Goal: Task Accomplishment & Management: Complete application form

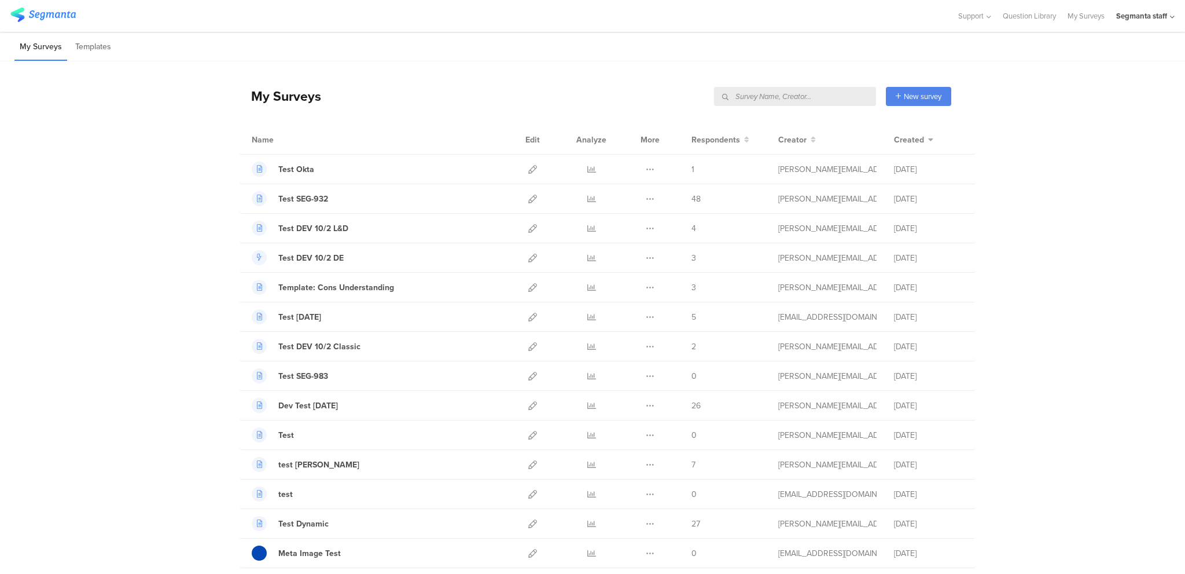
click at [813, 94] on input "text" at bounding box center [795, 96] width 162 height 19
paste input "a91b88"
type input "a91b88"
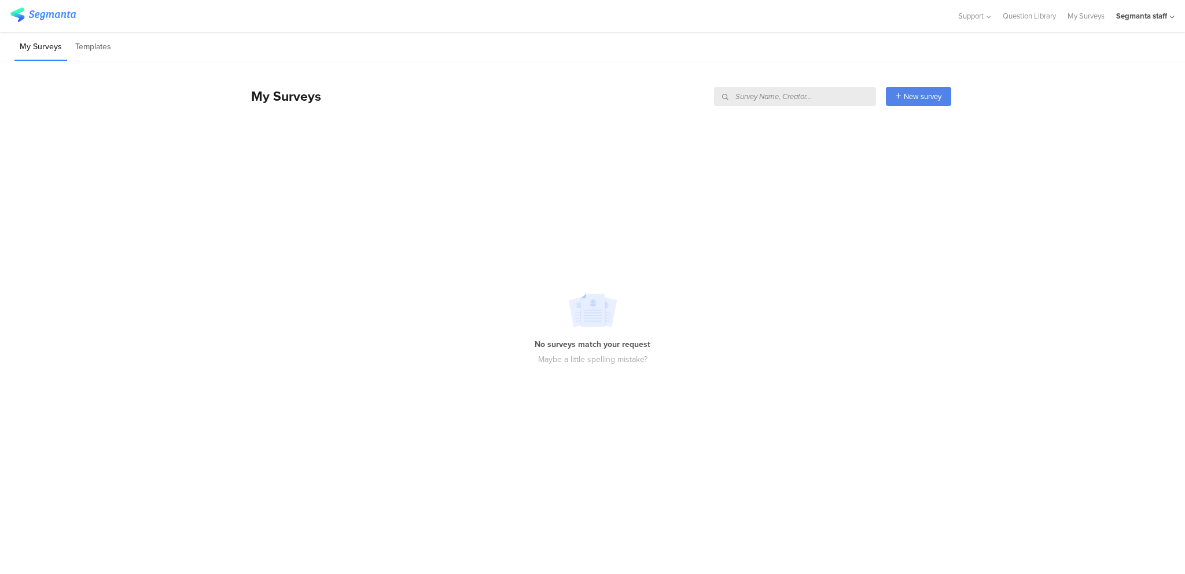
click at [102, 189] on div "No surveys match your request Maybe a little spelling mistake?" at bounding box center [592, 328] width 1185 height 373
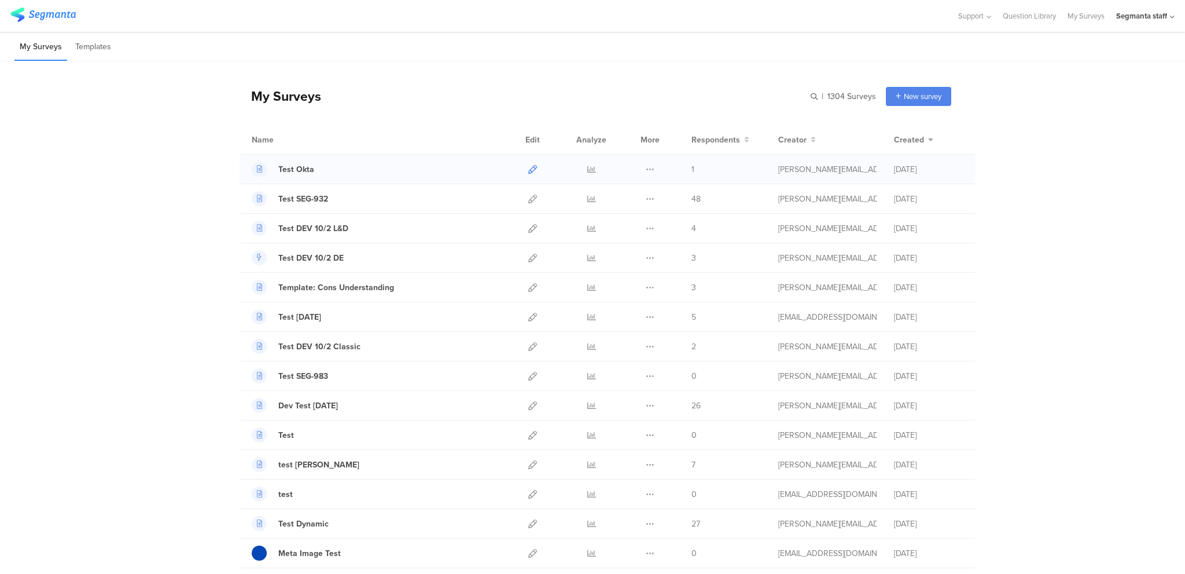
click at [528, 171] on icon at bounding box center [532, 169] width 9 height 9
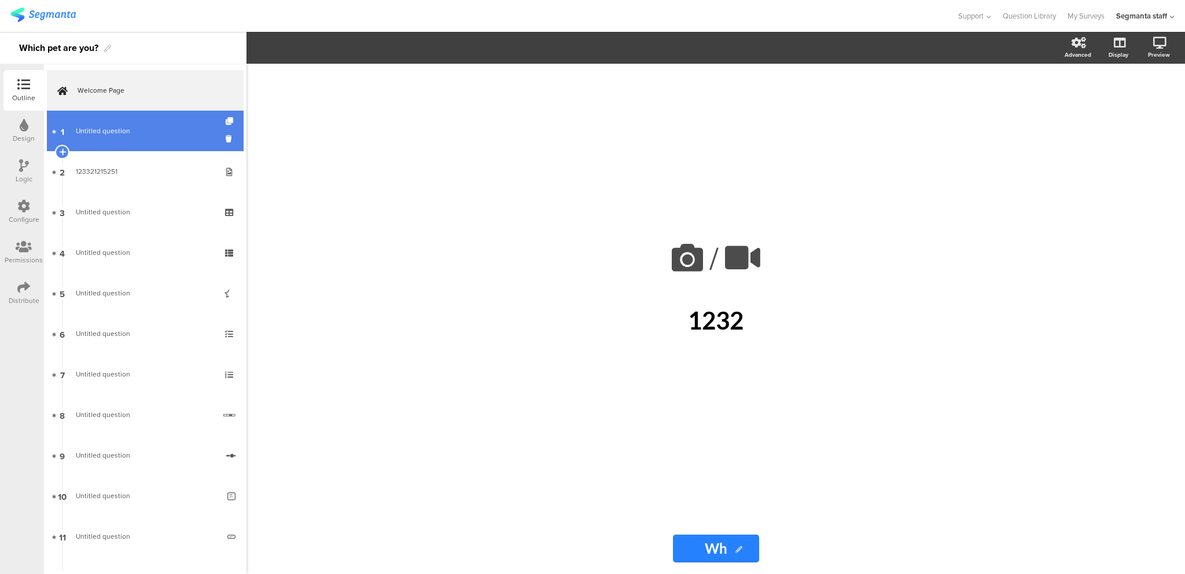
click at [80, 133] on span "Untitled question" at bounding box center [103, 131] width 54 height 10
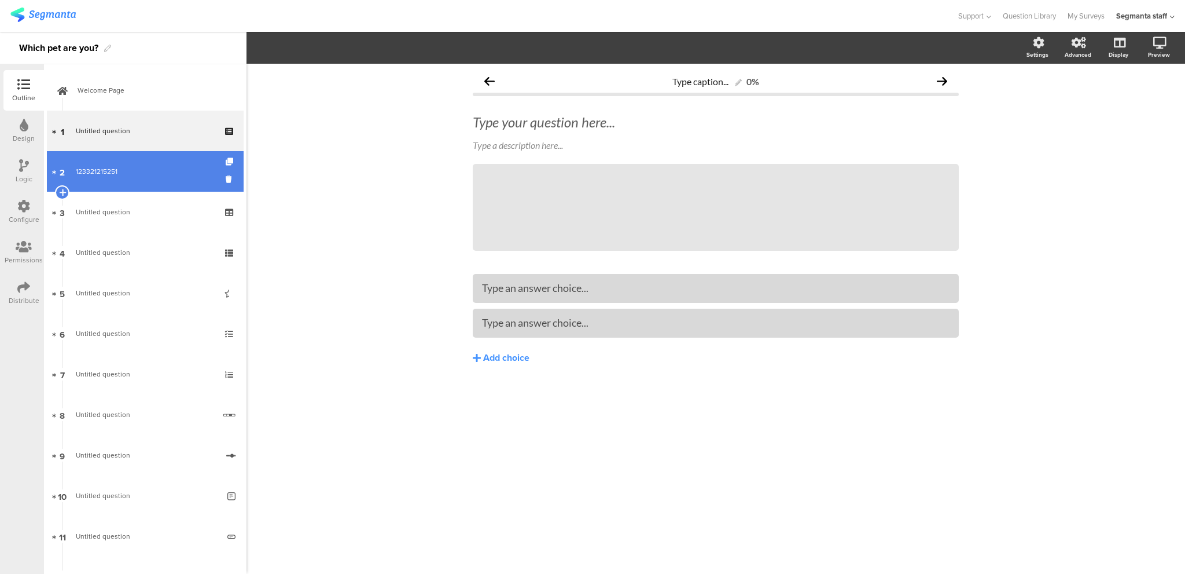
click at [93, 163] on link "2 123321215251" at bounding box center [145, 171] width 197 height 41
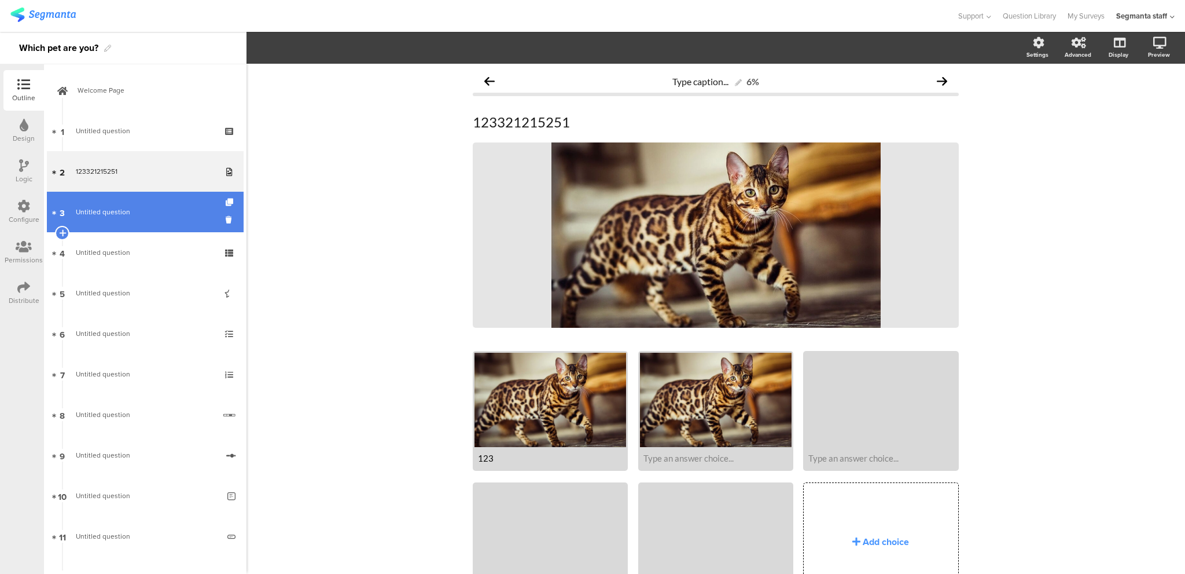
click at [113, 210] on span "Untitled question" at bounding box center [103, 212] width 54 height 10
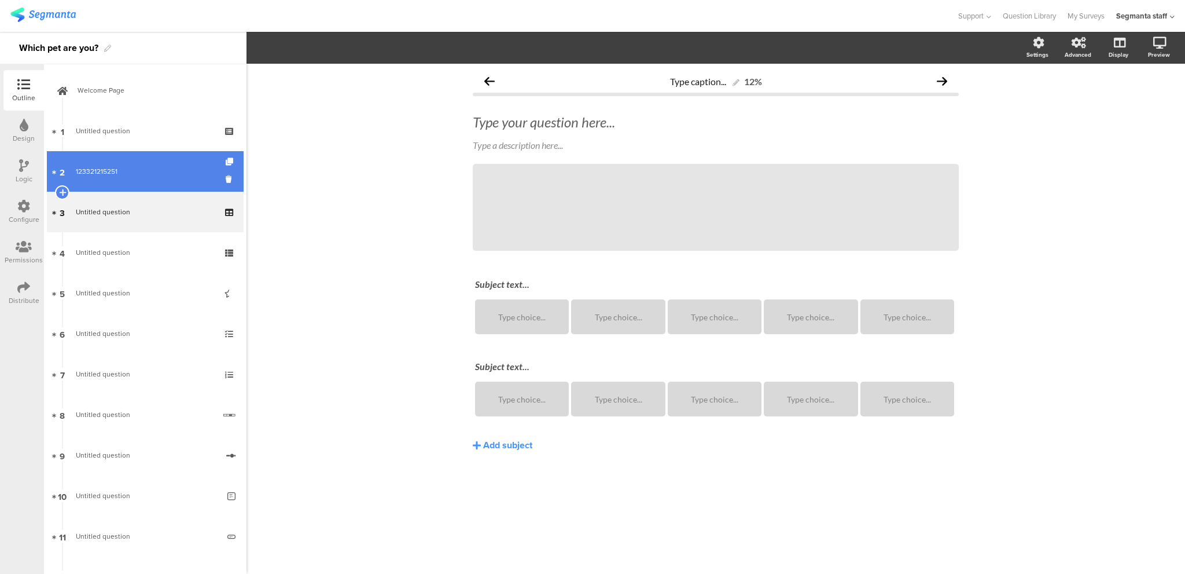
click at [126, 178] on link "2 123321215251" at bounding box center [145, 171] width 197 height 41
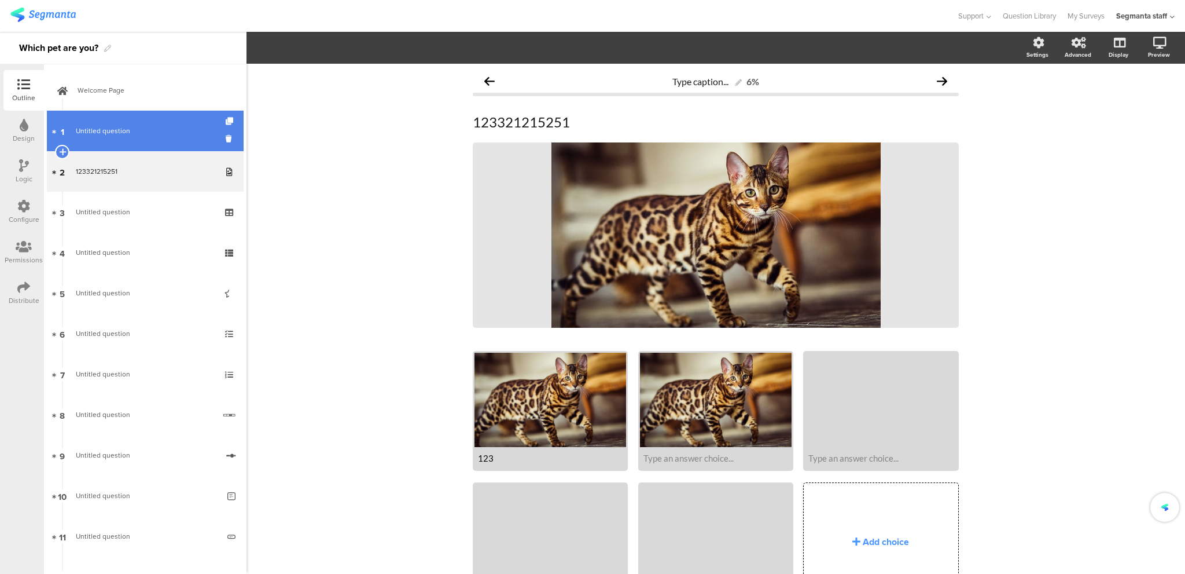
click at [150, 127] on span "Untitled question" at bounding box center [145, 131] width 138 height 12
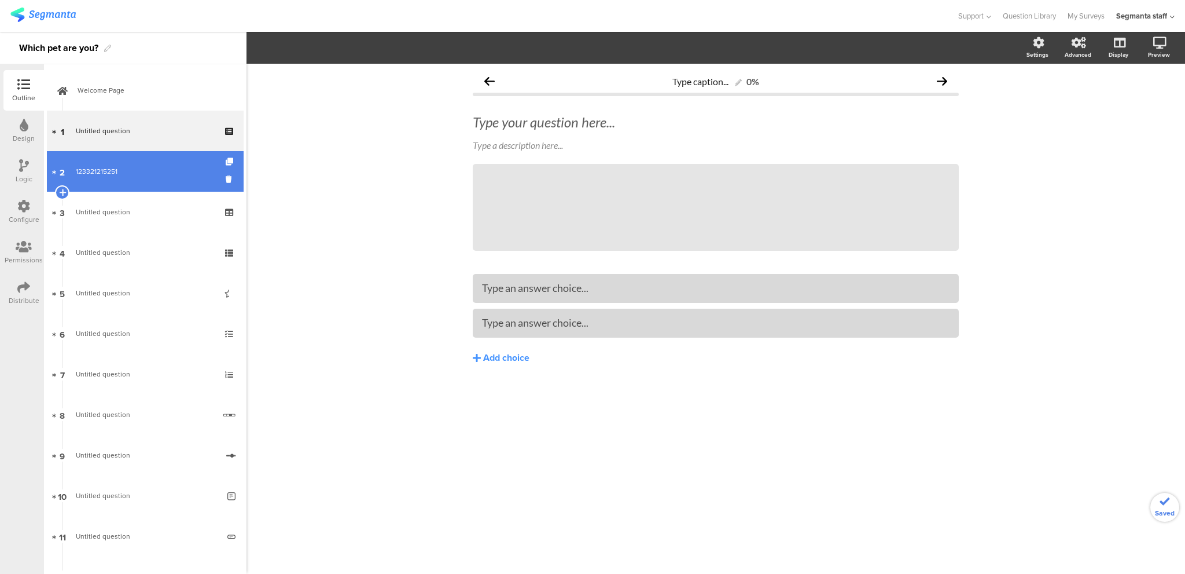
click at [135, 179] on link "2 123321215251" at bounding box center [145, 171] width 197 height 41
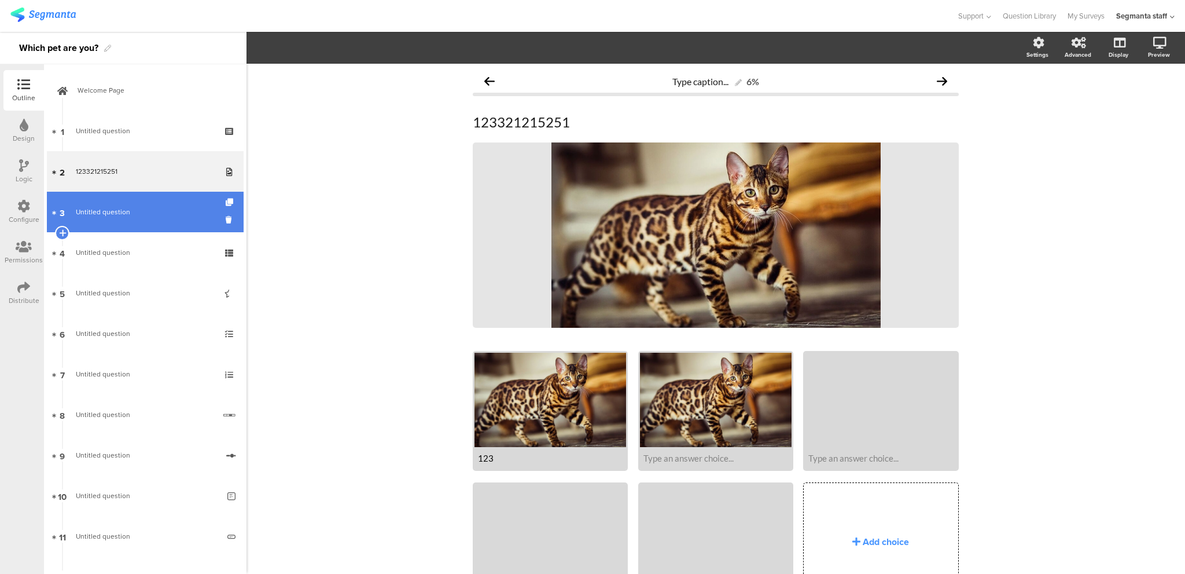
click at [118, 219] on link "3 Untitled question" at bounding box center [145, 212] width 197 height 41
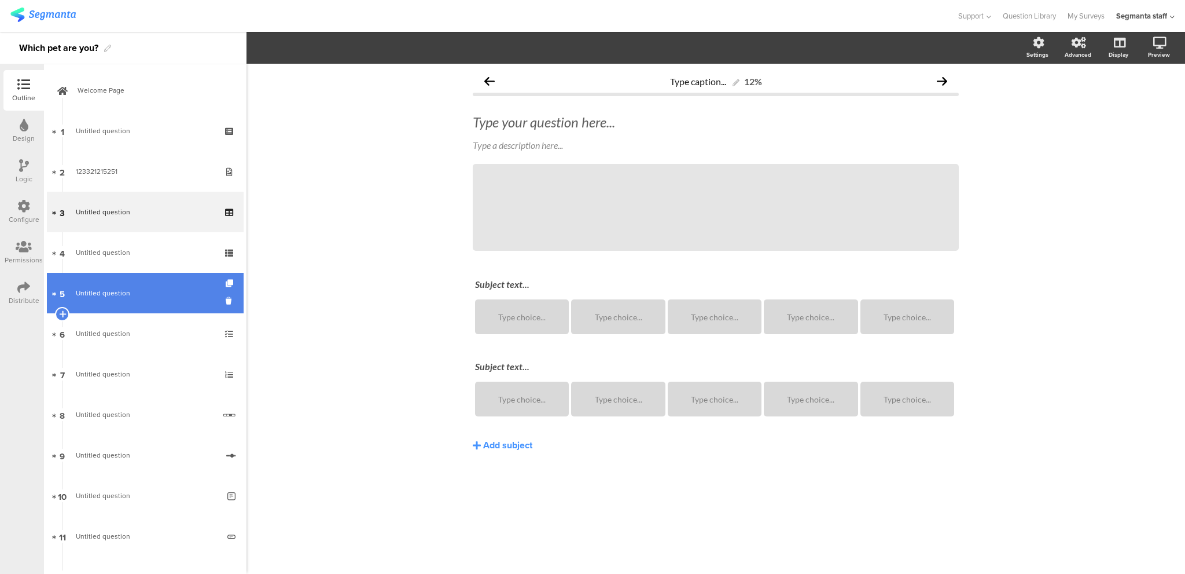
click at [123, 282] on link "5 Untitled question" at bounding box center [145, 293] width 197 height 41
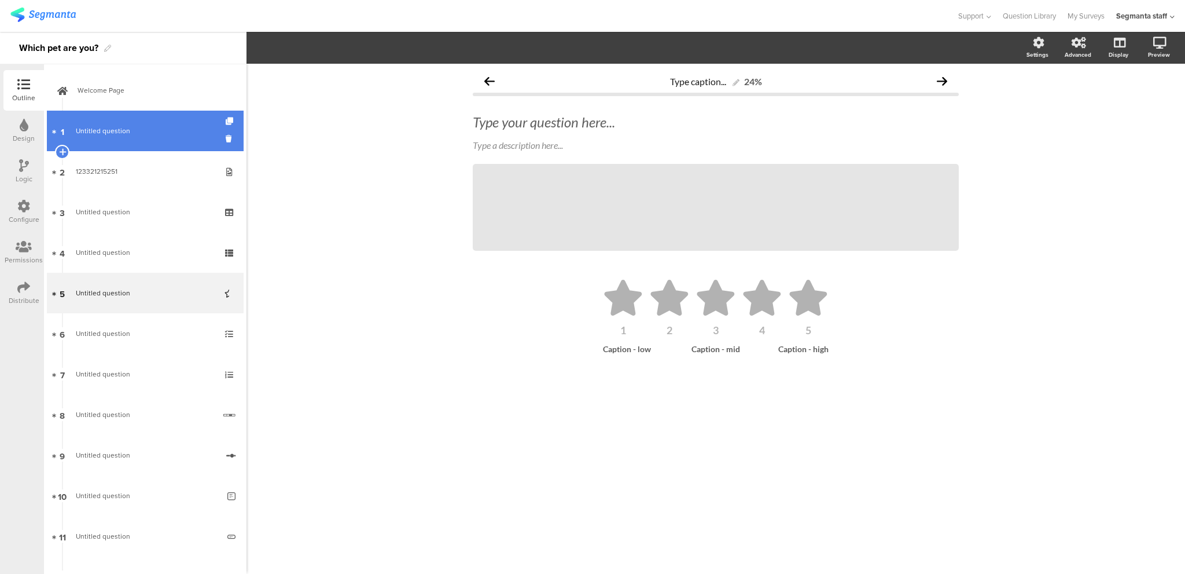
click at [138, 137] on link "1 Untitled question" at bounding box center [145, 131] width 197 height 41
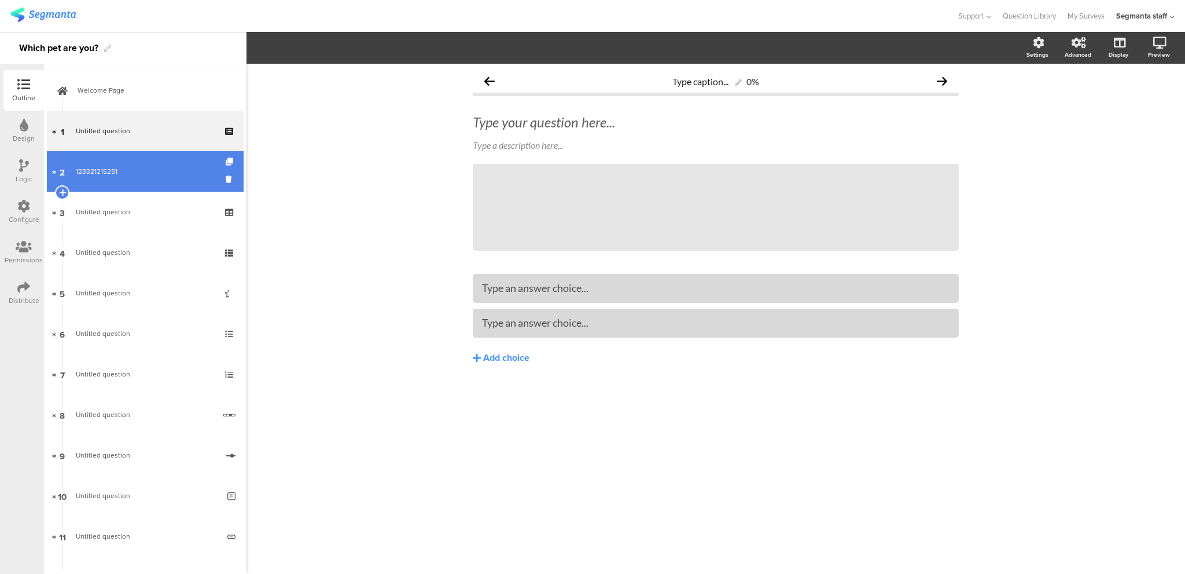
click at [115, 163] on link "2 123321215251" at bounding box center [145, 171] width 197 height 41
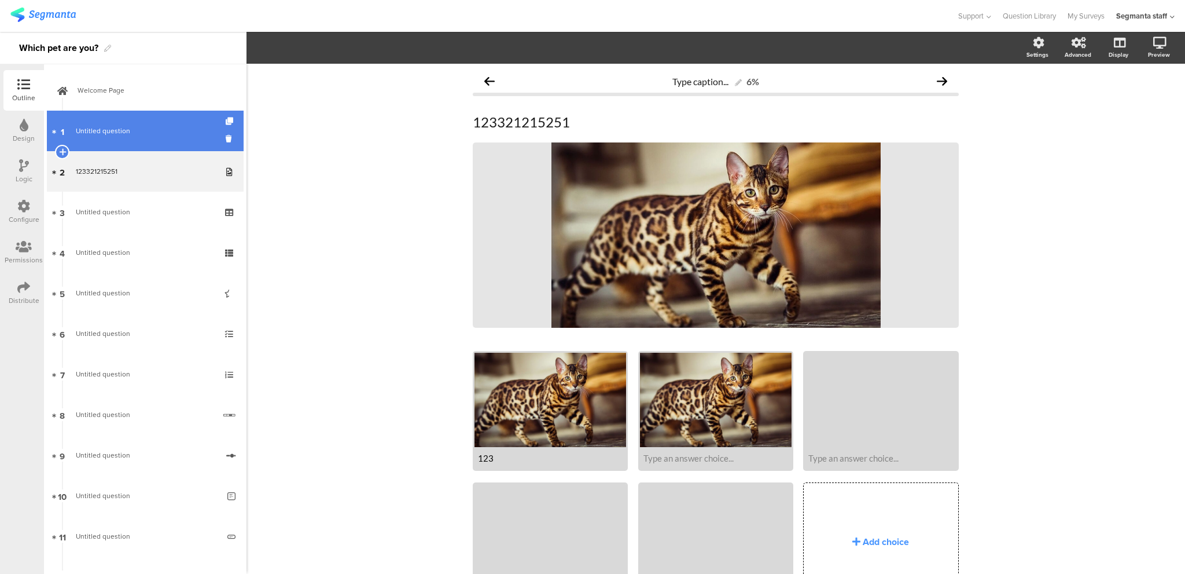
click at [125, 133] on span "Untitled question" at bounding box center [103, 131] width 54 height 10
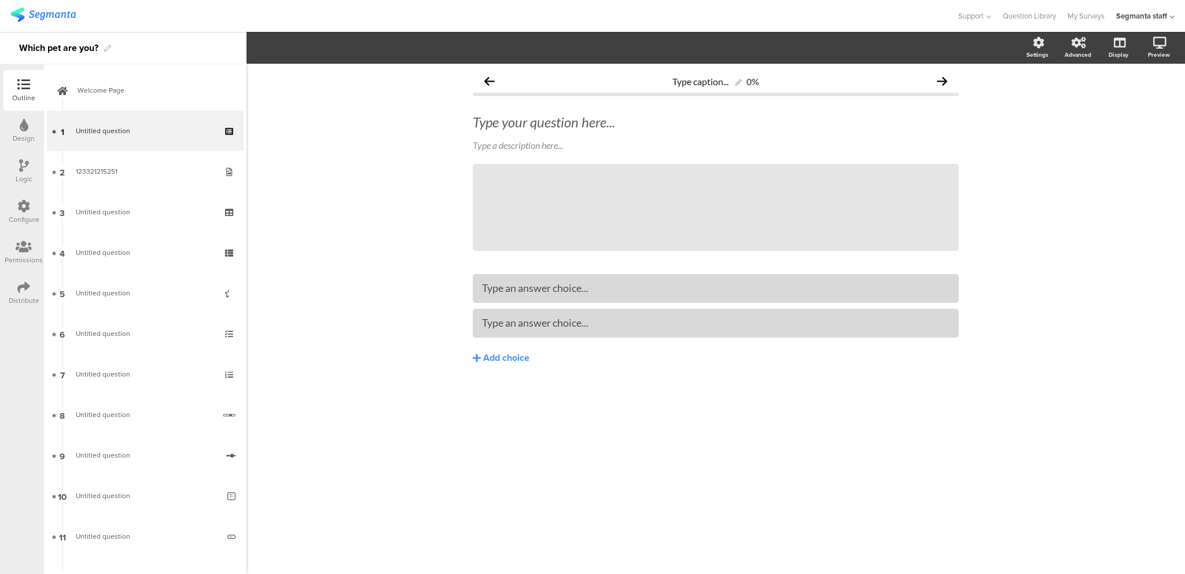
click at [464, 368] on div "Type caption... 0% Type your question here... Type a description here... /" at bounding box center [715, 241] width 509 height 355
click at [576, 120] on div "Type your question here..." at bounding box center [716, 122] width 492 height 23
click at [416, 178] on div "Type caption... 0% Type your question here... Type a description here... /" at bounding box center [716, 319] width 939 height 510
drag, startPoint x: 474, startPoint y: 116, endPoint x: 703, endPoint y: 122, distance: 229.3
click at [703, 122] on div "Type your question here..." at bounding box center [716, 122] width 492 height 23
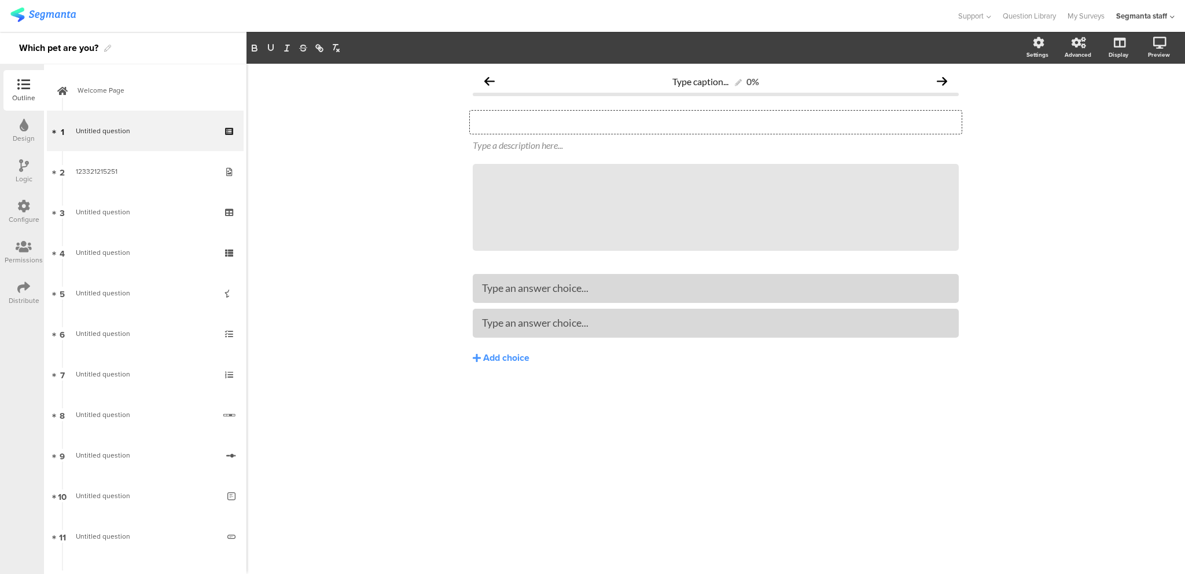
click at [353, 199] on div "Type caption... 0% Type your question here... Type a description here... /" at bounding box center [716, 319] width 939 height 510
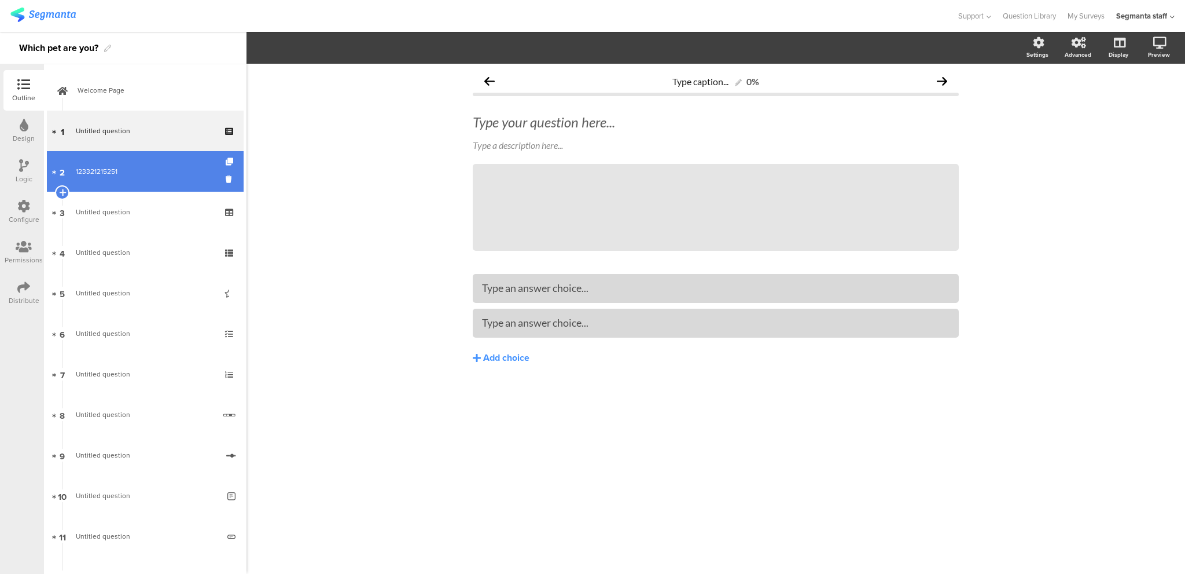
click at [86, 181] on link "2 123321215251" at bounding box center [145, 171] width 197 height 41
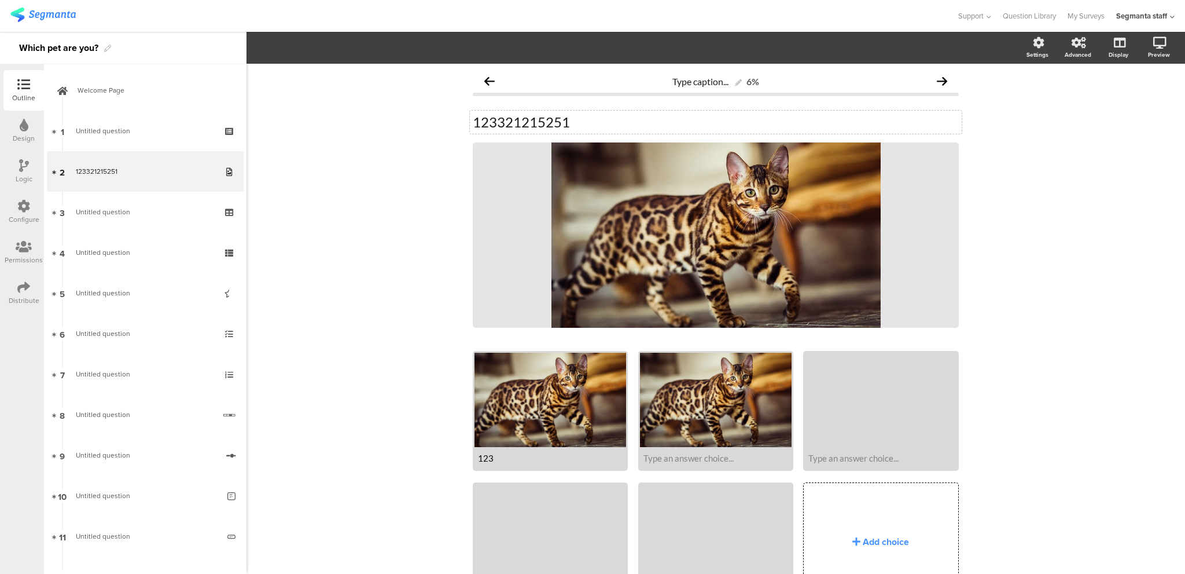
click at [622, 118] on div "123321215251 123321215251" at bounding box center [716, 122] width 492 height 23
click at [370, 148] on div "Type caption... 6% 123321215251 123321215251 / 123" at bounding box center [716, 378] width 939 height 629
click at [636, 122] on div "Type your question here..." at bounding box center [716, 122] width 492 height 23
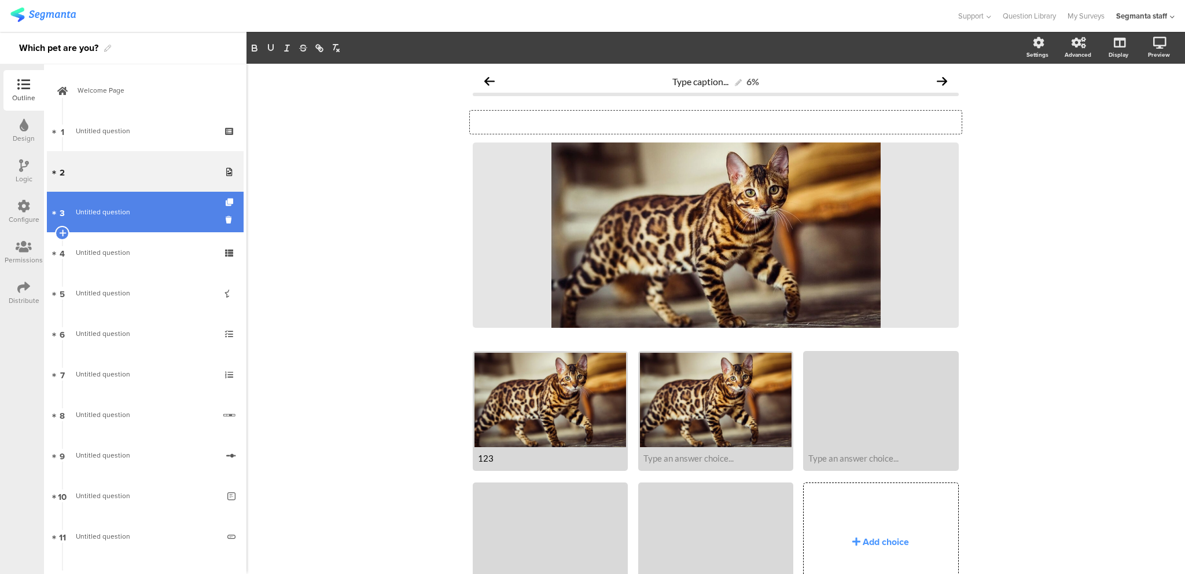
click at [141, 212] on span "Untitled question" at bounding box center [145, 212] width 138 height 12
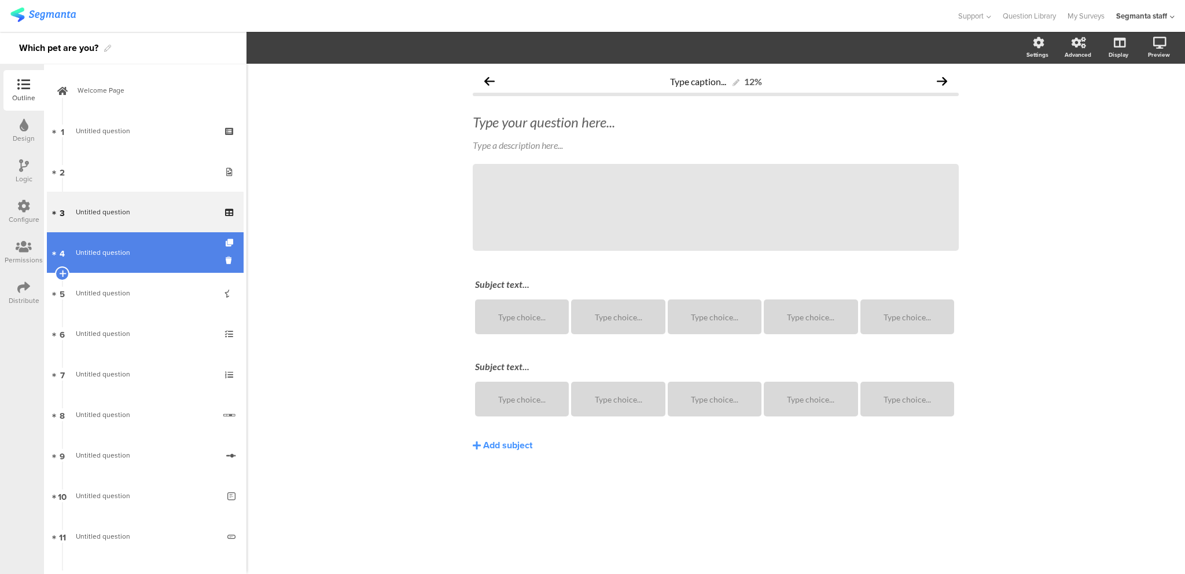
click at [120, 254] on span "Untitled question" at bounding box center [103, 252] width 54 height 10
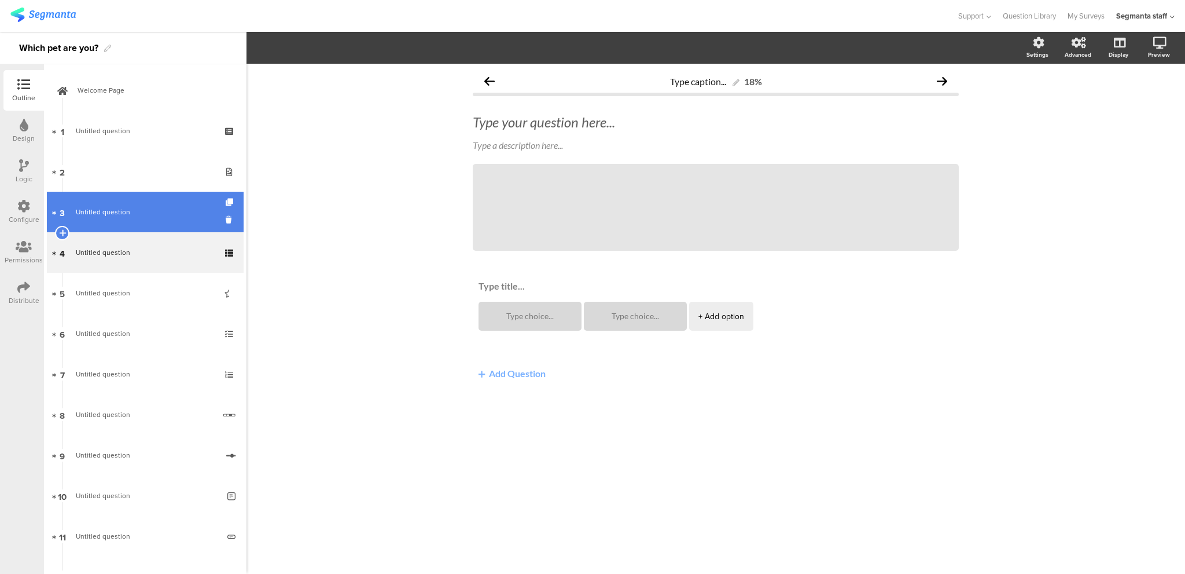
click at [134, 214] on span "Untitled question" at bounding box center [145, 212] width 138 height 12
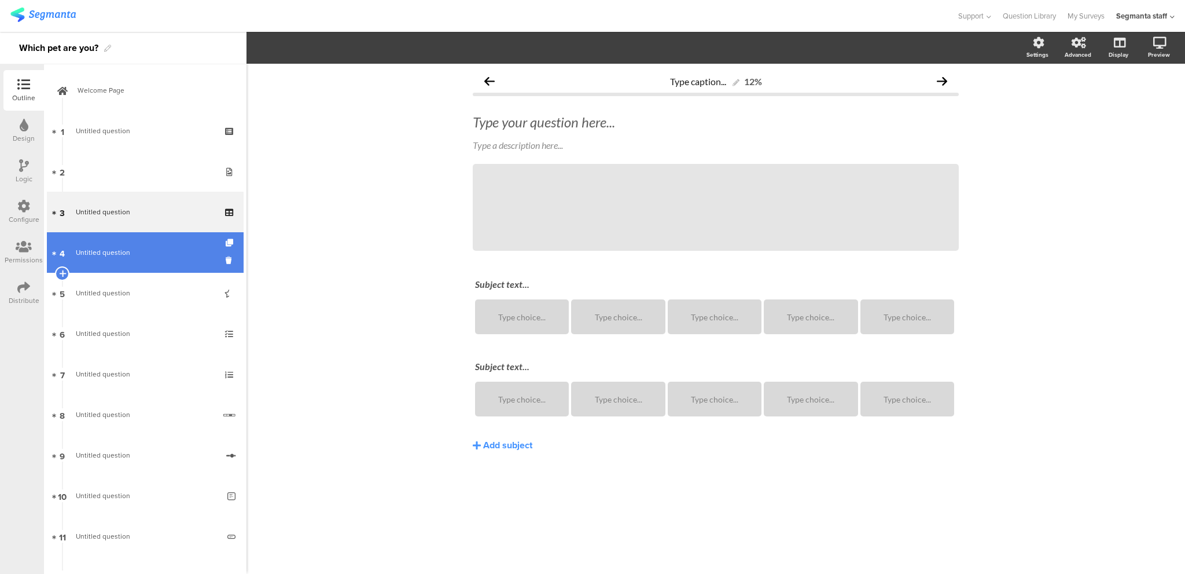
click at [137, 248] on span "Untitled question" at bounding box center [145, 253] width 138 height 12
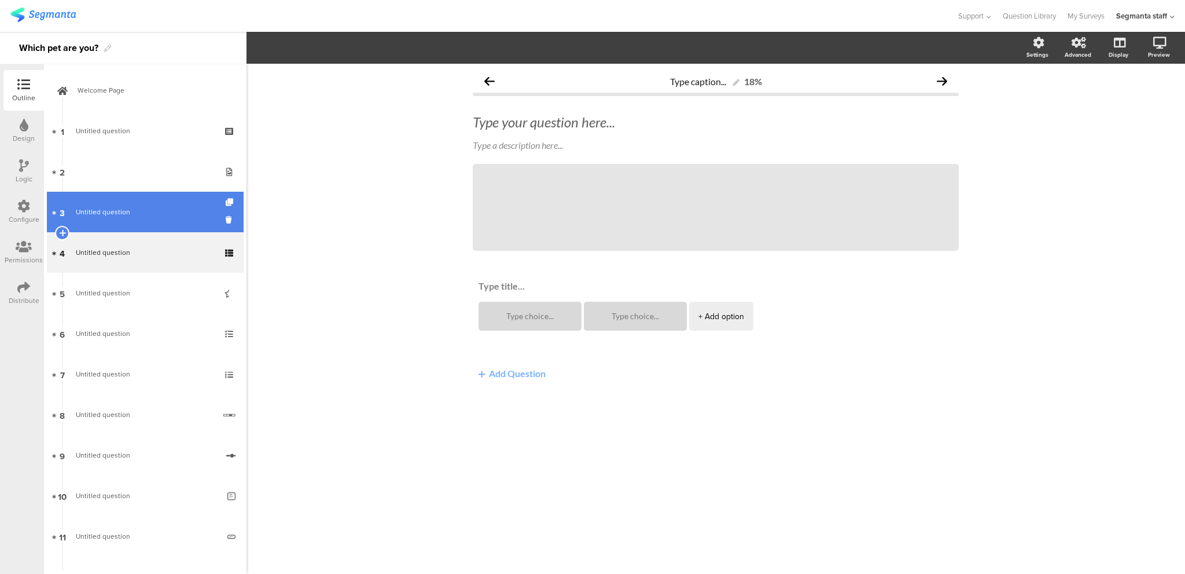
click at [109, 212] on span "Untitled question" at bounding box center [103, 212] width 54 height 10
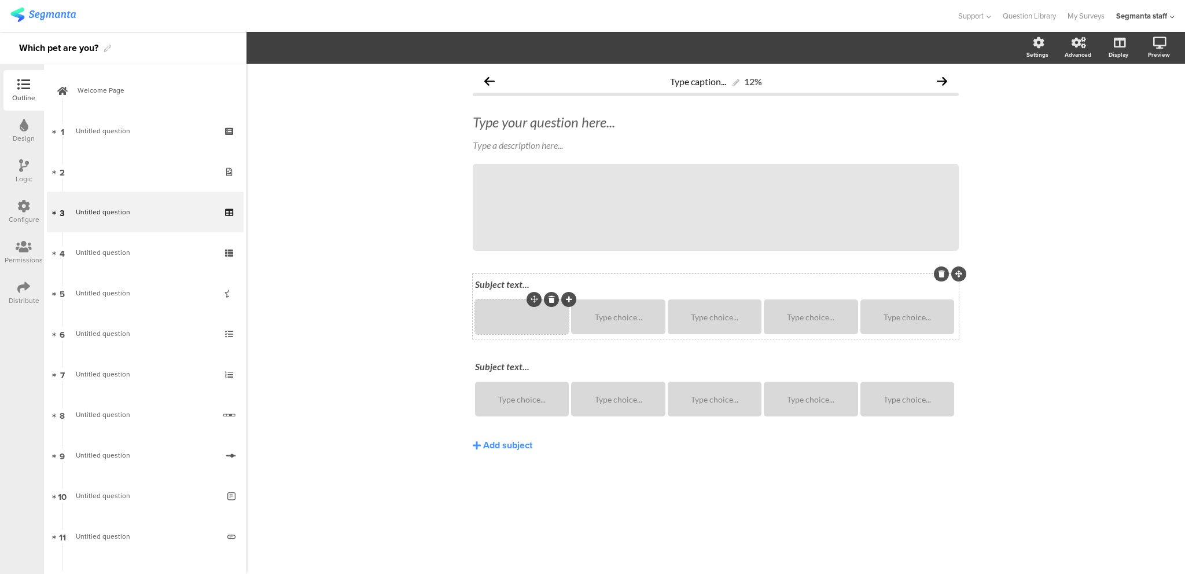
click at [351, 300] on div "Type caption... 12% Type your question here... Type a description here... /" at bounding box center [716, 319] width 939 height 510
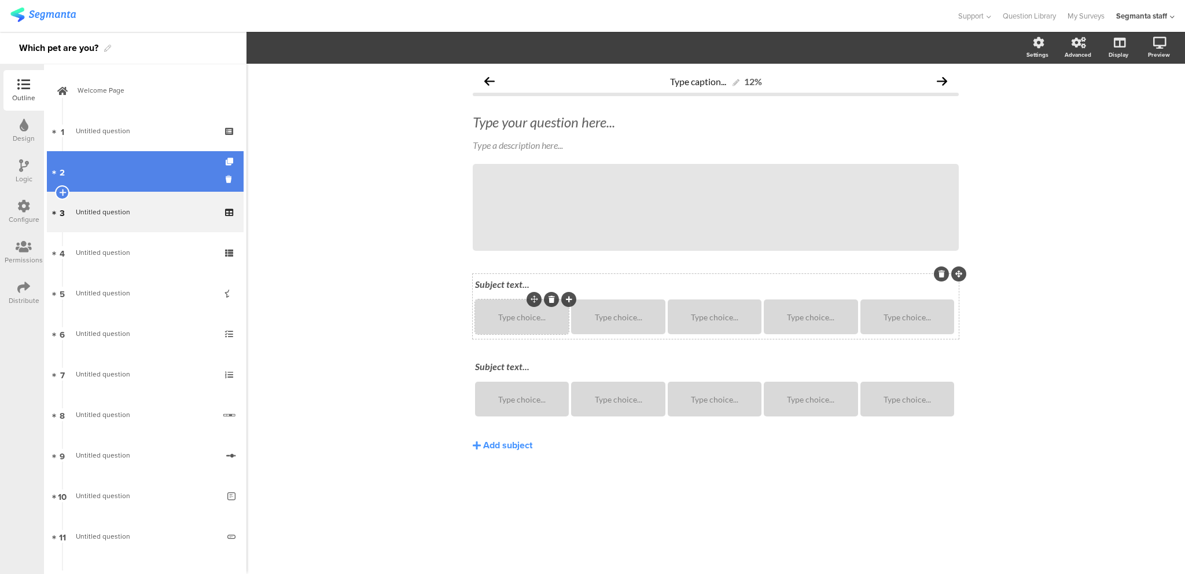
click at [136, 180] on link "2" at bounding box center [145, 171] width 197 height 41
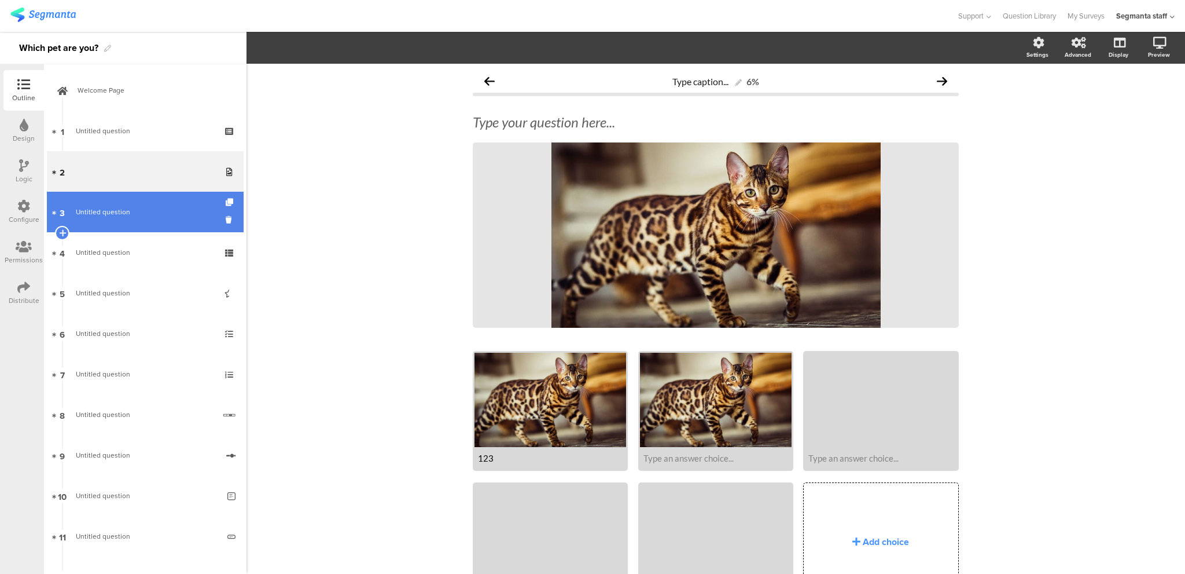
click at [132, 212] on span "Untitled question" at bounding box center [145, 212] width 138 height 12
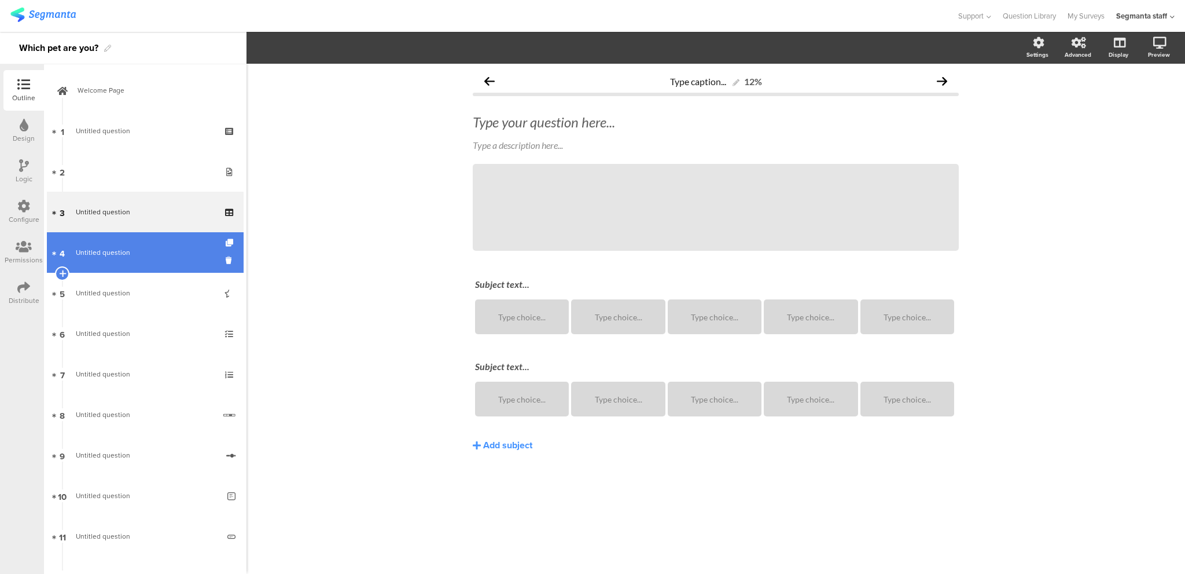
click at [129, 254] on span "Untitled question" at bounding box center [145, 253] width 138 height 12
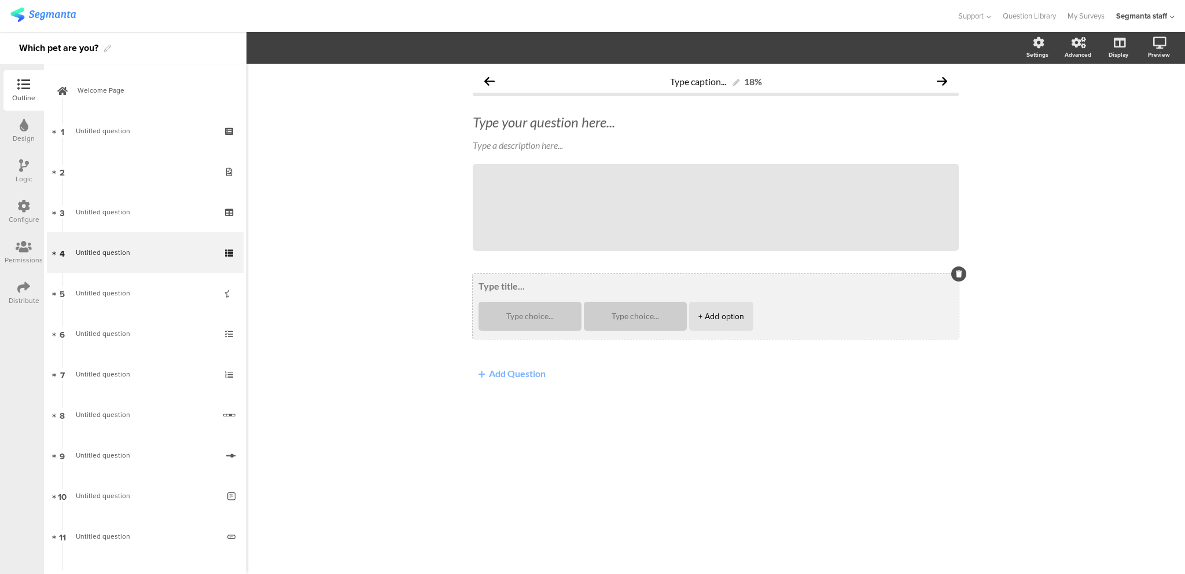
click at [495, 284] on textarea at bounding box center [716, 285] width 475 height 11
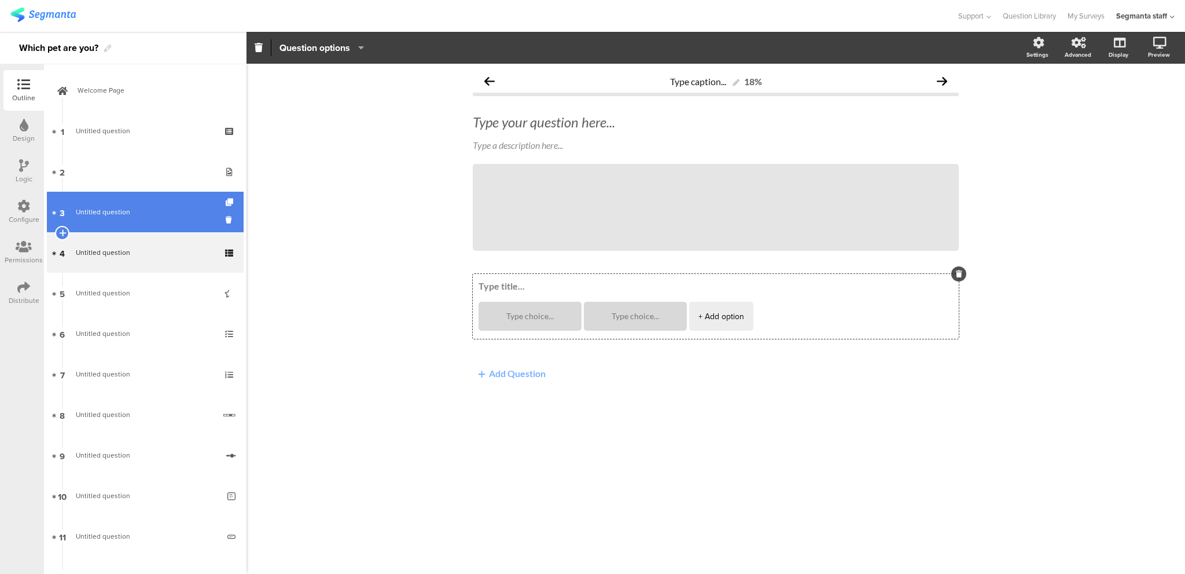
click at [64, 211] on span "3" at bounding box center [62, 211] width 5 height 13
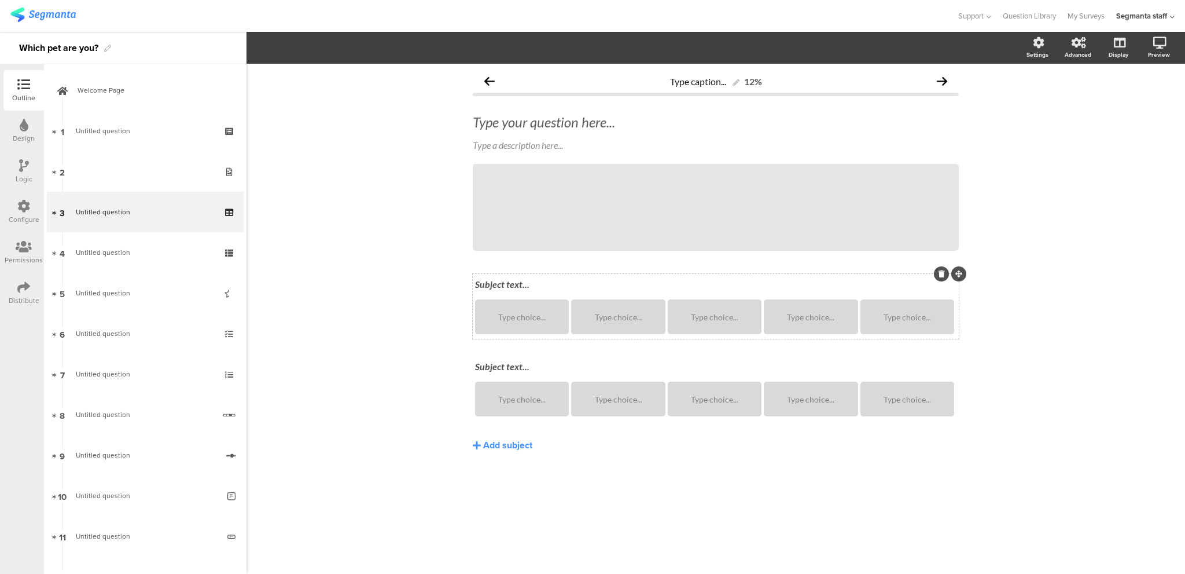
click at [498, 276] on div "Subject text..." at bounding box center [715, 285] width 487 height 19
click at [367, 215] on div "Type caption... 12% Type your question here... Type a description here... /" at bounding box center [716, 319] width 939 height 510
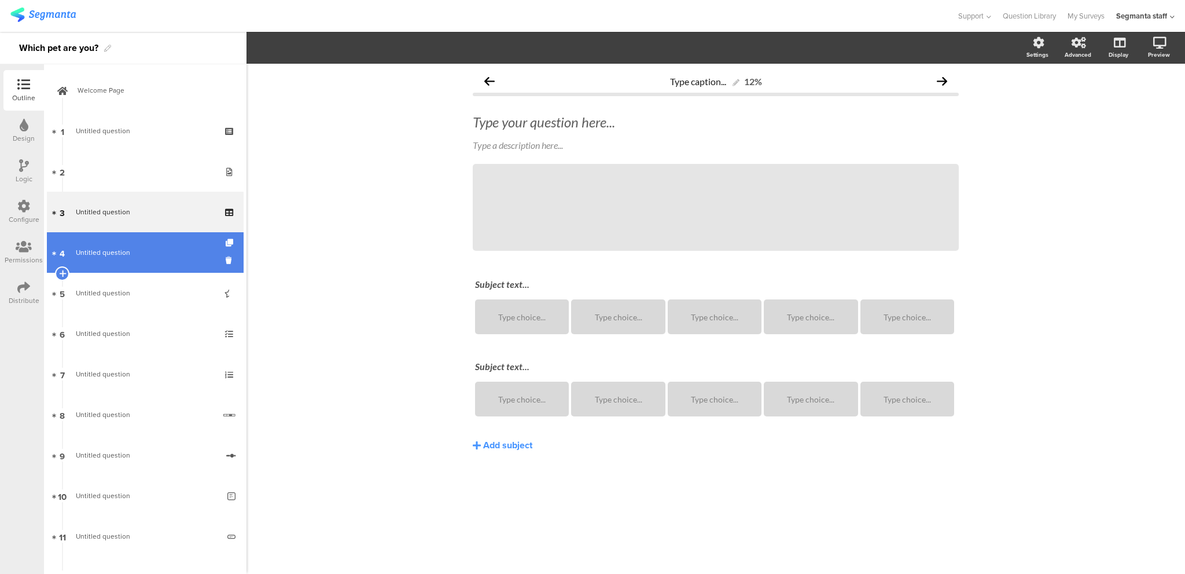
click at [127, 270] on link "4 Untitled question" at bounding box center [145, 252] width 197 height 41
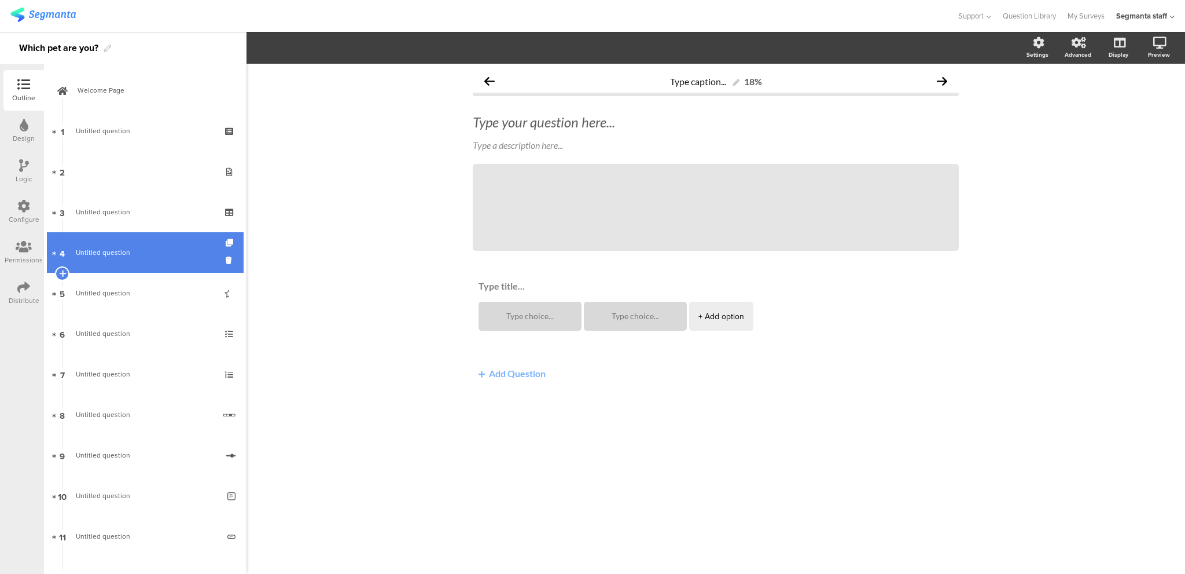
click at [134, 254] on span "Untitled question" at bounding box center [145, 253] width 138 height 12
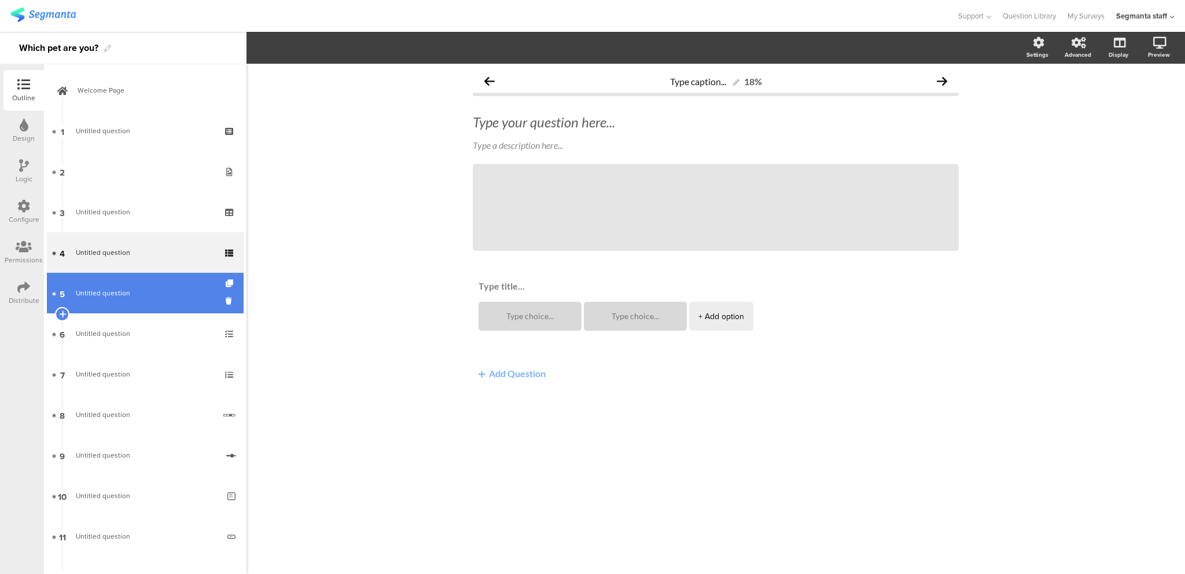
click at [137, 298] on span "Untitled question" at bounding box center [145, 293] width 138 height 12
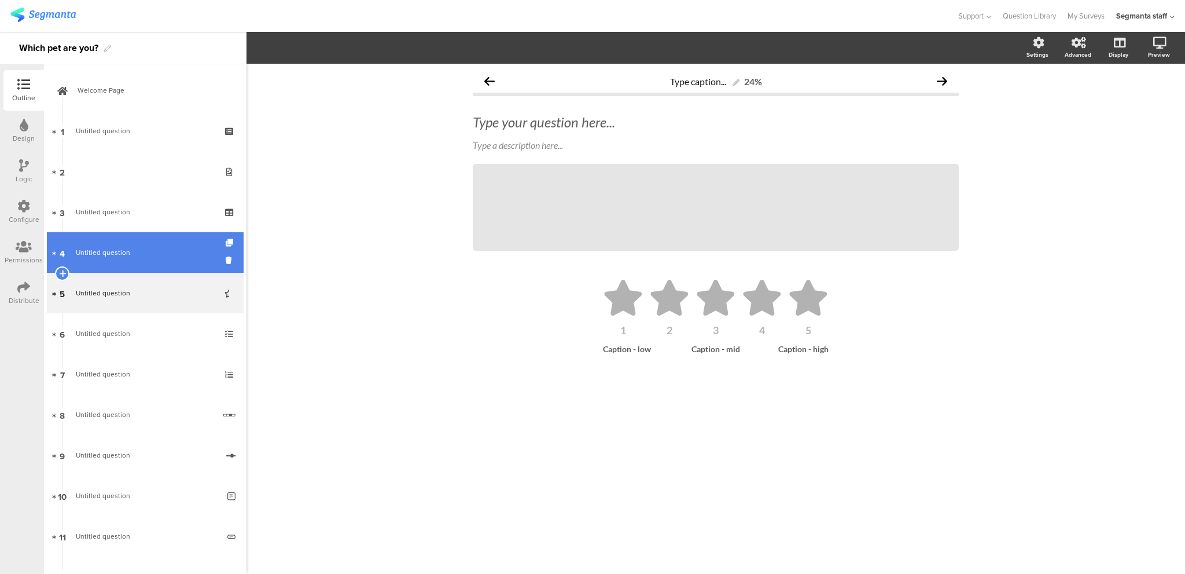
click at [124, 244] on link "4 Untitled question" at bounding box center [145, 252] width 197 height 41
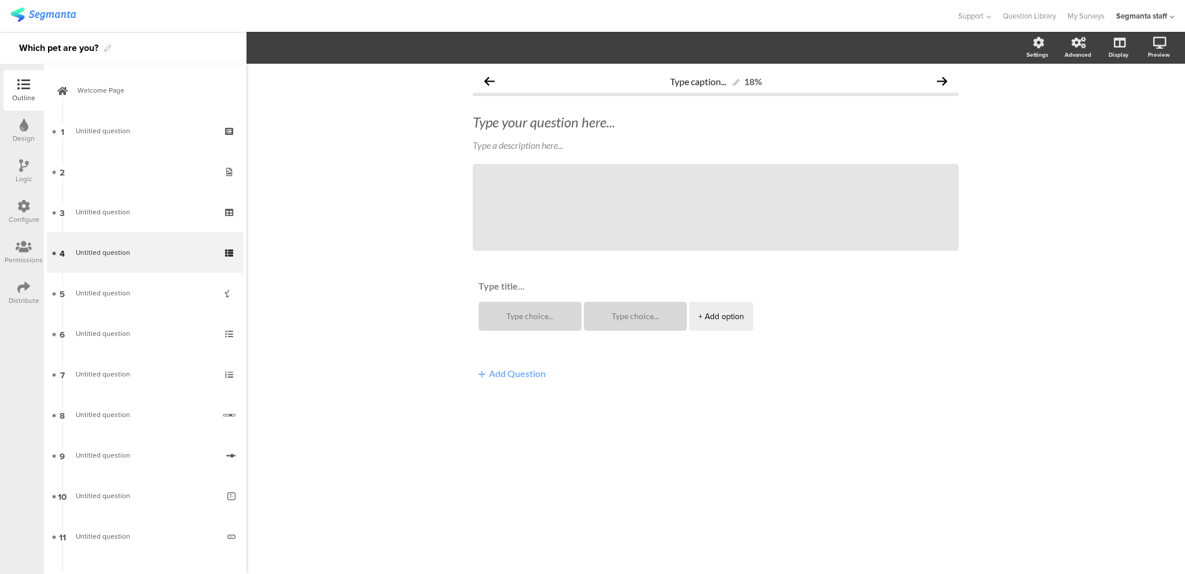
click at [520, 368] on button "Add Question" at bounding box center [512, 373] width 79 height 23
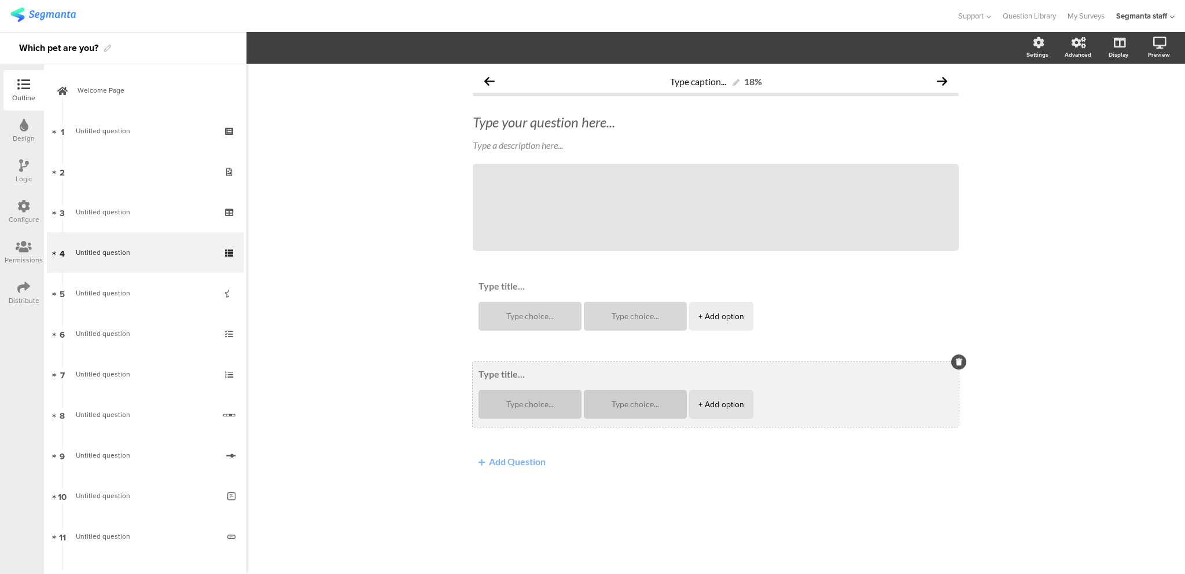
click at [962, 361] on div at bounding box center [959, 361] width 15 height 15
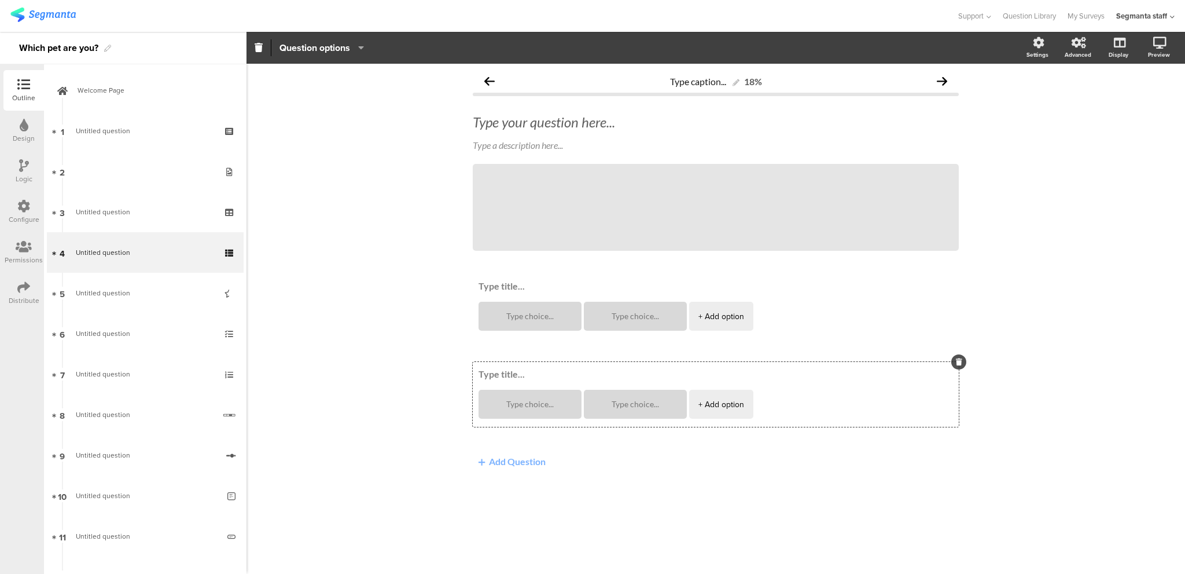
click at [377, 360] on div "Type caption... 18% Type your question here... Type a description here... /" at bounding box center [716, 319] width 939 height 510
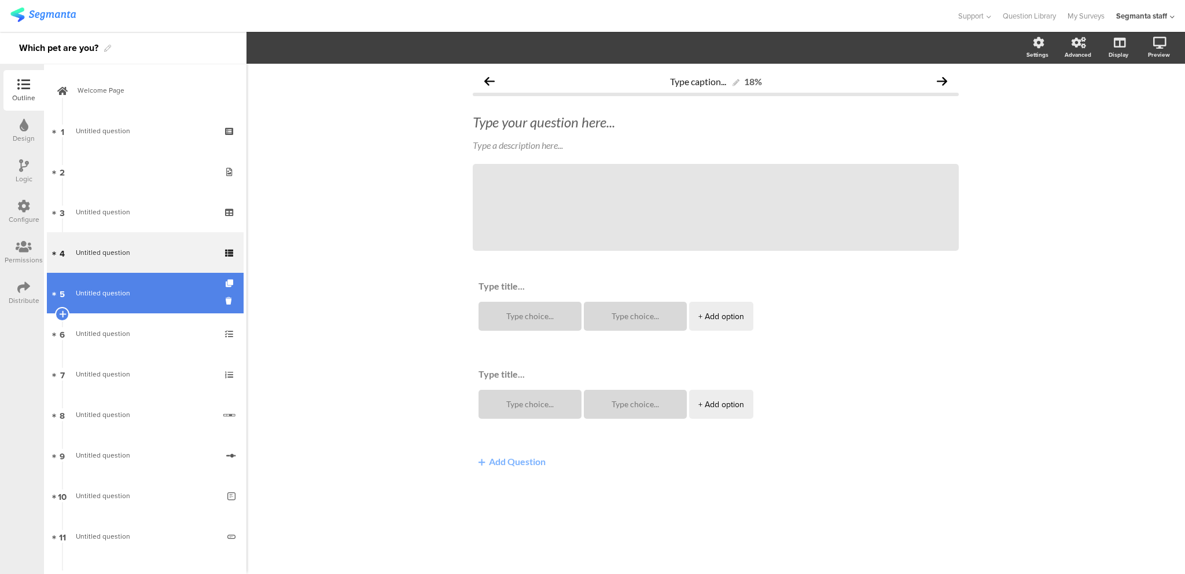
click at [164, 291] on span "Untitled question" at bounding box center [145, 293] width 138 height 12
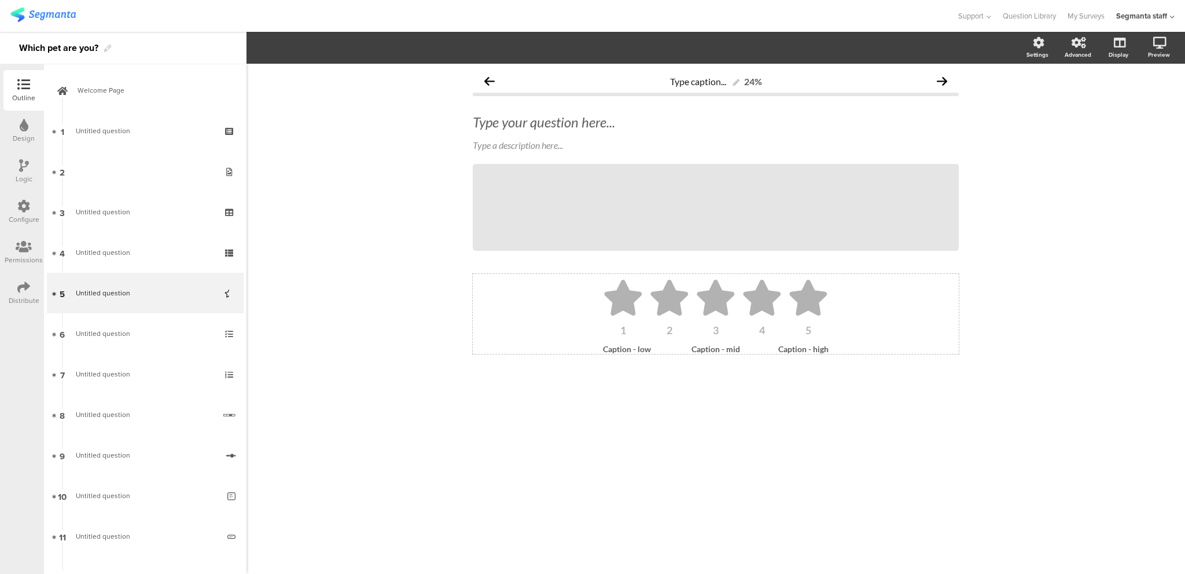
click at [804, 302] on icon at bounding box center [808, 298] width 38 height 36
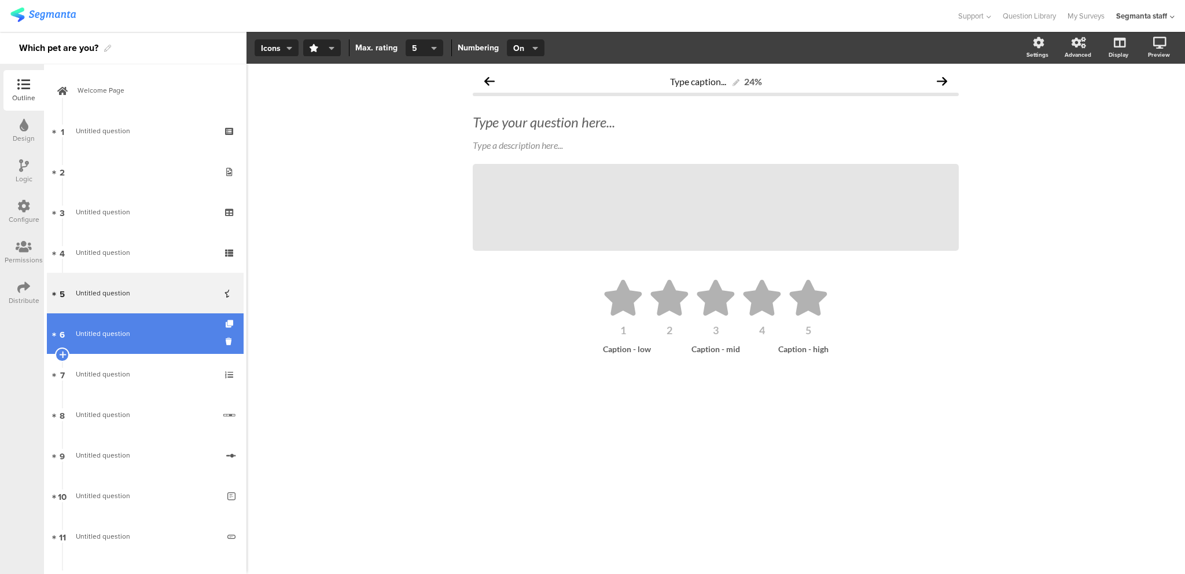
drag, startPoint x: 158, startPoint y: 342, endPoint x: 170, endPoint y: 340, distance: 12.4
click at [158, 342] on link "6 Untitled question" at bounding box center [145, 333] width 197 height 41
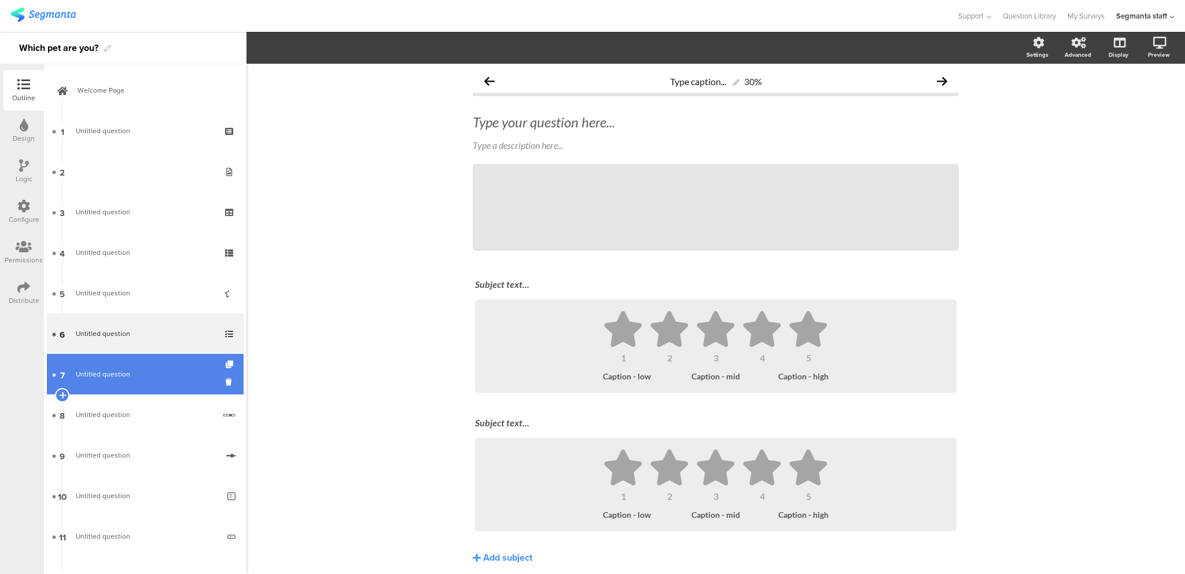
click at [147, 372] on span "Untitled question" at bounding box center [145, 374] width 138 height 12
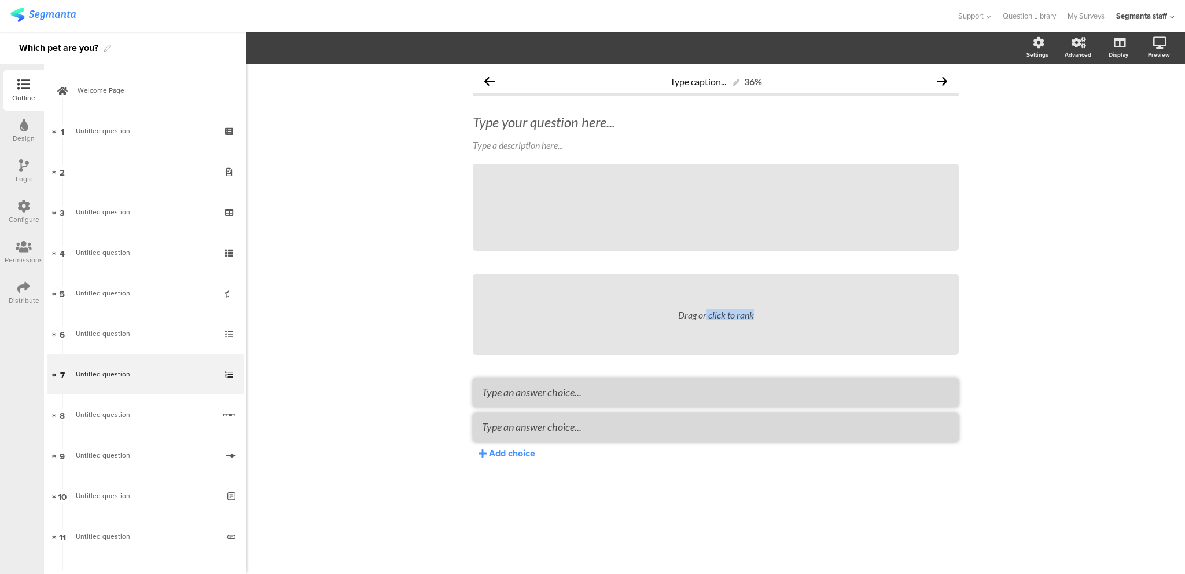
drag, startPoint x: 609, startPoint y: 400, endPoint x: 647, endPoint y: 288, distance: 118.1
click at [647, 288] on div "Drag or click to rank Add choice" at bounding box center [716, 367] width 486 height 186
click at [677, 310] on div "Drag or click to rank" at bounding box center [716, 314] width 486 height 81
click at [722, 307] on div "Drag or click to rank" at bounding box center [716, 314] width 486 height 81
drag, startPoint x: 1028, startPoint y: 374, endPoint x: 1012, endPoint y: 363, distance: 19.9
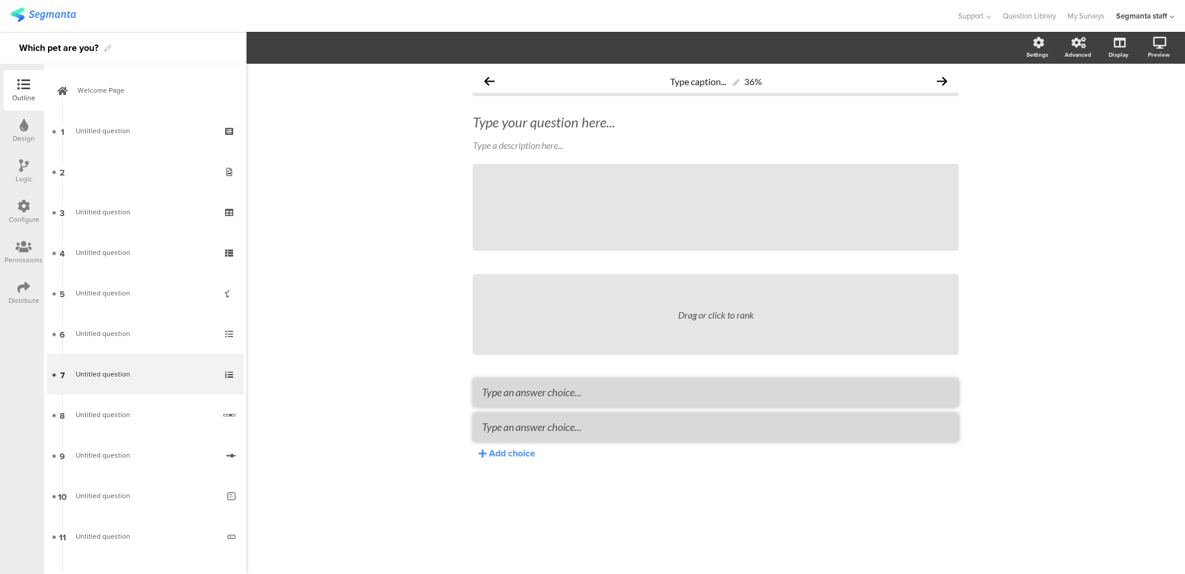
click at [1028, 374] on div "Type caption... 36% Type your question here... Type a description here... / Dra…" at bounding box center [716, 319] width 939 height 510
click at [714, 325] on div "Drag or click to rank" at bounding box center [716, 314] width 486 height 81
click at [702, 296] on div "Drag or click to rank" at bounding box center [716, 314] width 486 height 81
click at [636, 324] on div "Drag or click to rank" at bounding box center [716, 314] width 486 height 81
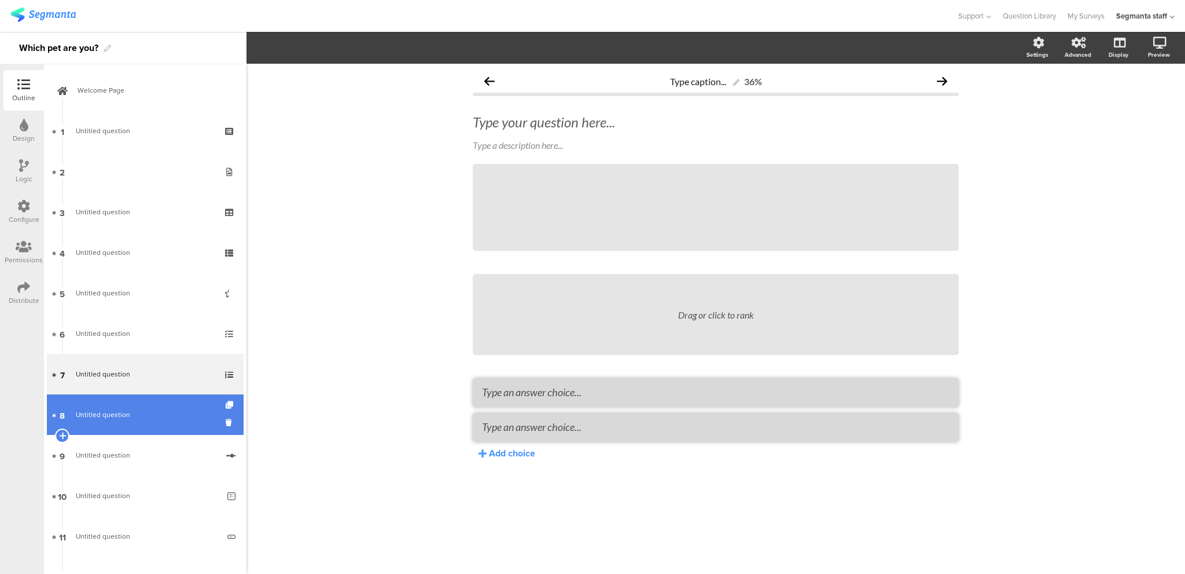
click at [149, 402] on link "8 Untitled question" at bounding box center [145, 414] width 197 height 41
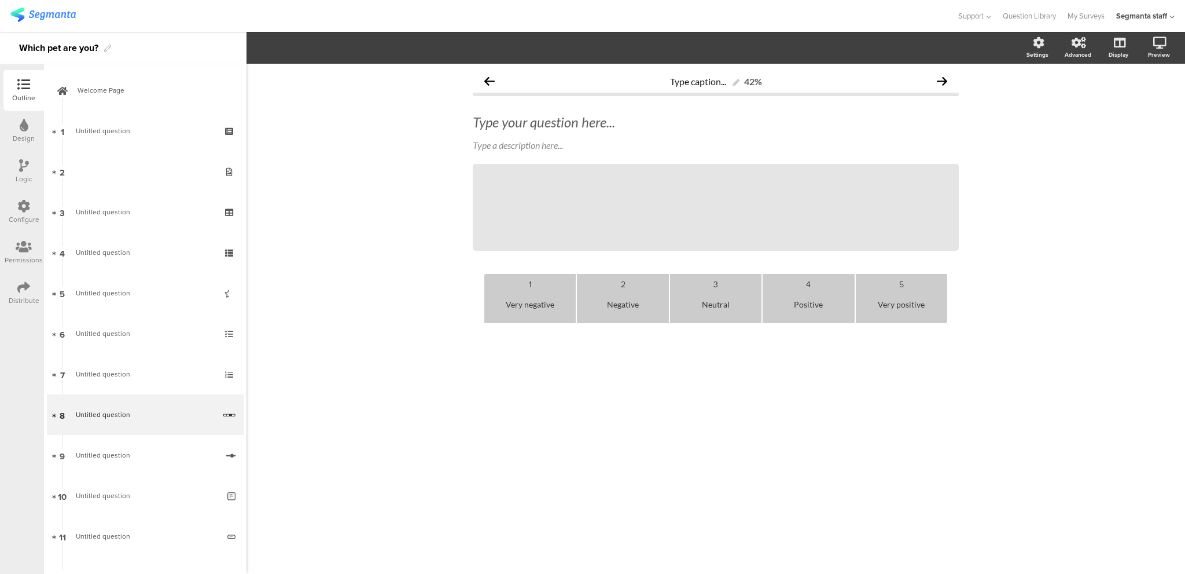
click at [985, 358] on div "Type caption... 42% Type your question here... Type a description here... /" at bounding box center [716, 319] width 939 height 510
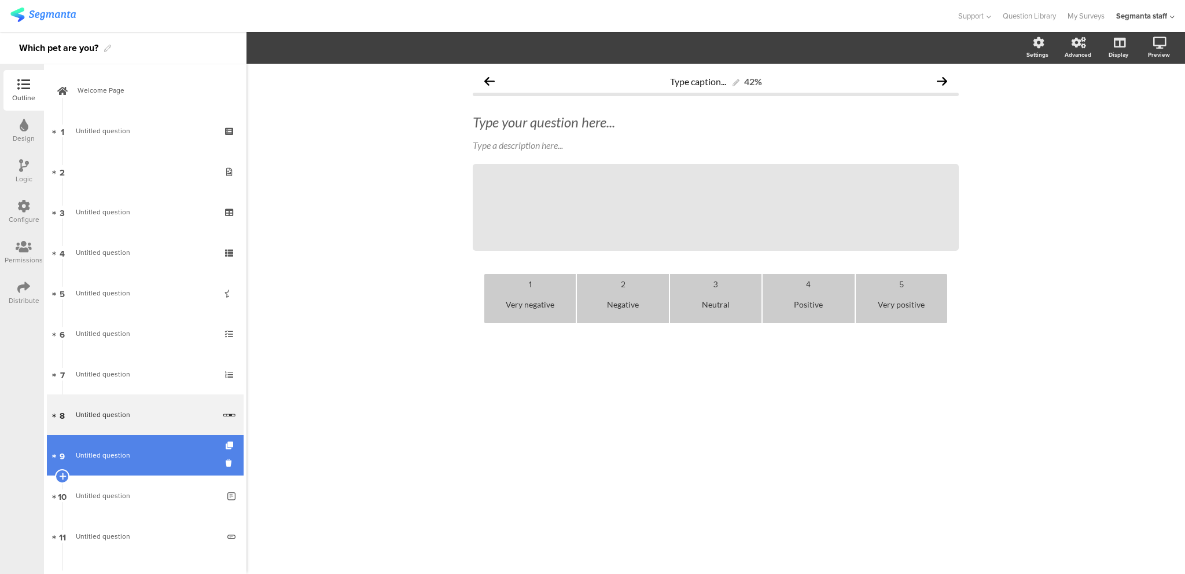
click at [119, 449] on span "Untitled question" at bounding box center [147, 455] width 142 height 12
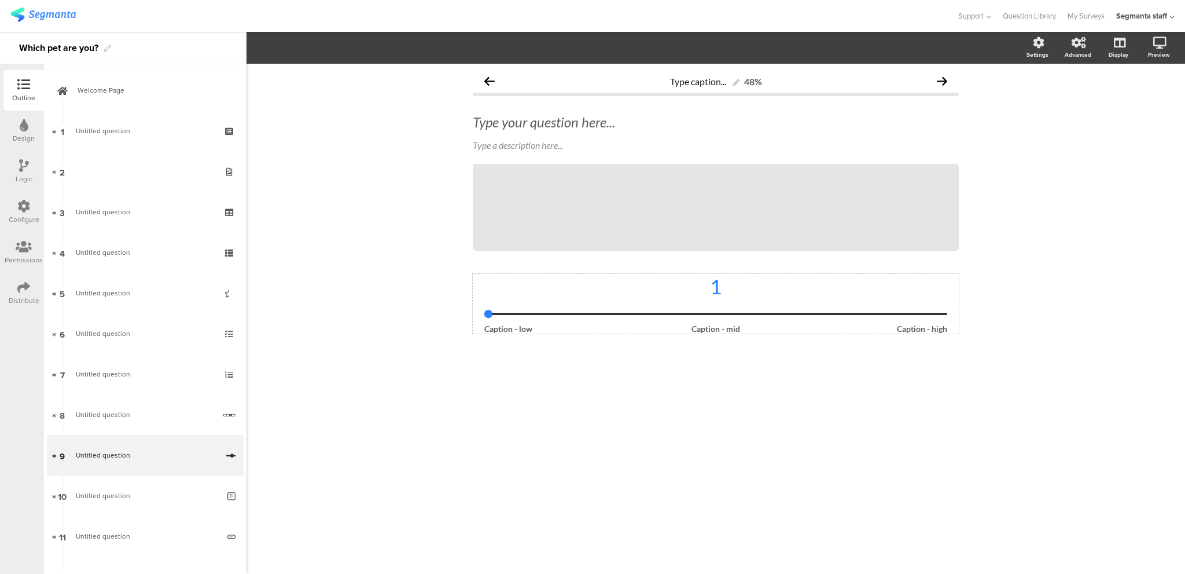
drag, startPoint x: 484, startPoint y: 312, endPoint x: 895, endPoint y: 314, distance: 411.0
click at [910, 314] on input "range" at bounding box center [715, 314] width 463 height 2
type input "5"
click at [888, 313] on input "range" at bounding box center [715, 314] width 463 height 2
click at [993, 407] on div "Type caption... 48% Type your question here... Type a description here... / 1" at bounding box center [716, 319] width 939 height 510
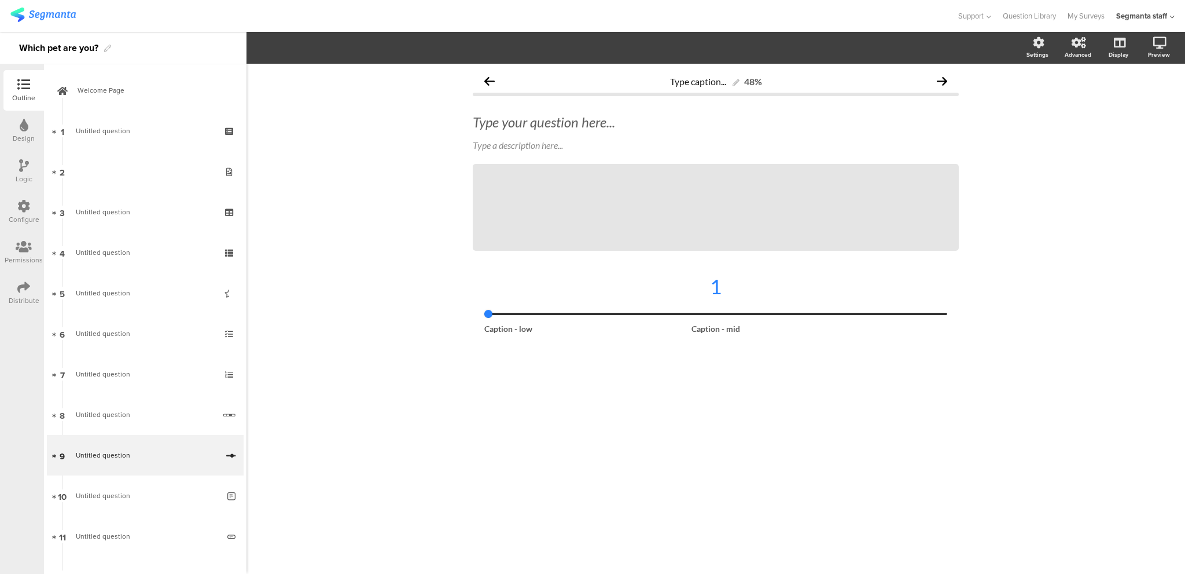
click at [980, 381] on div "Type caption... 48% Type your question here... Type a description here... / 1" at bounding box center [716, 319] width 939 height 510
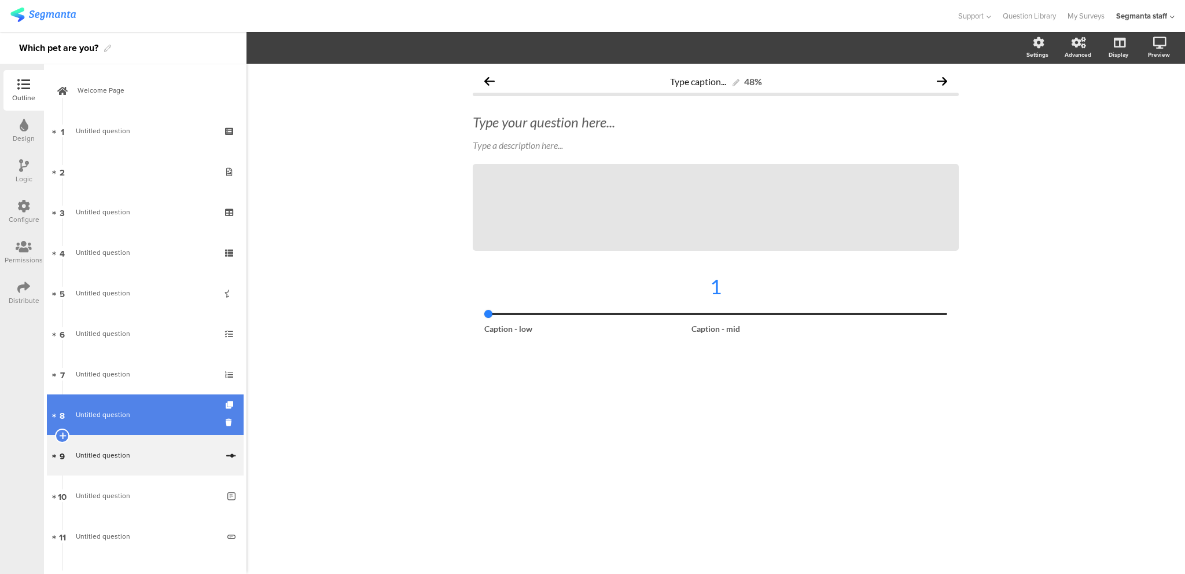
click at [100, 405] on link "8 Untitled question" at bounding box center [145, 414] width 197 height 41
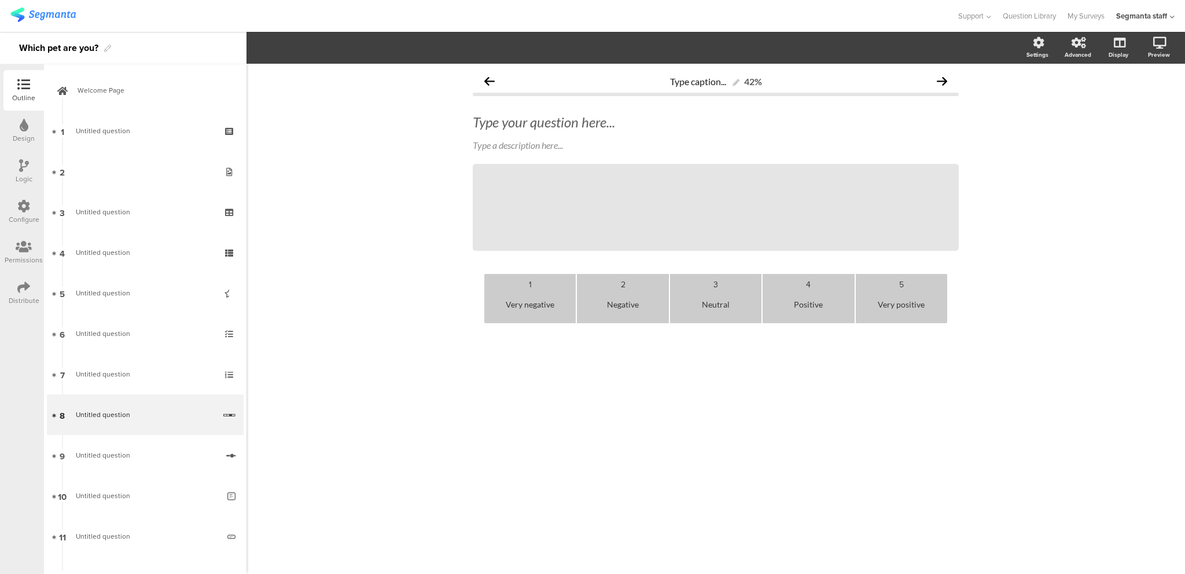
click at [718, 304] on div "Neutral" at bounding box center [716, 304] width 82 height 28
click at [715, 288] on div "3" at bounding box center [716, 284] width 82 height 12
click at [763, 391] on div "Type caption... 42% Type your question here... Type a description here... /" at bounding box center [716, 319] width 939 height 510
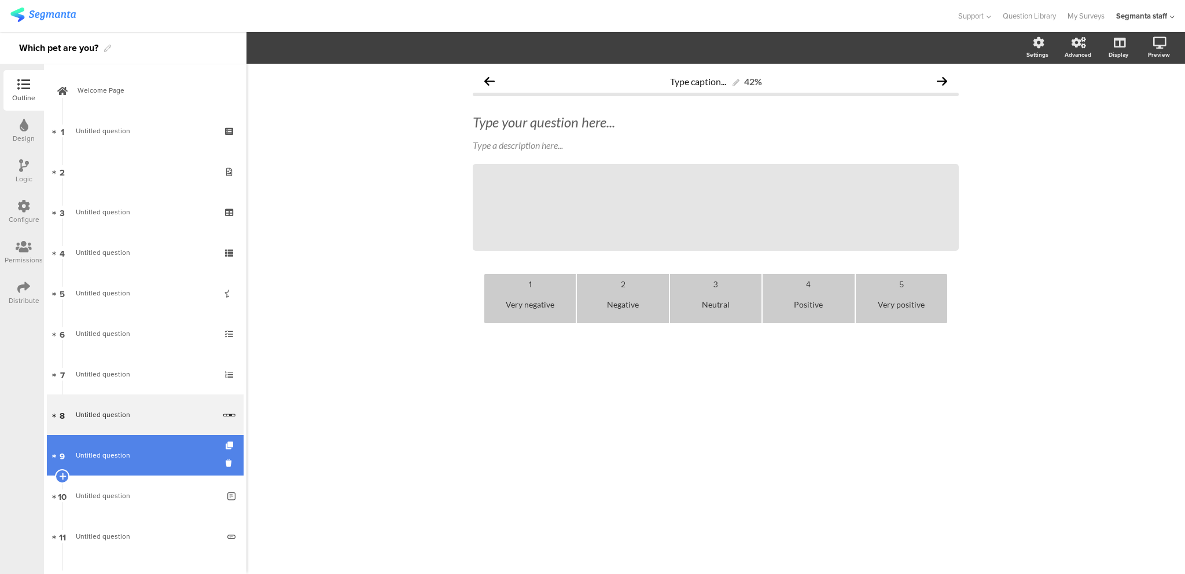
click at [94, 450] on span "Untitled question" at bounding box center [103, 455] width 54 height 10
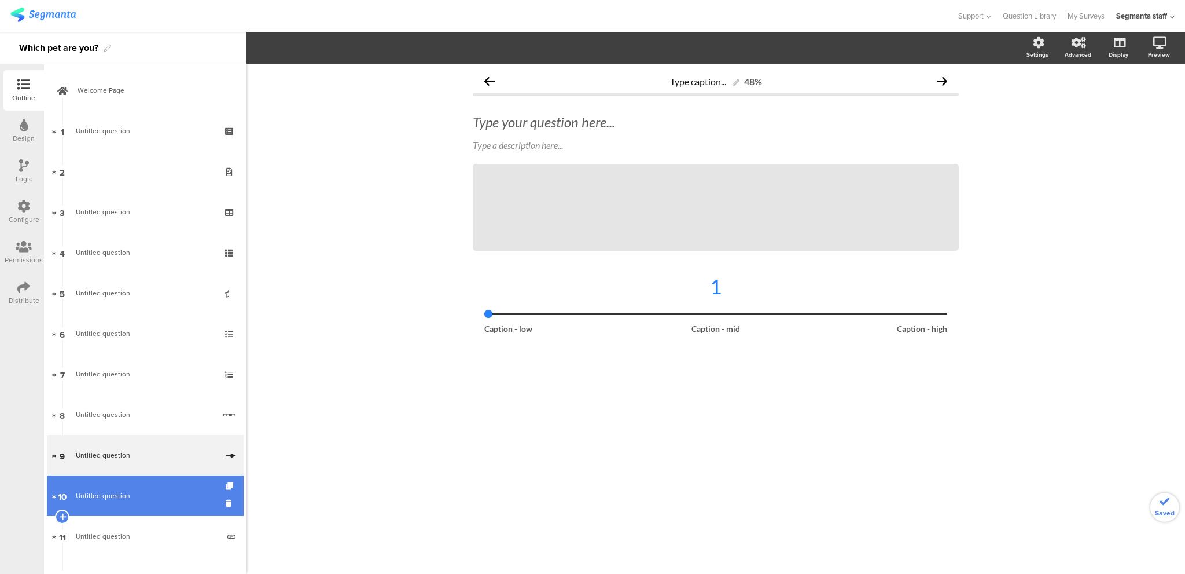
click at [102, 490] on span "Untitled question" at bounding box center [103, 495] width 54 height 10
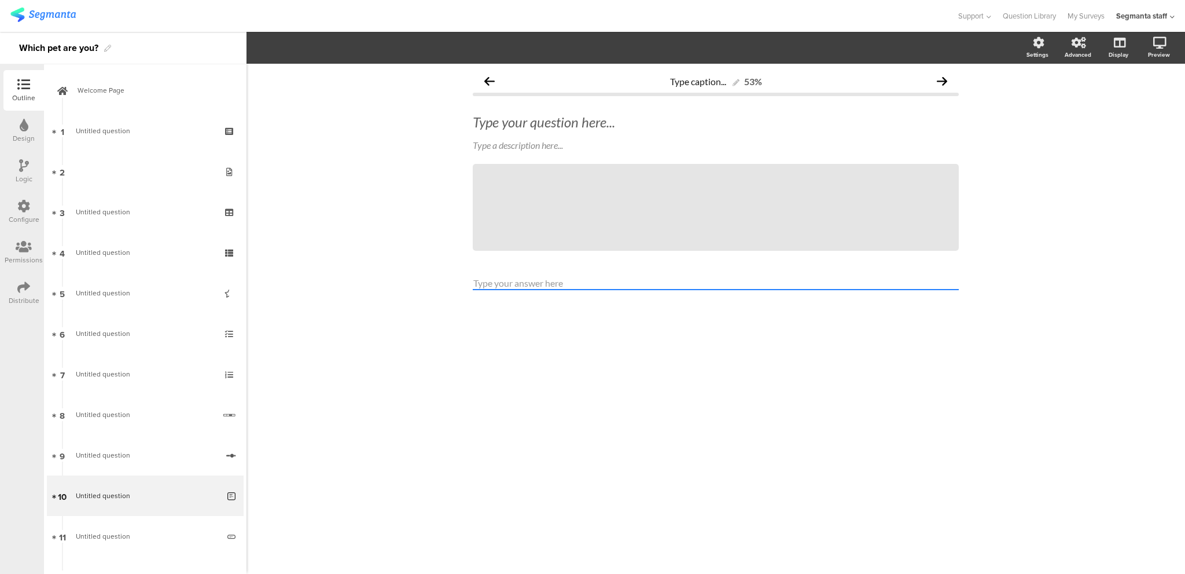
click at [484, 330] on div "Type caption... 53% Type your question here... Type a description here... /" at bounding box center [715, 200] width 509 height 273
drag, startPoint x: 445, startPoint y: 125, endPoint x: 393, endPoint y: 156, distance: 60.7
click at [393, 156] on div "Type caption... 53% Type your question here... Type a description here... /" at bounding box center [716, 319] width 939 height 510
click at [373, 135] on div "Type caption... 53% Type your question here... Type a description here... /" at bounding box center [716, 319] width 939 height 510
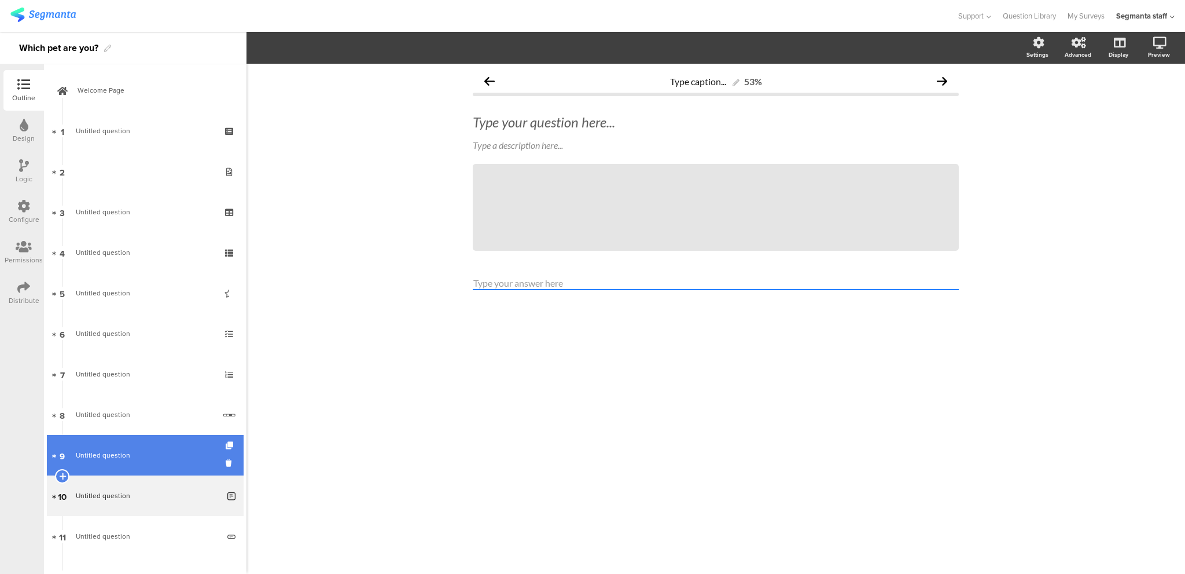
click at [177, 467] on link "9 Untitled question" at bounding box center [145, 455] width 197 height 41
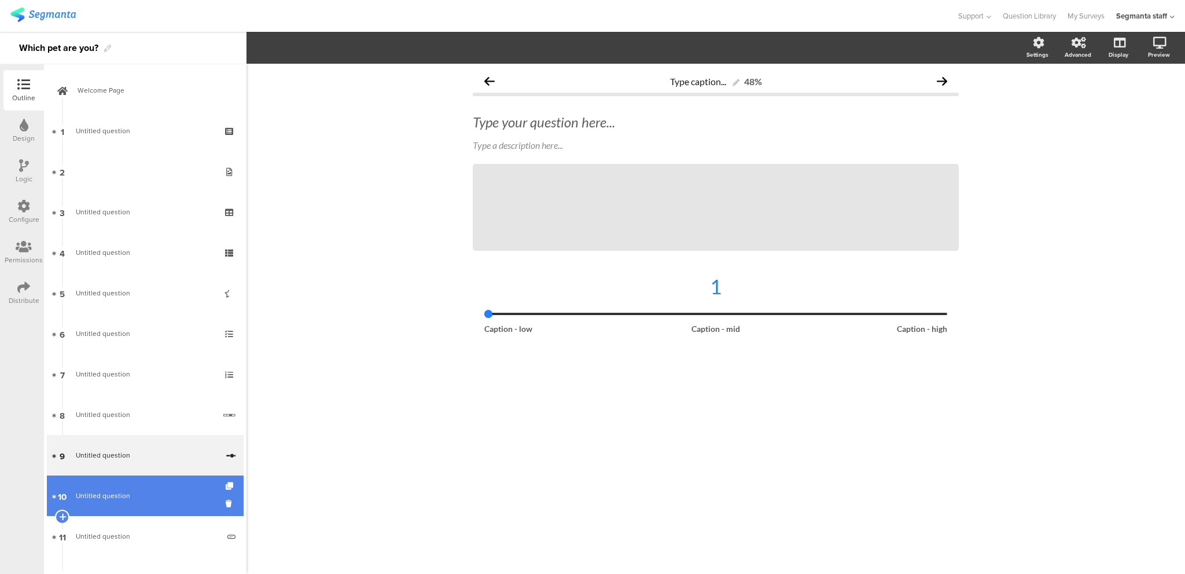
click at [171, 500] on span "Untitled question" at bounding box center [147, 496] width 143 height 12
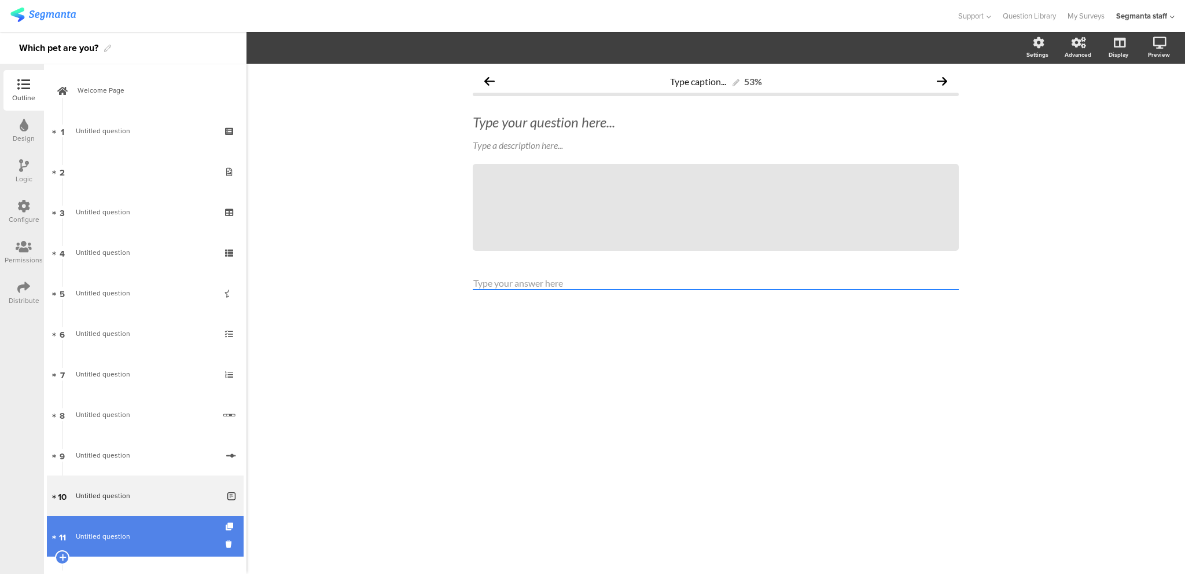
drag, startPoint x: 113, startPoint y: 547, endPoint x: 130, endPoint y: 538, distance: 19.4
click at [113, 547] on link "11 Untitled question" at bounding box center [145, 536] width 197 height 41
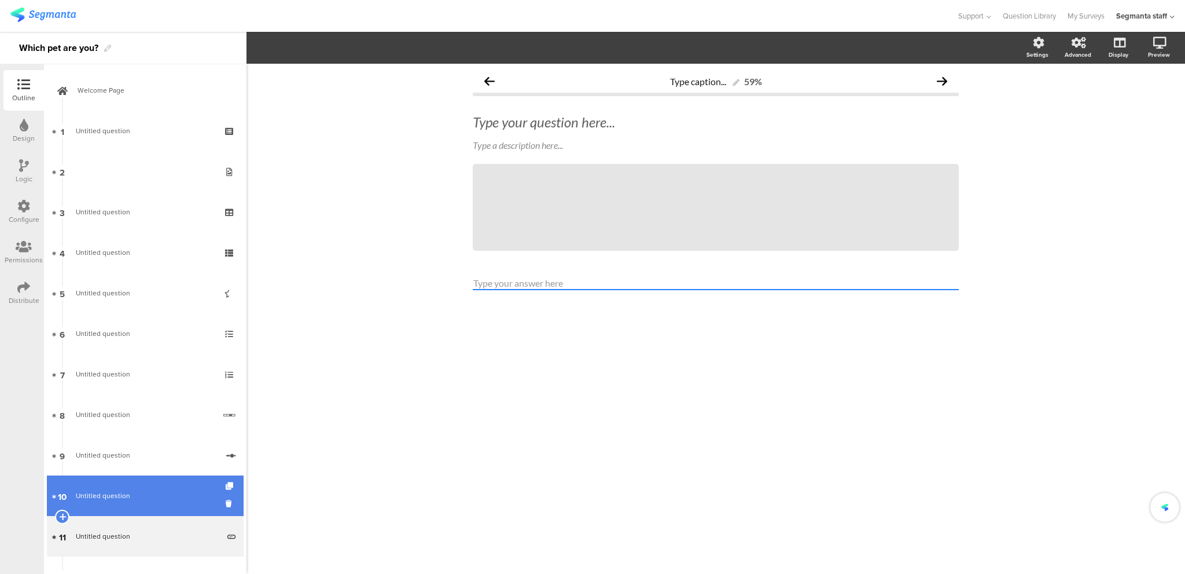
click at [120, 494] on span "Untitled question" at bounding box center [103, 495] width 54 height 10
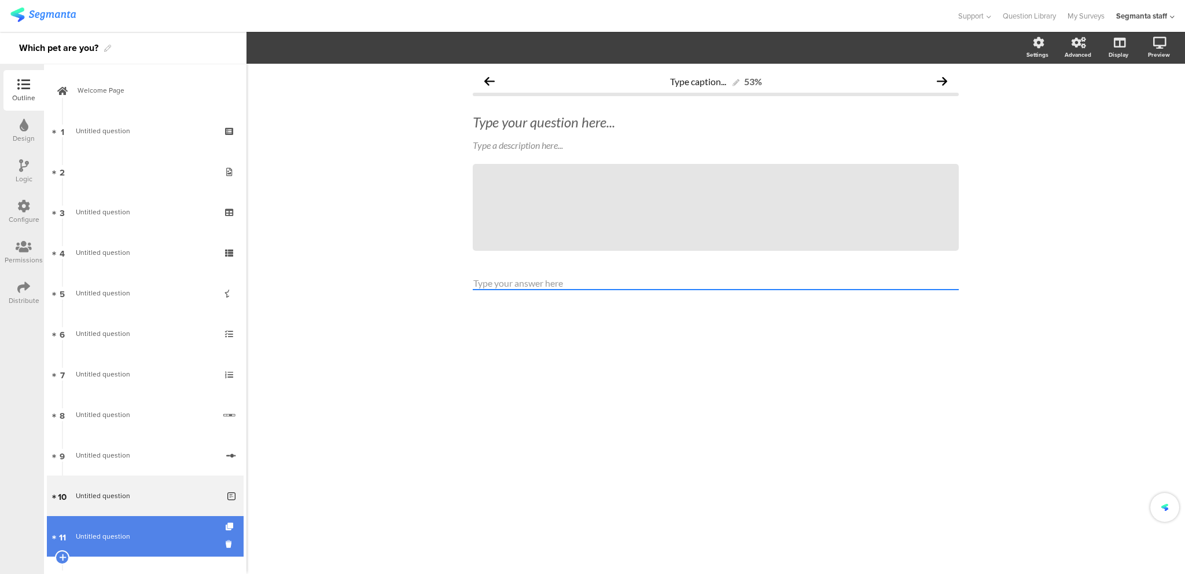
click at [122, 538] on span "Untitled question" at bounding box center [103, 536] width 54 height 10
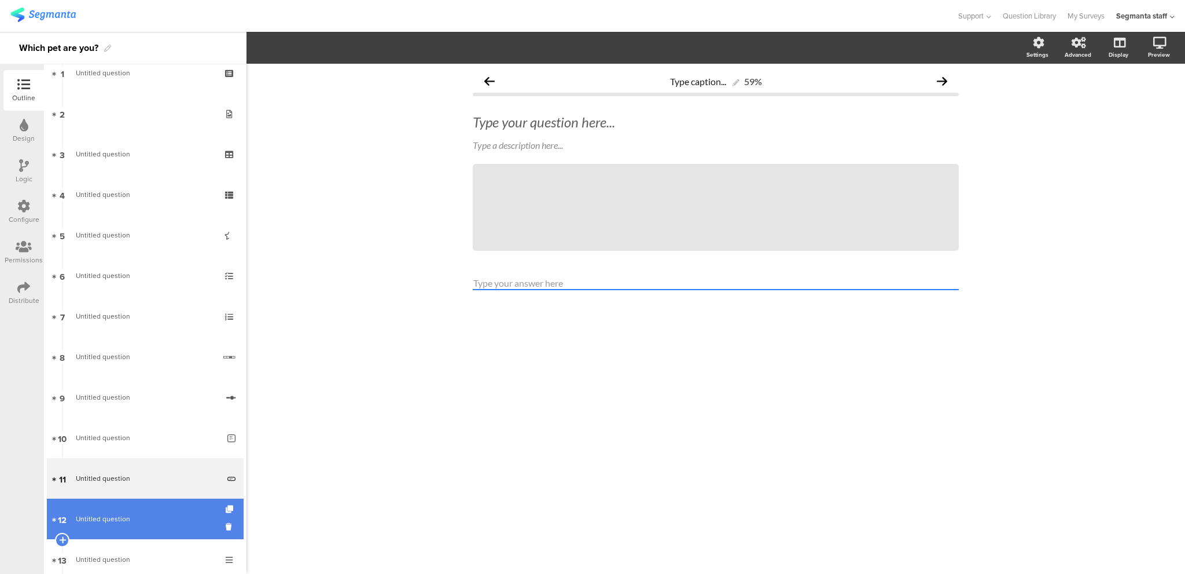
click at [113, 518] on span "Untitled question" at bounding box center [103, 518] width 54 height 10
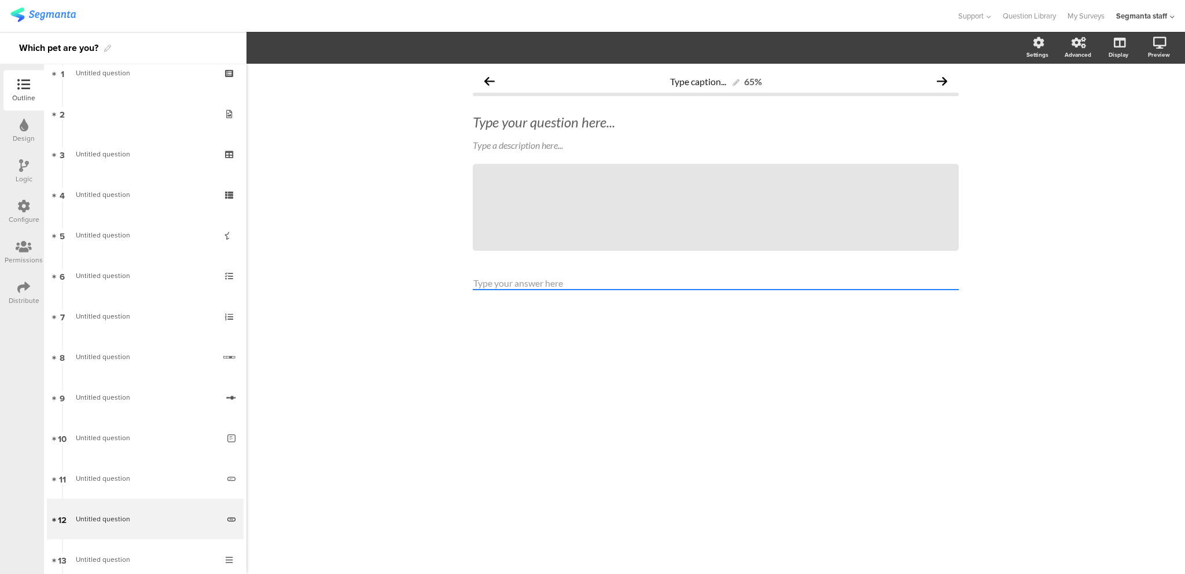
click at [368, 242] on div "Type caption... 65% Type your question here... Type a description here... /" at bounding box center [716, 319] width 939 height 510
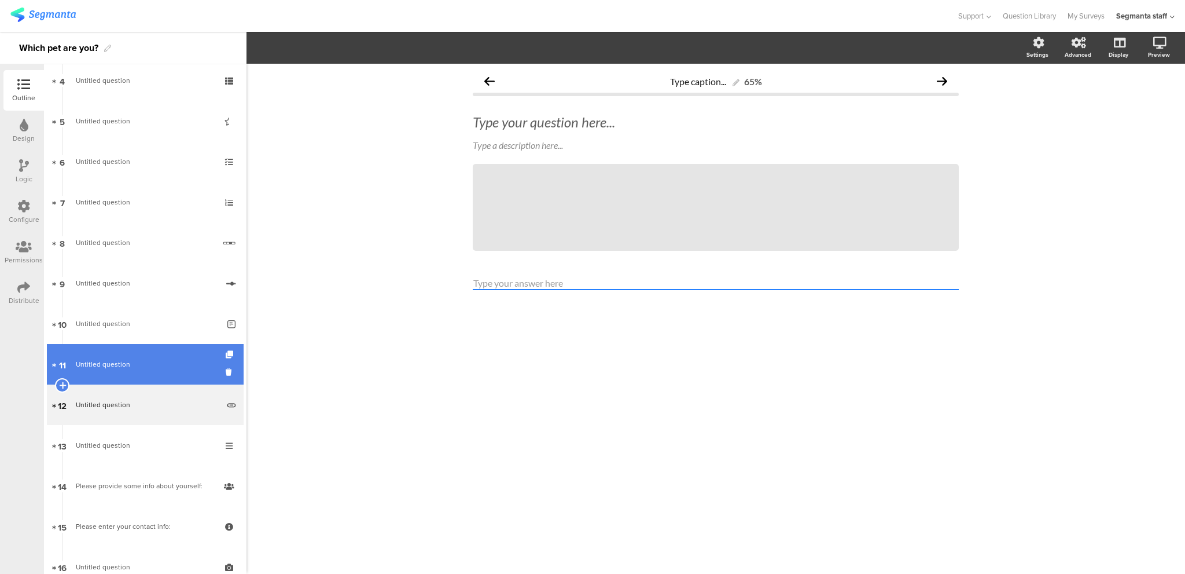
scroll to position [289, 0]
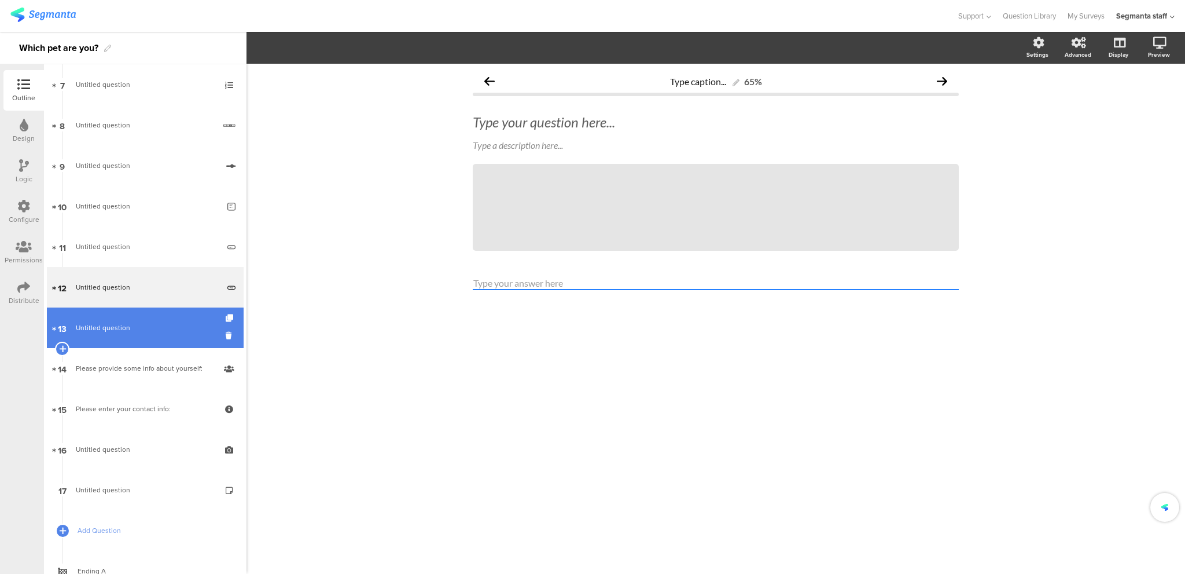
click at [125, 340] on link "13 Untitled question" at bounding box center [145, 327] width 197 height 41
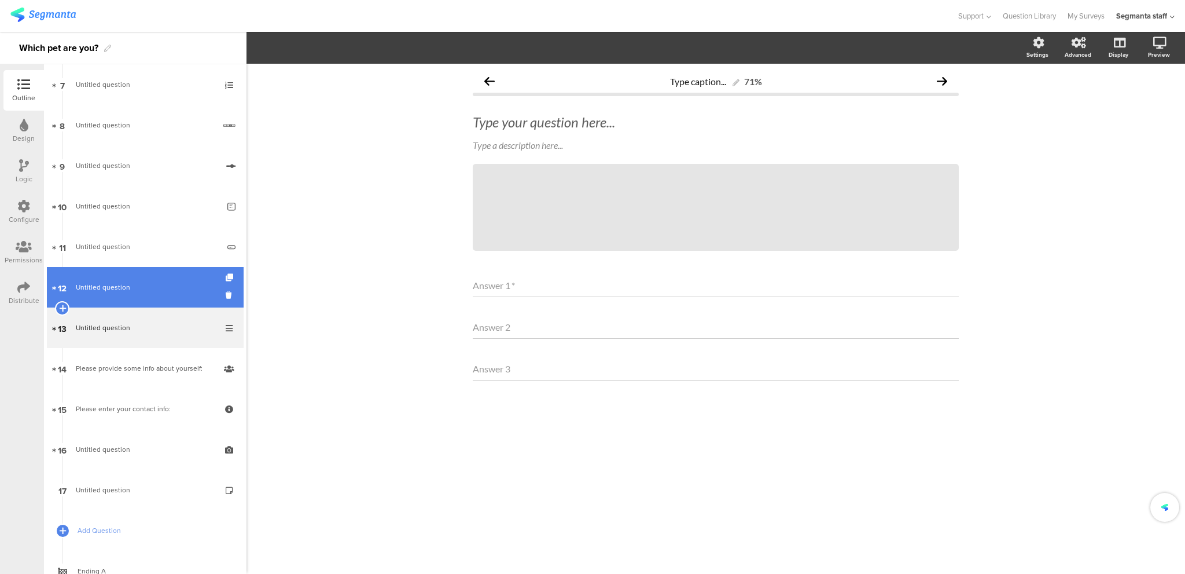
click at [138, 298] on link "12 Untitled question" at bounding box center [145, 287] width 197 height 41
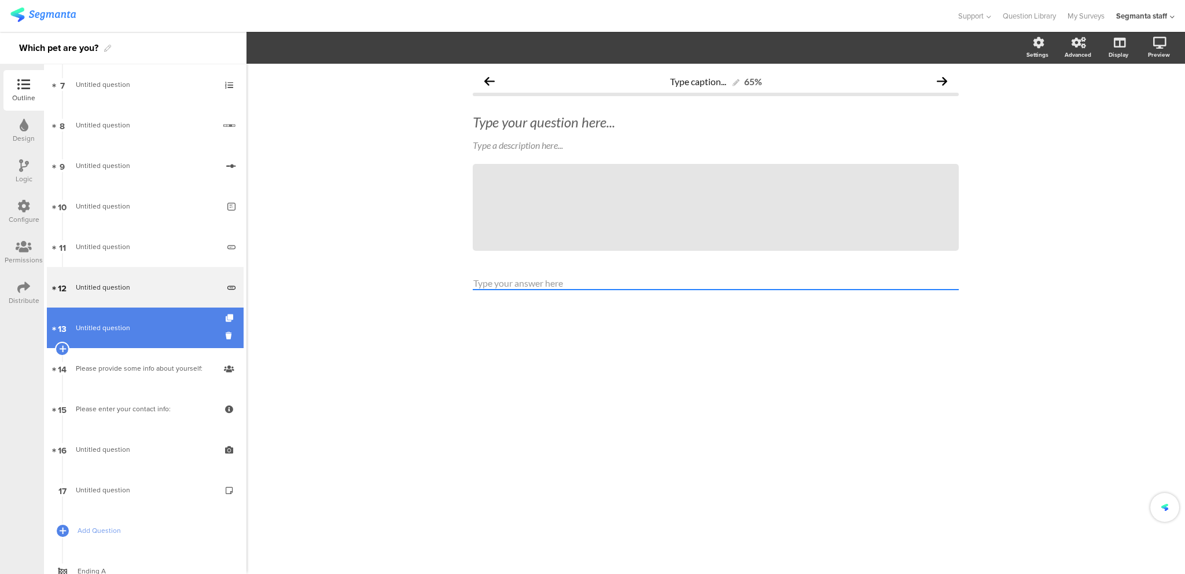
click at [134, 323] on span "Untitled question" at bounding box center [145, 328] width 138 height 12
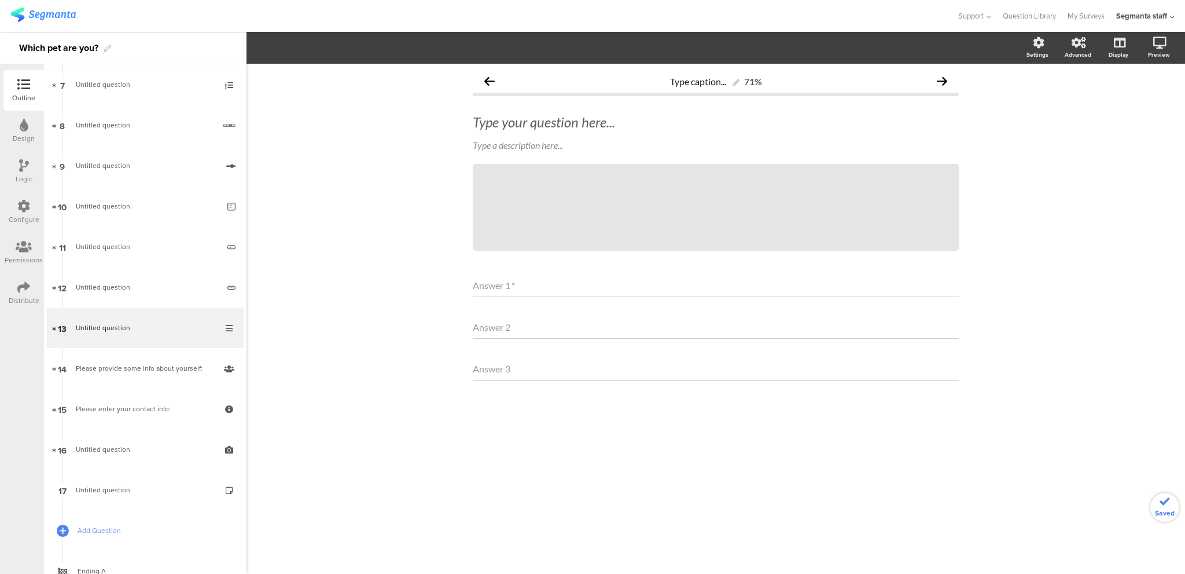
click at [449, 111] on div "Type caption... 71% Type your question here... Type a description here... / *" at bounding box center [716, 319] width 939 height 510
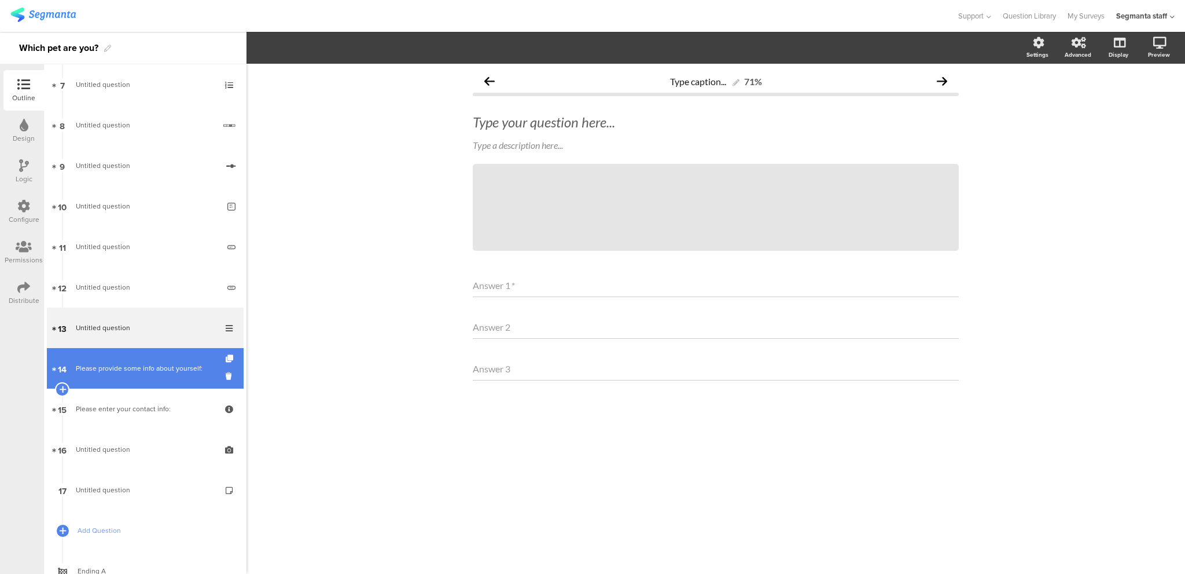
click at [113, 367] on div "Please provide some info about yourself:" at bounding box center [145, 368] width 138 height 12
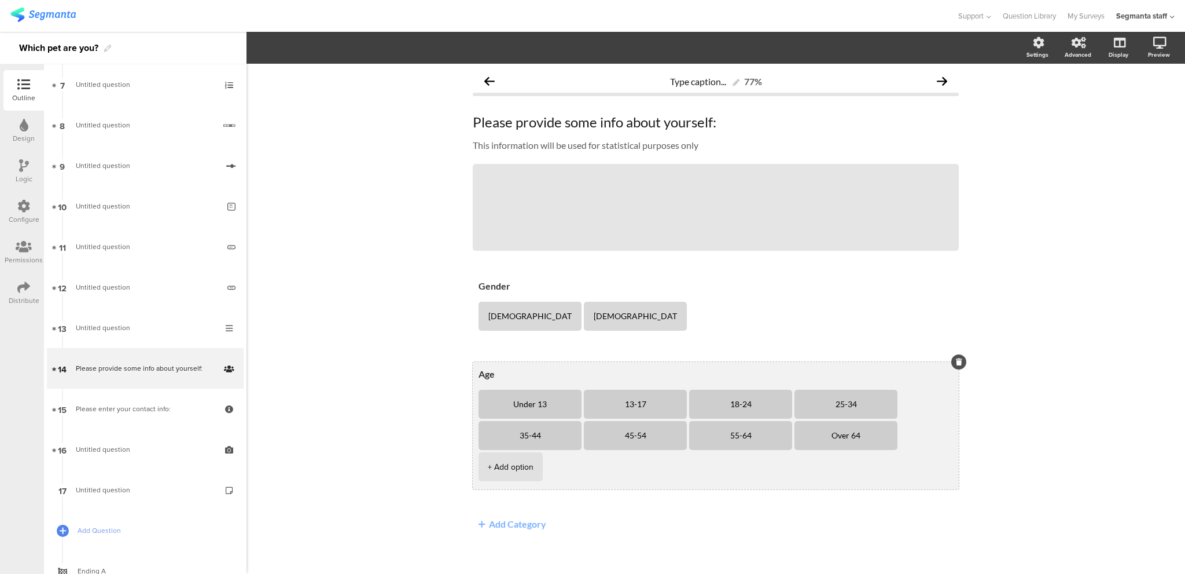
click at [956, 362] on icon at bounding box center [959, 361] width 6 height 7
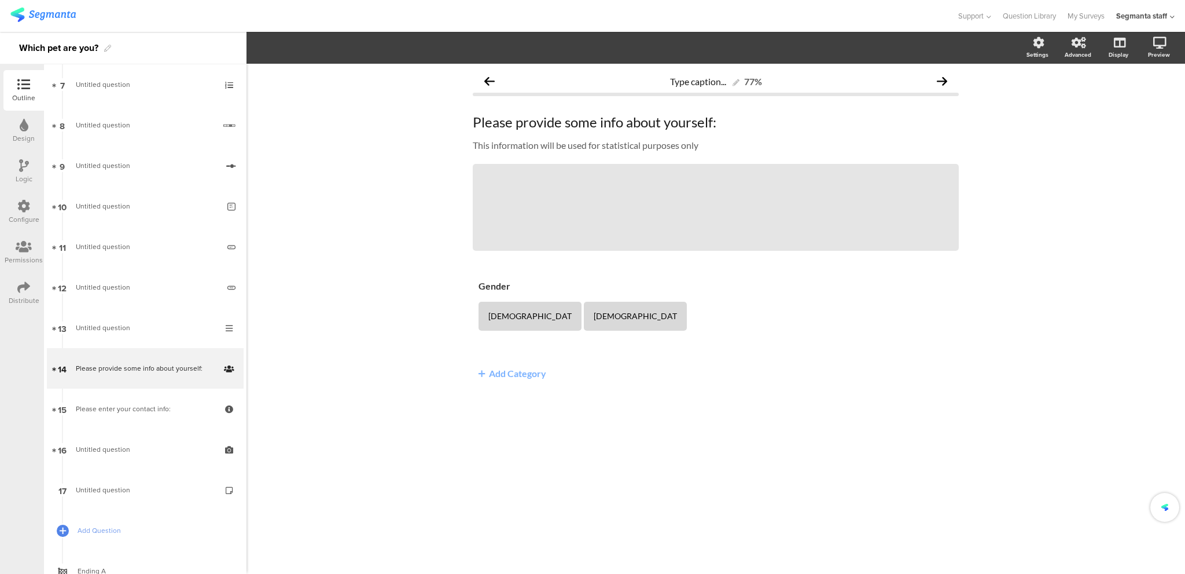
click at [959, 269] on div "Type caption... 77% Please provide some info about yourself: Please provide som…" at bounding box center [716, 246] width 486 height 355
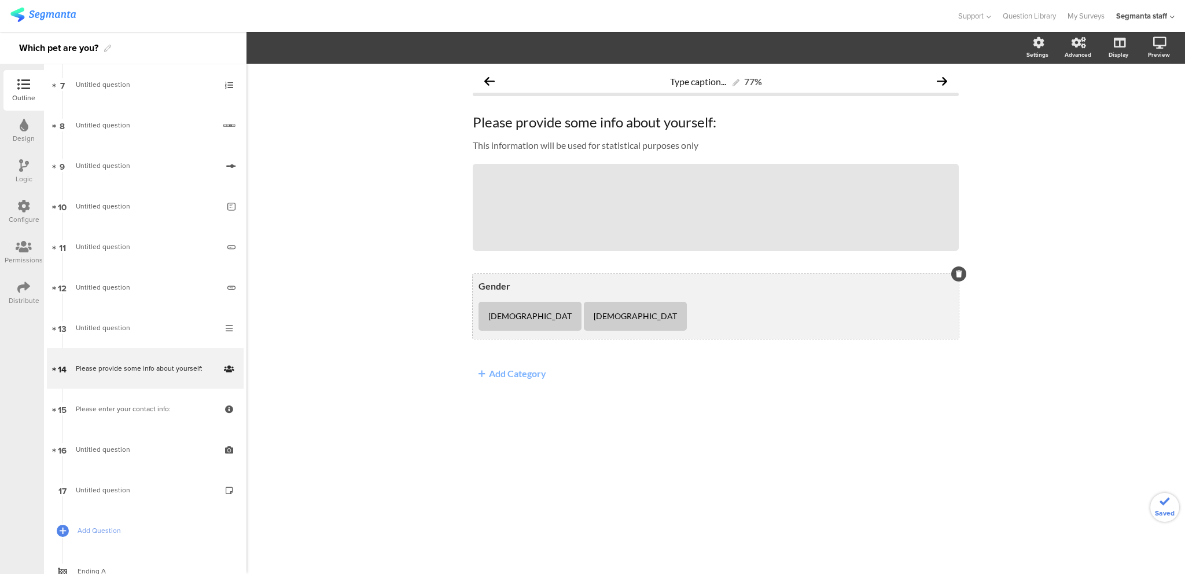
click at [961, 273] on icon at bounding box center [959, 273] width 6 height 7
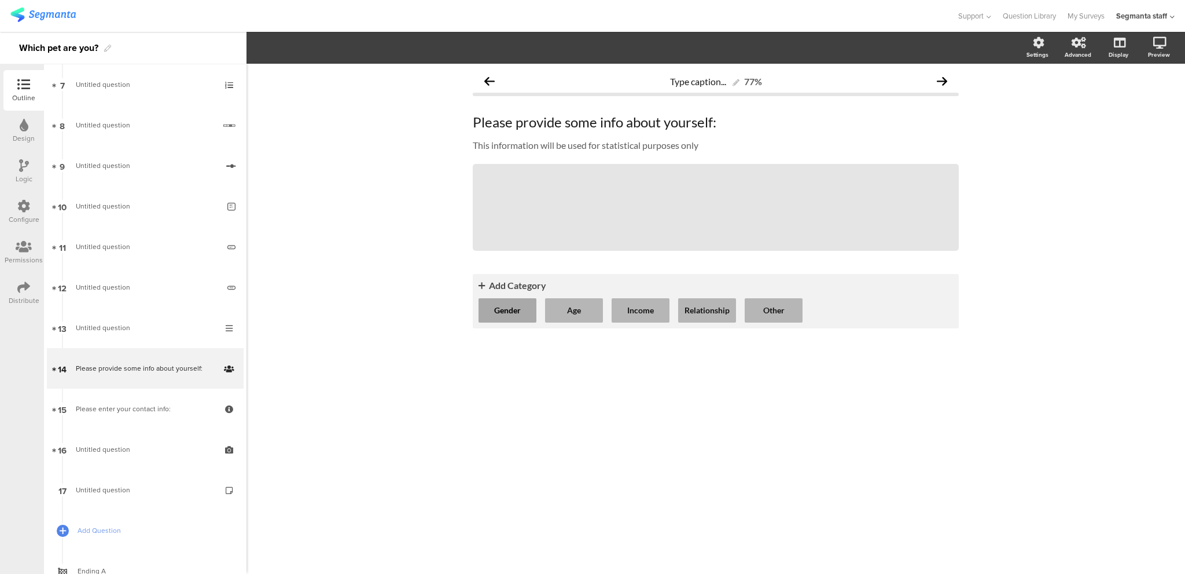
click at [510, 315] on button "Gender" at bounding box center [508, 310] width 58 height 24
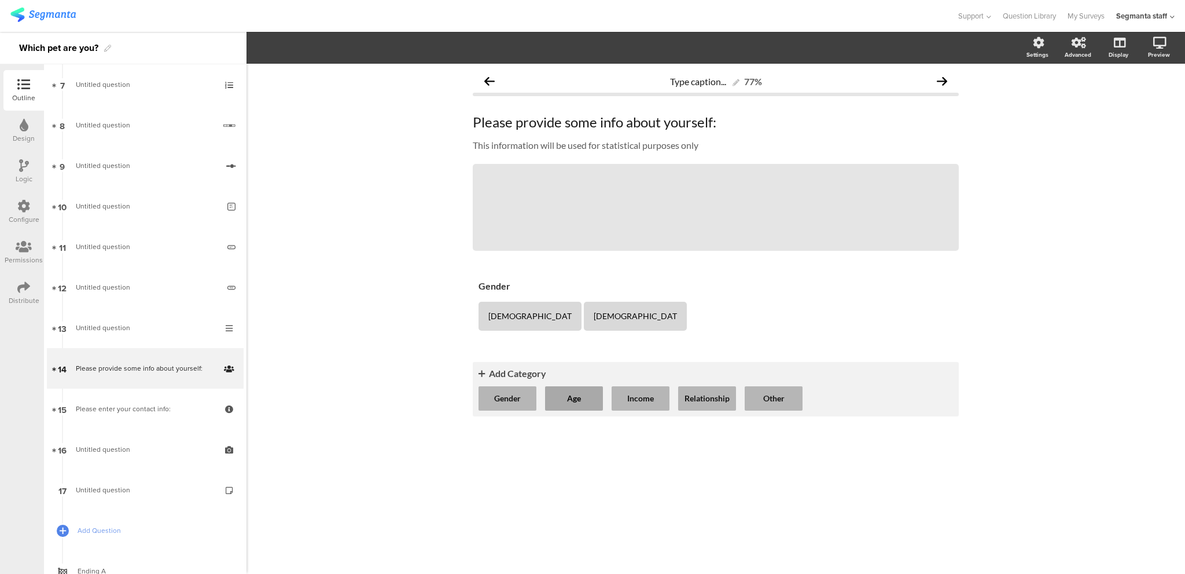
click at [589, 403] on button "Age" at bounding box center [574, 398] width 58 height 24
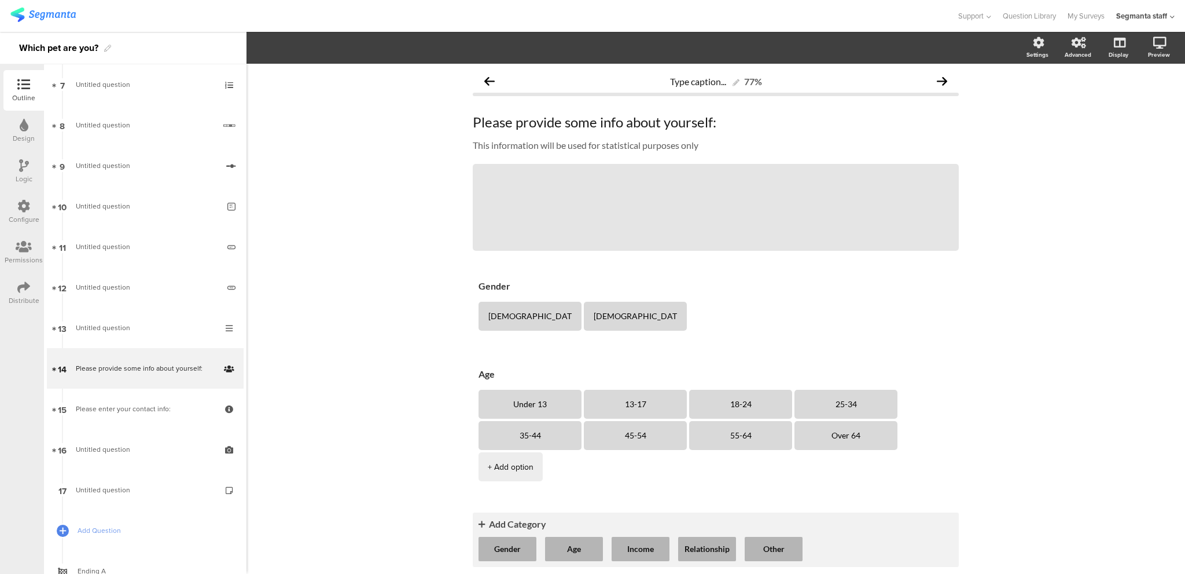
click at [671, 547] on ul "Gender Age Income Relationship Other" at bounding box center [716, 549] width 475 height 24
click at [641, 553] on button "Income" at bounding box center [641, 549] width 58 height 24
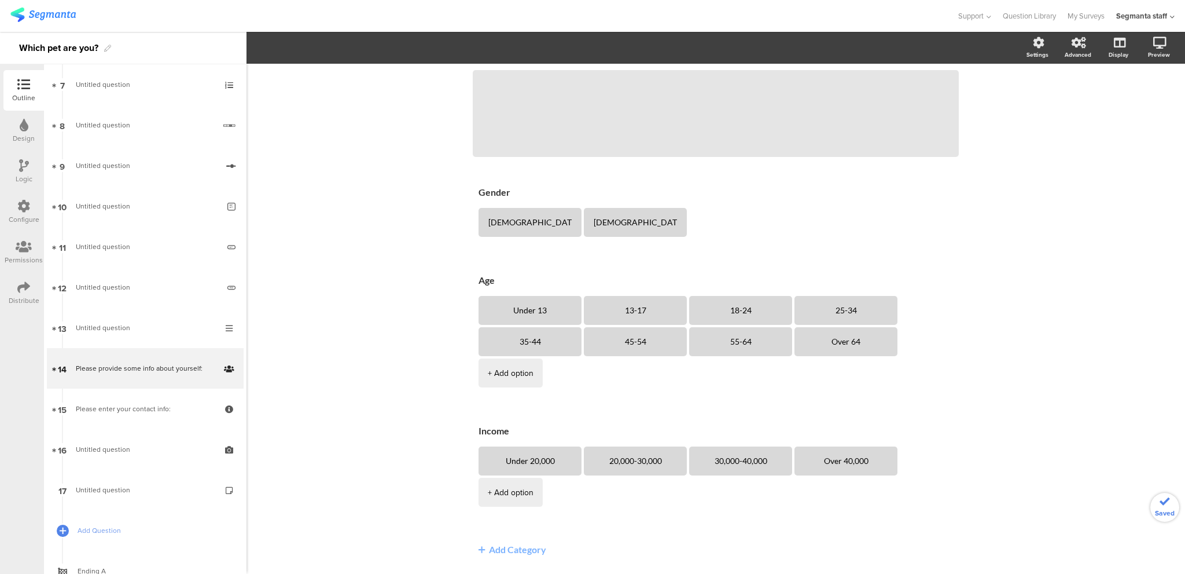
scroll to position [127, 0]
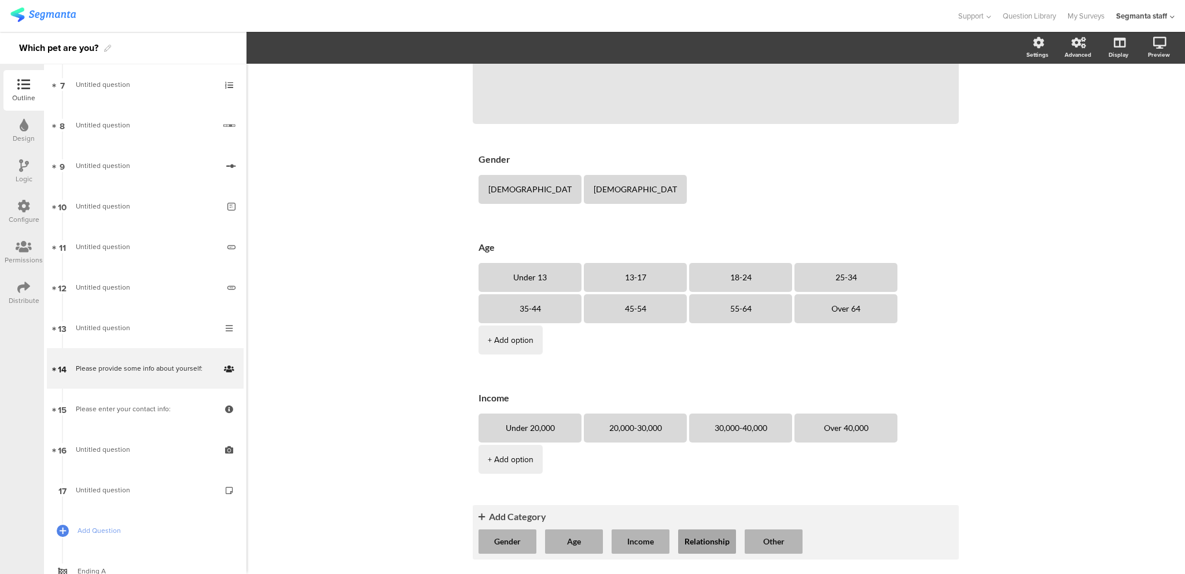
click at [697, 545] on button "Relationship" at bounding box center [707, 541] width 58 height 24
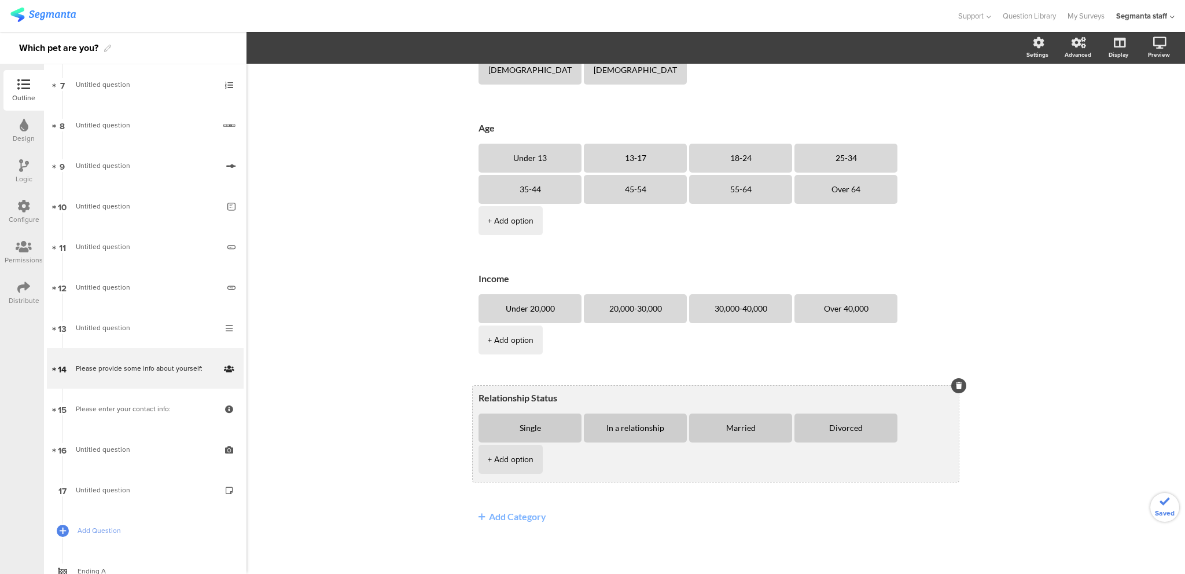
scroll to position [245, 0]
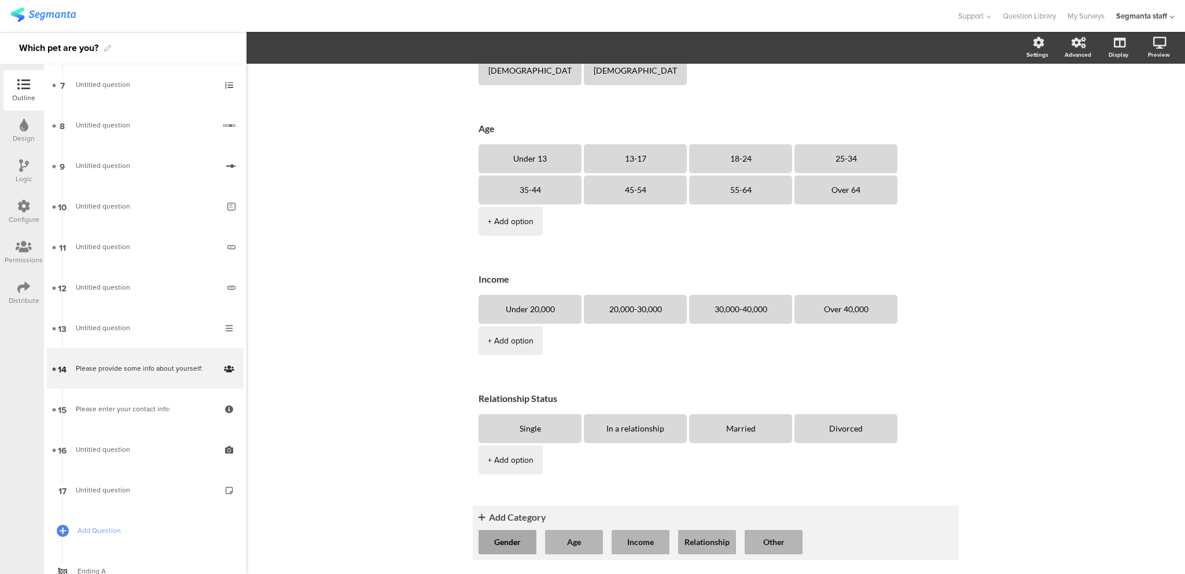
click at [512, 542] on button "Gender" at bounding box center [508, 542] width 58 height 24
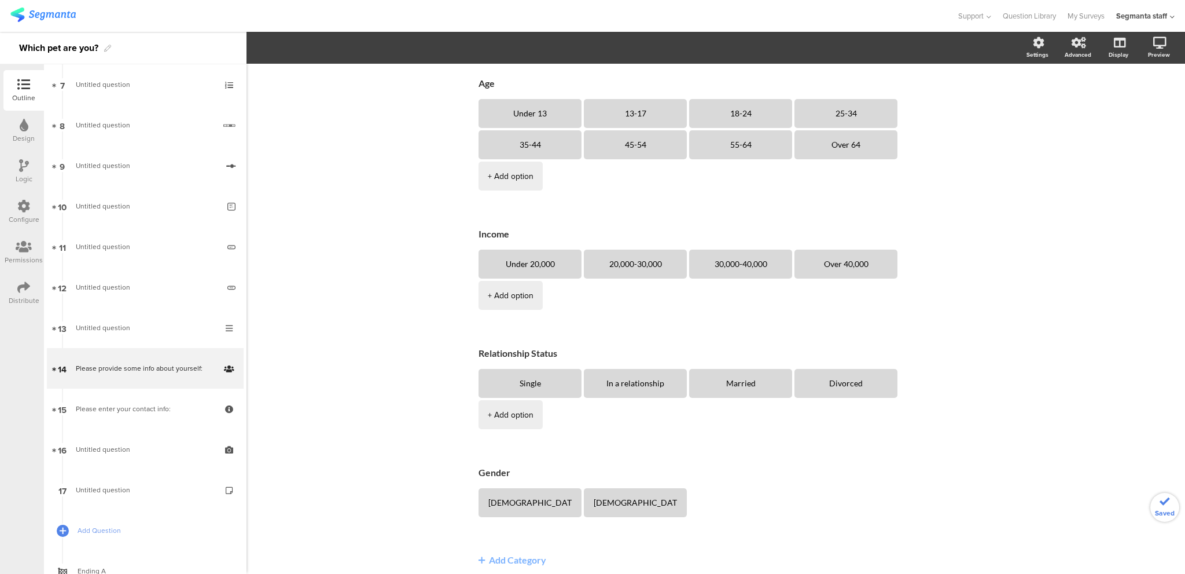
scroll to position [303, 0]
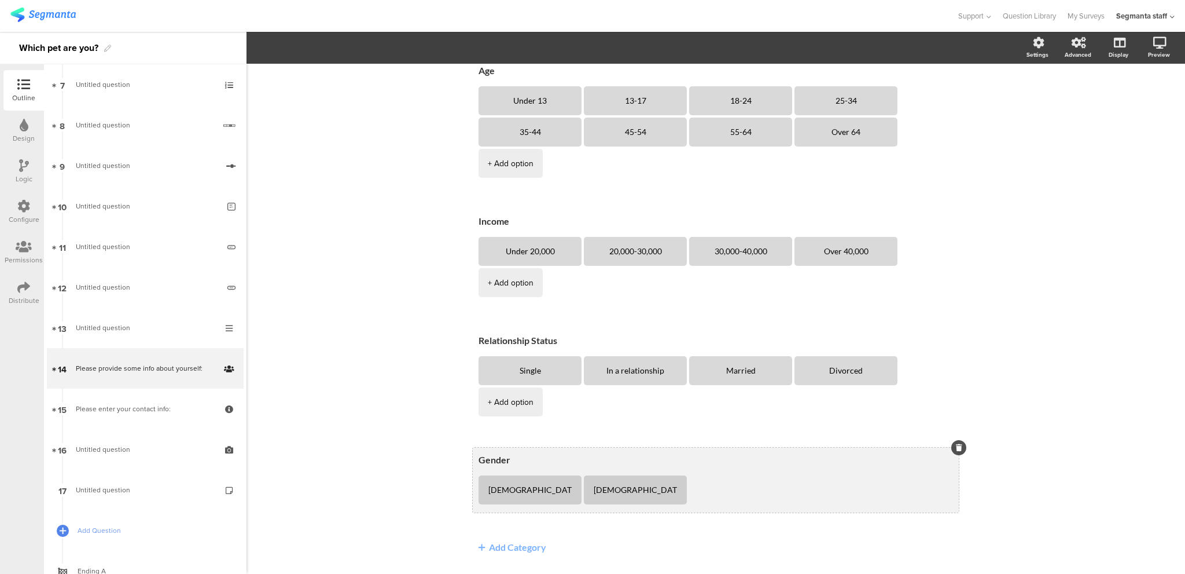
click at [952, 451] on div at bounding box center [959, 447] width 15 height 15
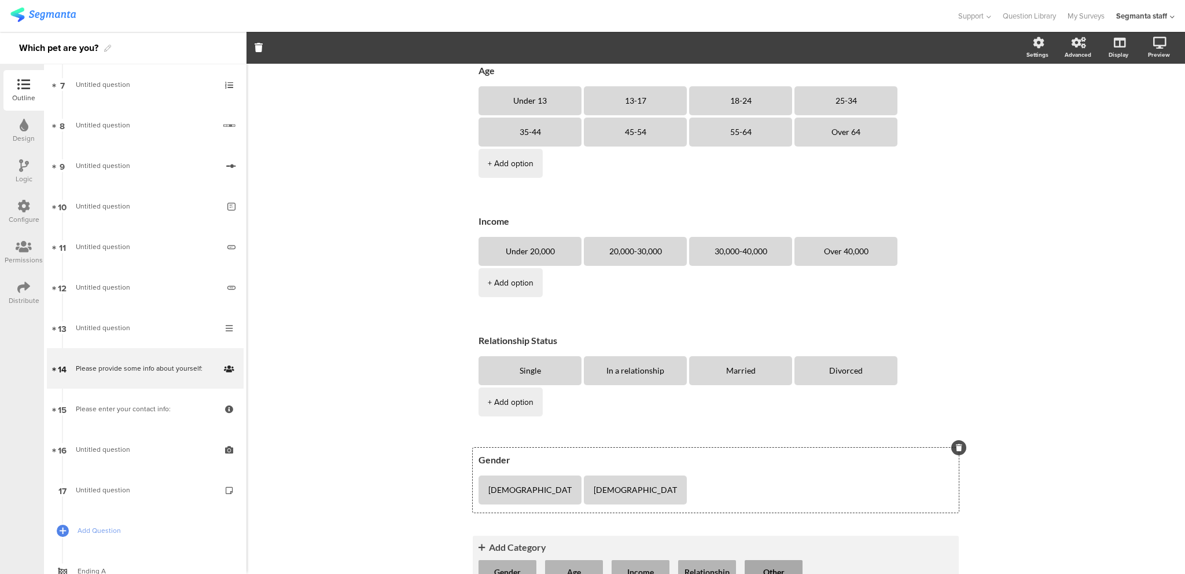
click at [780, 564] on button "Other" at bounding box center [774, 572] width 58 height 24
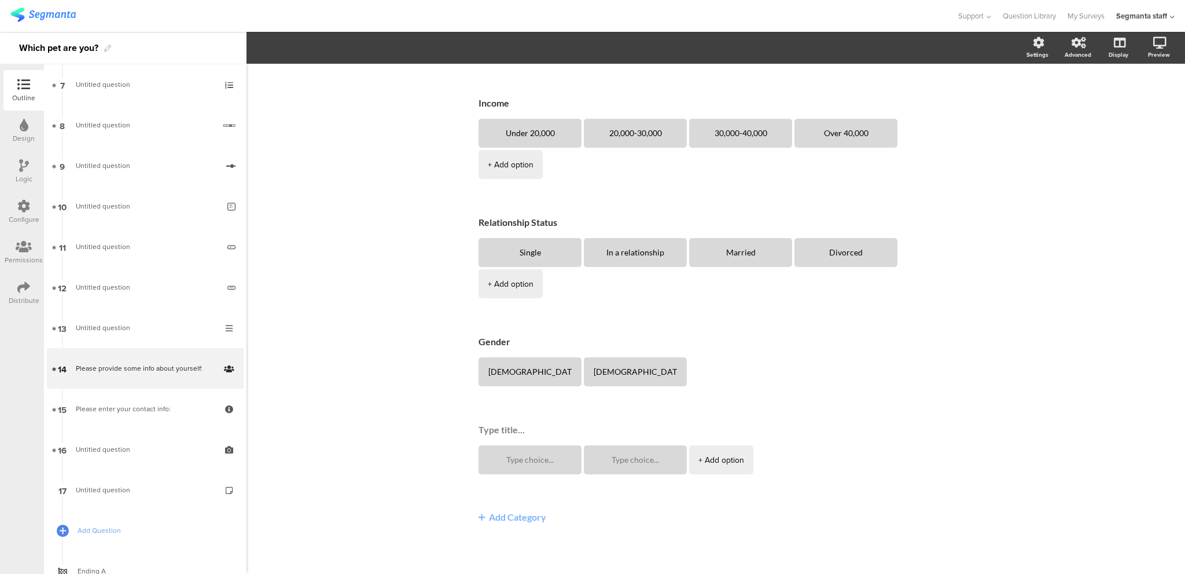
scroll to position [334, 0]
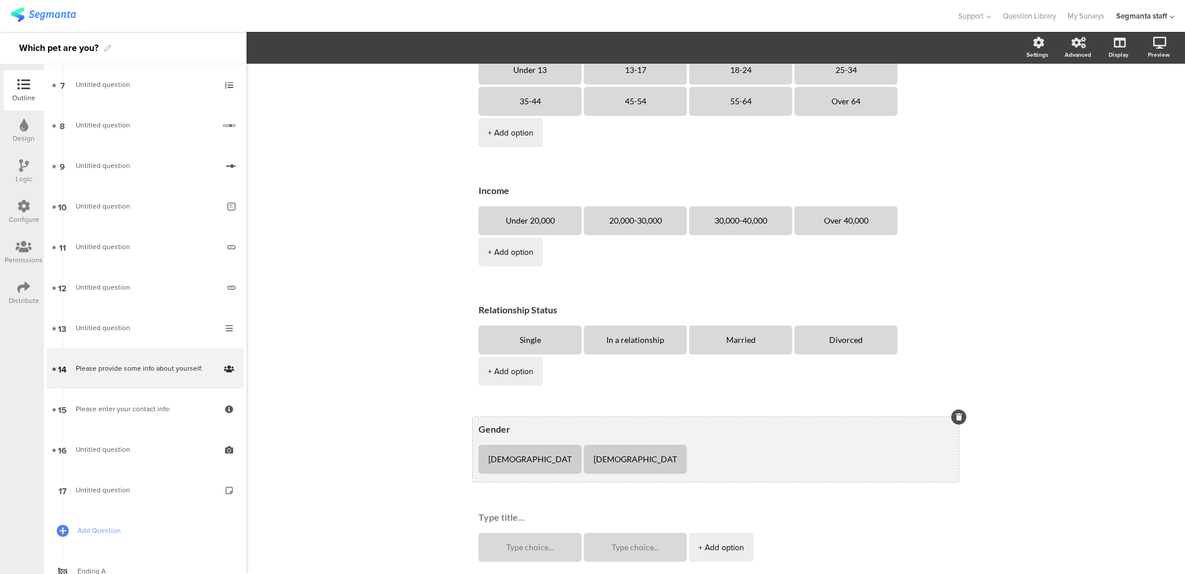
click at [956, 418] on icon at bounding box center [959, 416] width 6 height 7
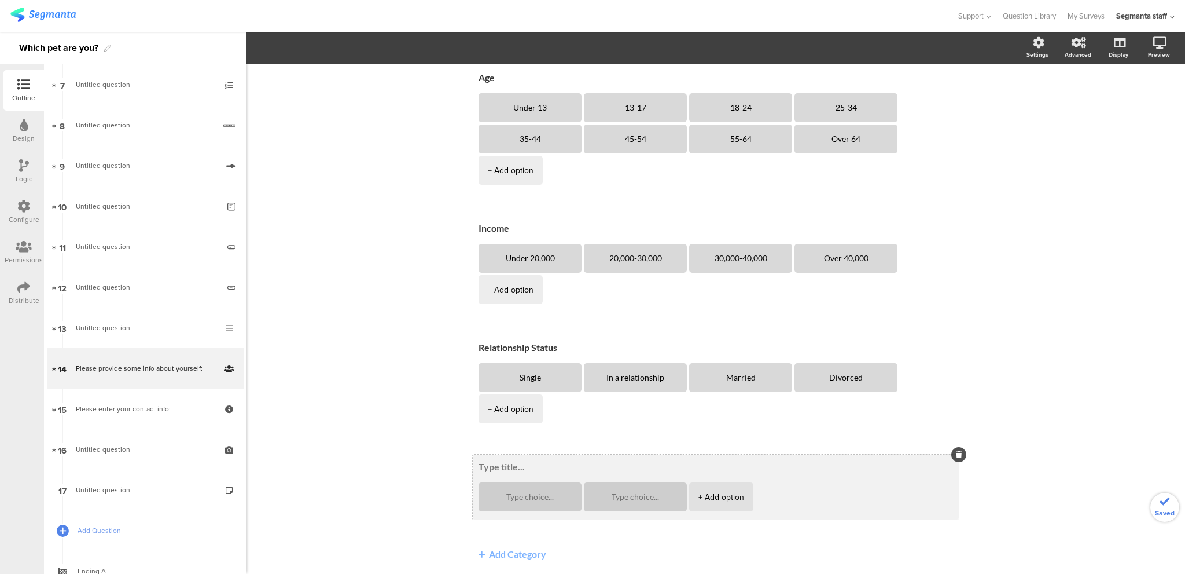
scroll to position [218, 0]
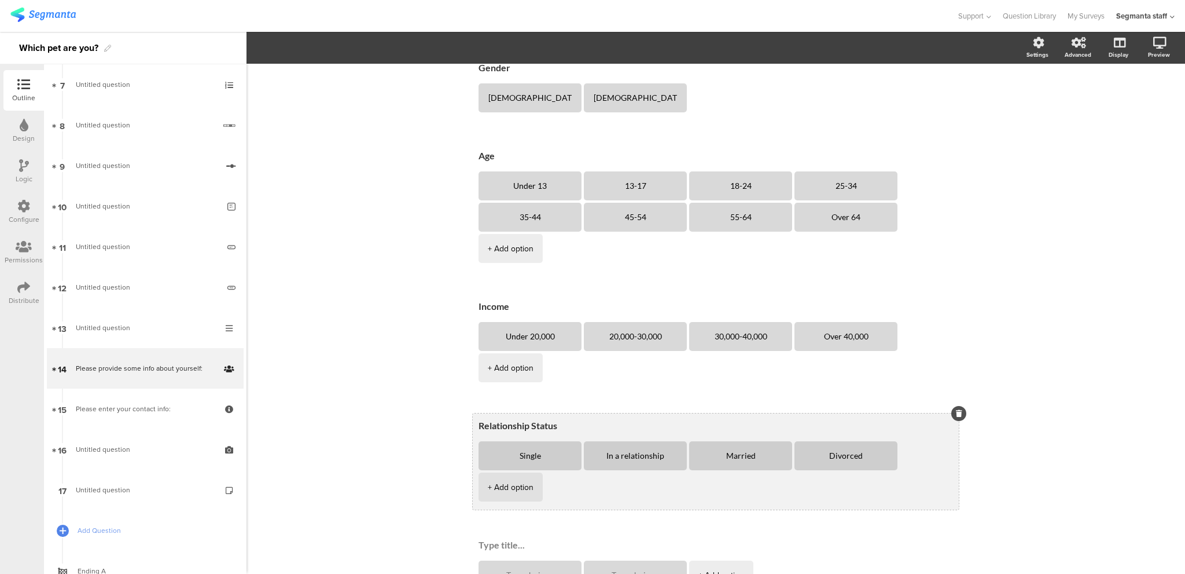
click at [957, 415] on icon at bounding box center [959, 413] width 6 height 7
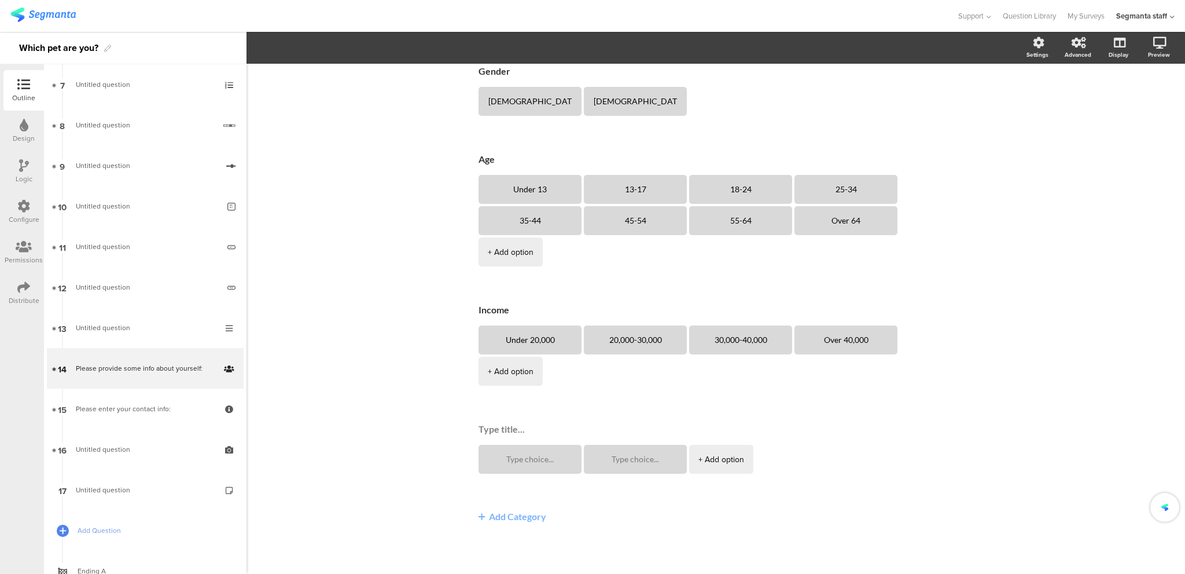
scroll to position [215, 0]
click at [366, 368] on div "Type caption... 77% Please provide some info about yourself: Please provide som…" at bounding box center [716, 211] width 939 height 725
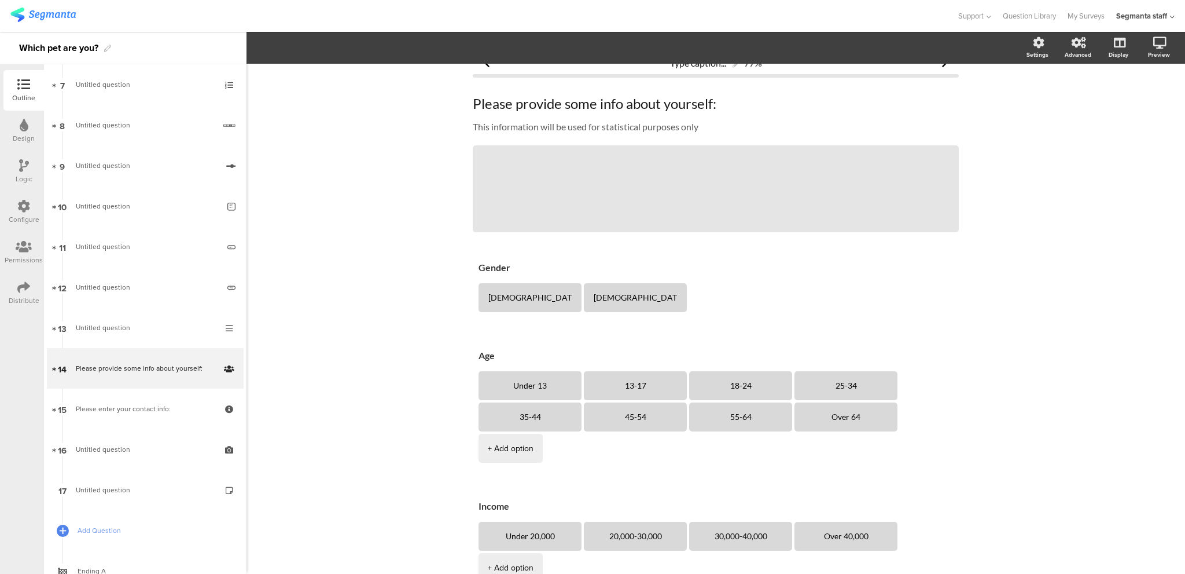
scroll to position [0, 0]
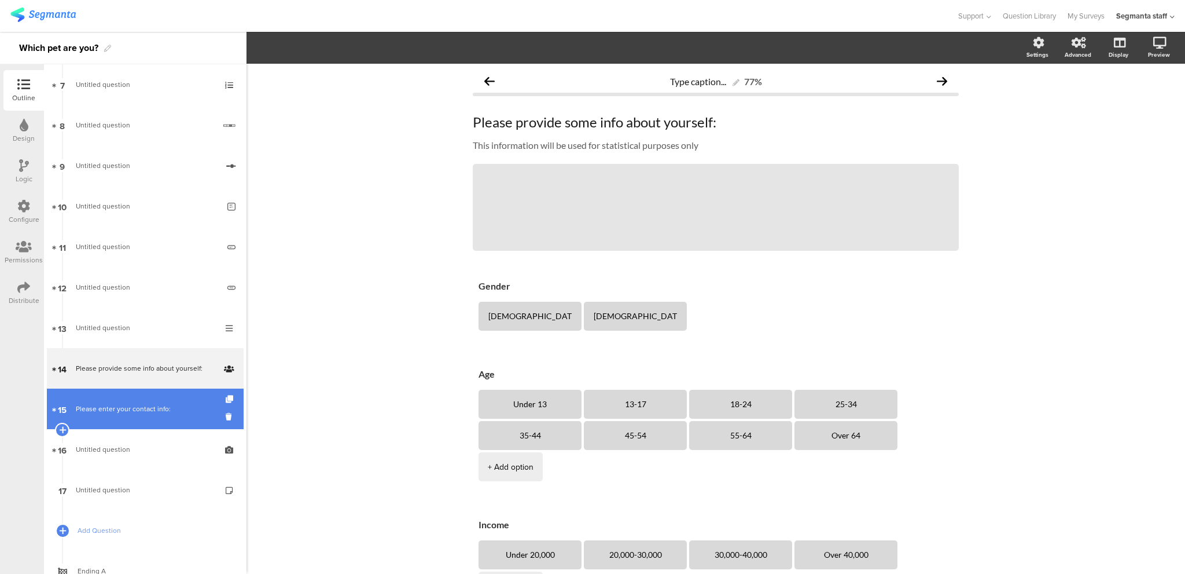
click at [173, 420] on link "15 Please enter your contact info:" at bounding box center [145, 408] width 197 height 41
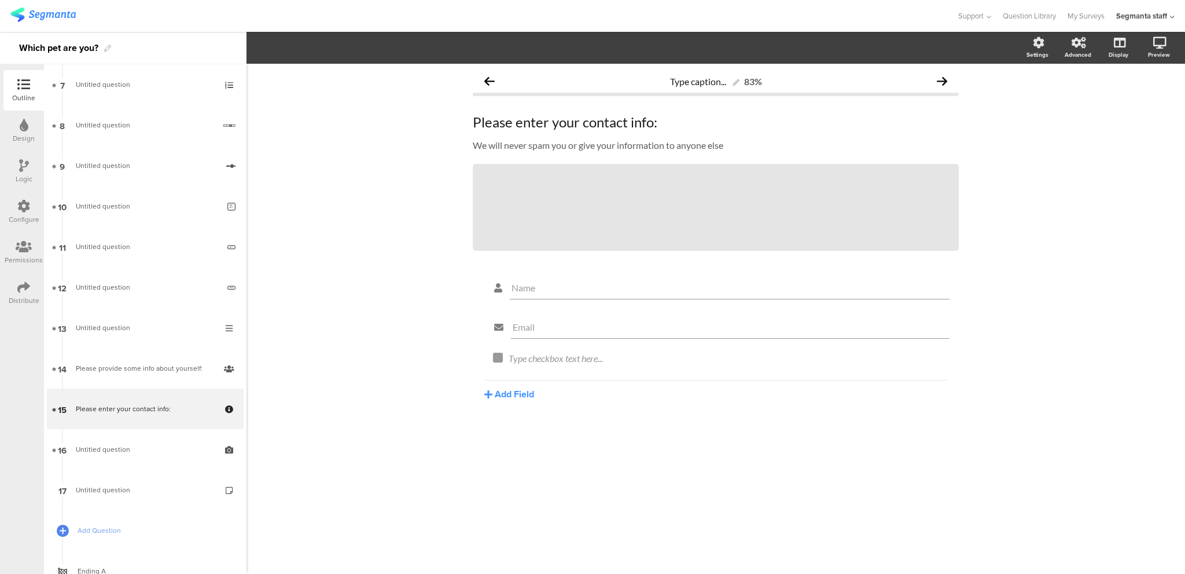
click at [431, 205] on div "Type caption... 83% Please enter your contact info: Please enter your contact i…" at bounding box center [716, 319] width 939 height 510
click at [497, 387] on button "Add Field" at bounding box center [509, 393] width 50 height 13
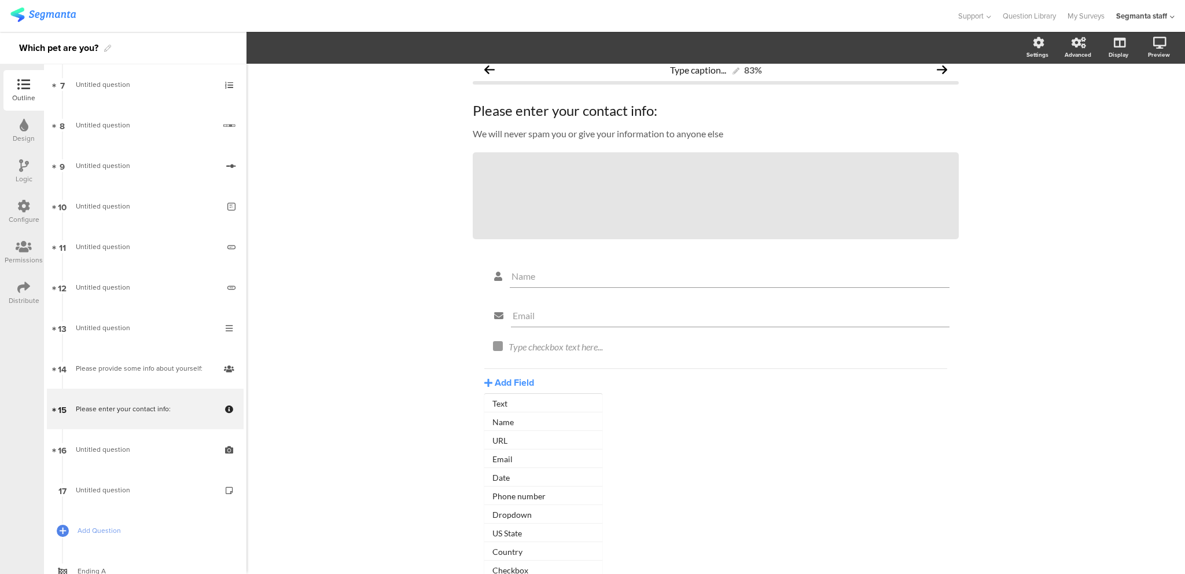
scroll to position [16, 0]
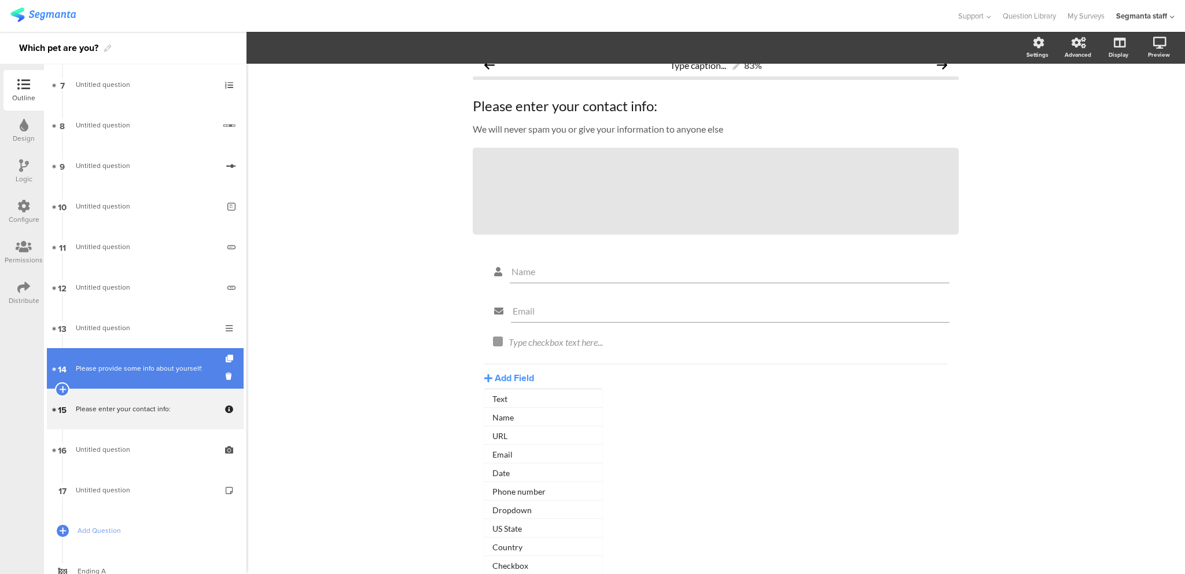
click at [182, 350] on link "14 Please provide some info about yourself:" at bounding box center [145, 368] width 197 height 41
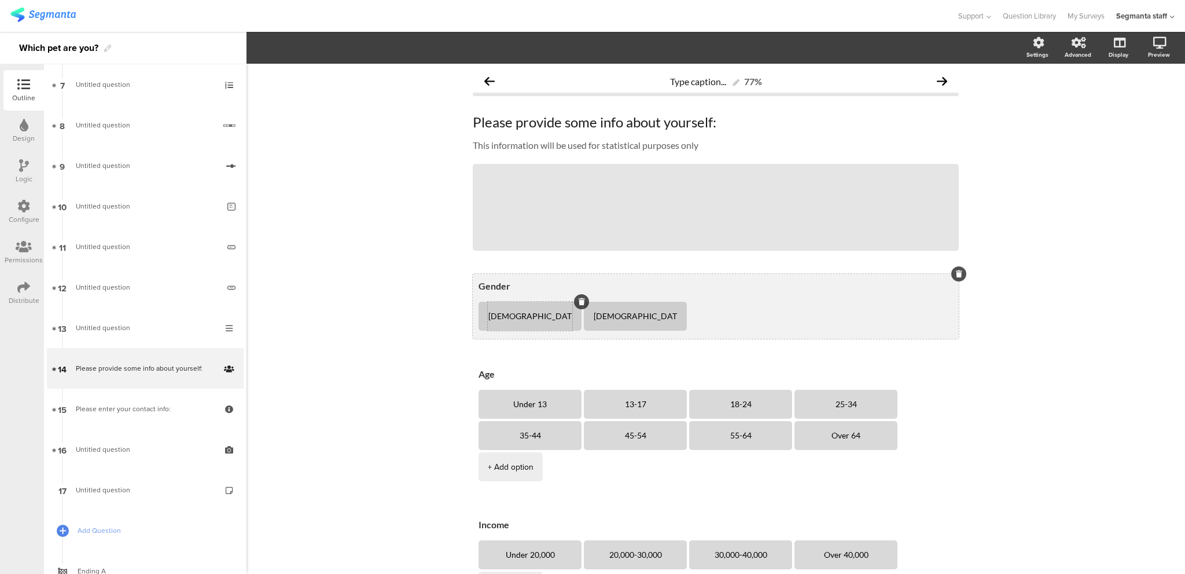
click at [558, 310] on div "[DEMOGRAPHIC_DATA]" at bounding box center [530, 316] width 85 height 29
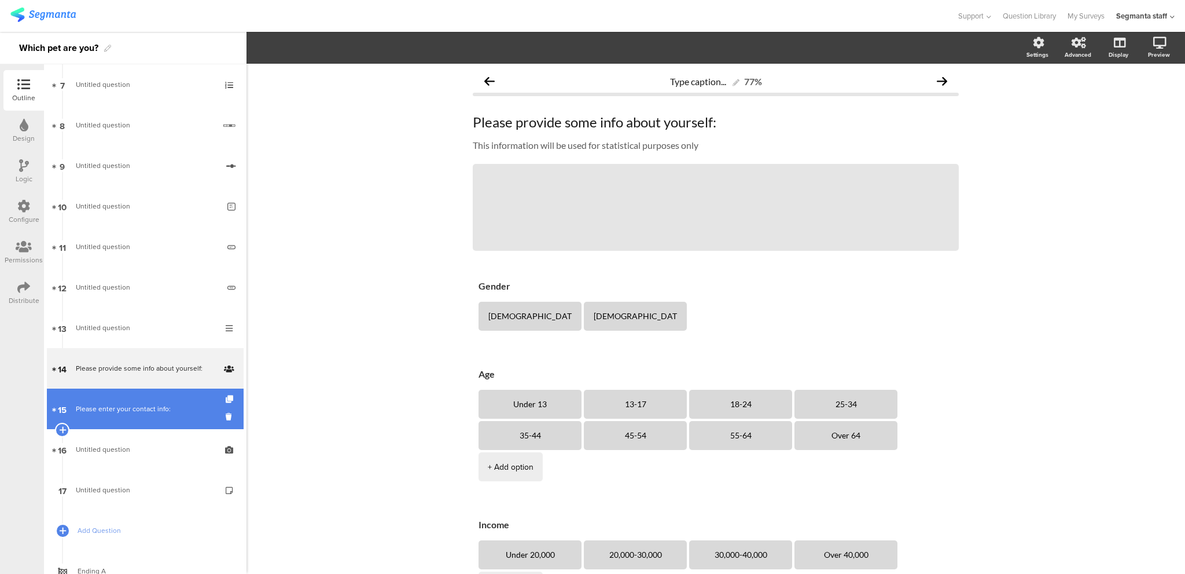
click at [134, 410] on div "Please enter your contact info:" at bounding box center [145, 409] width 138 height 12
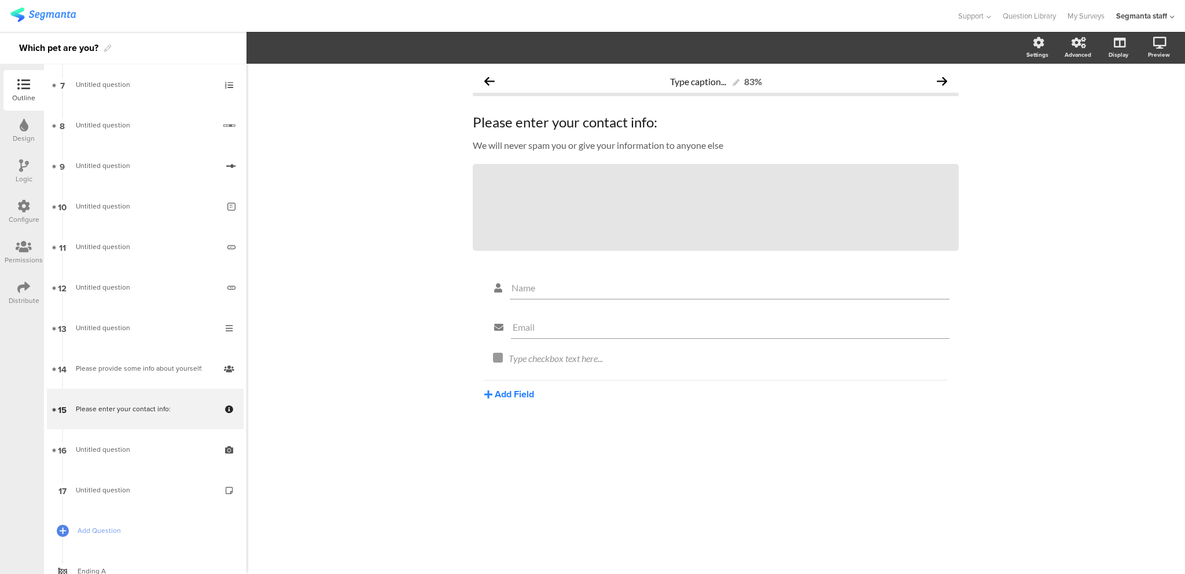
click at [502, 392] on button "Add Field" at bounding box center [509, 393] width 50 height 13
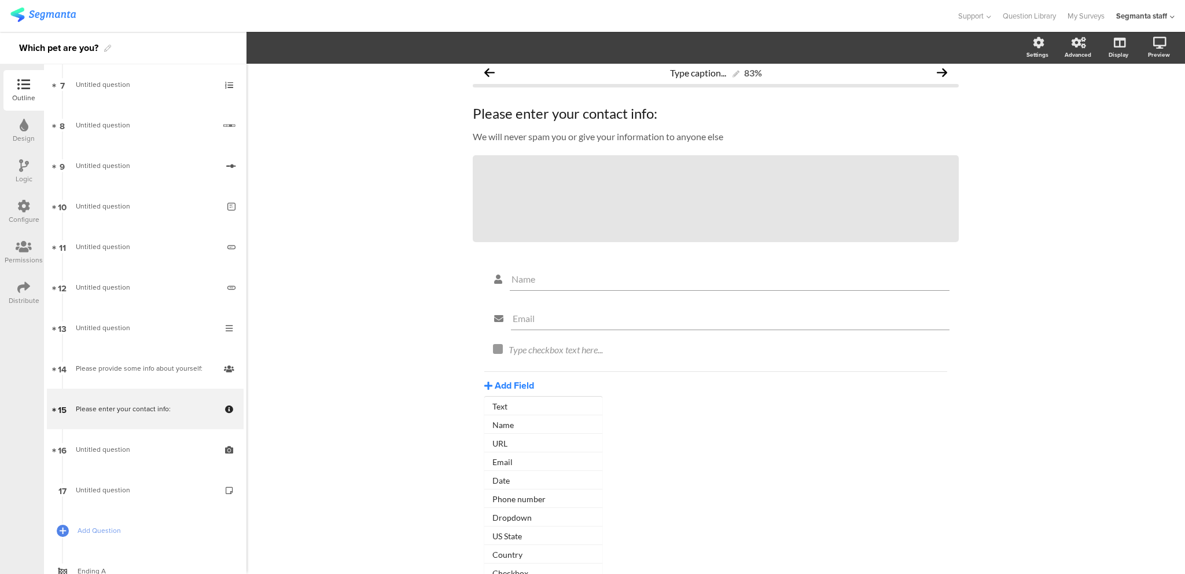
scroll to position [16, 0]
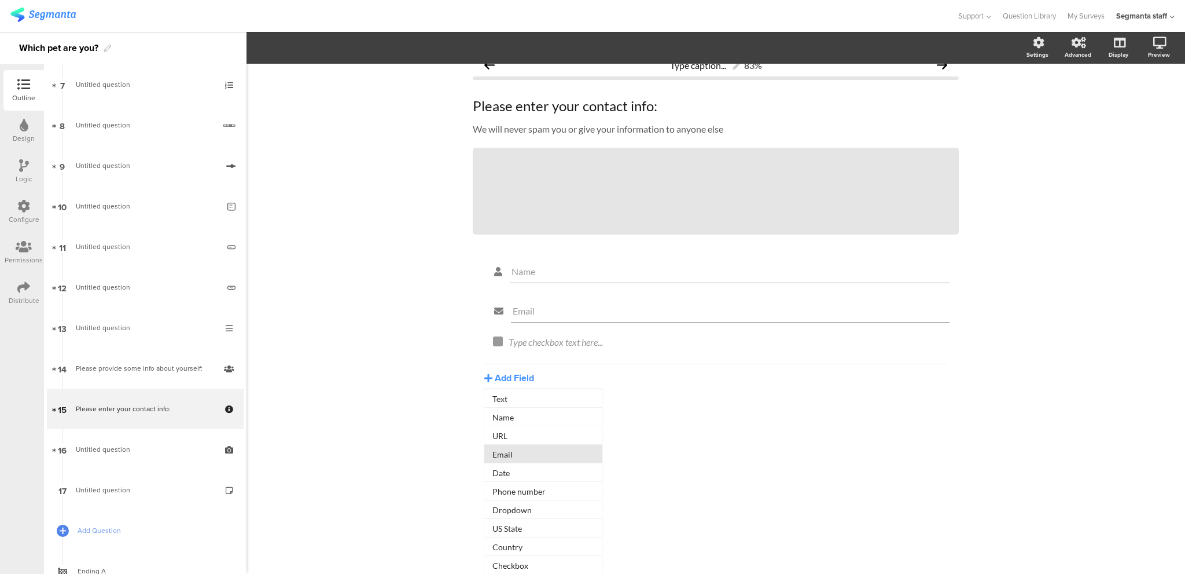
click at [523, 446] on button "Email" at bounding box center [543, 454] width 118 height 19
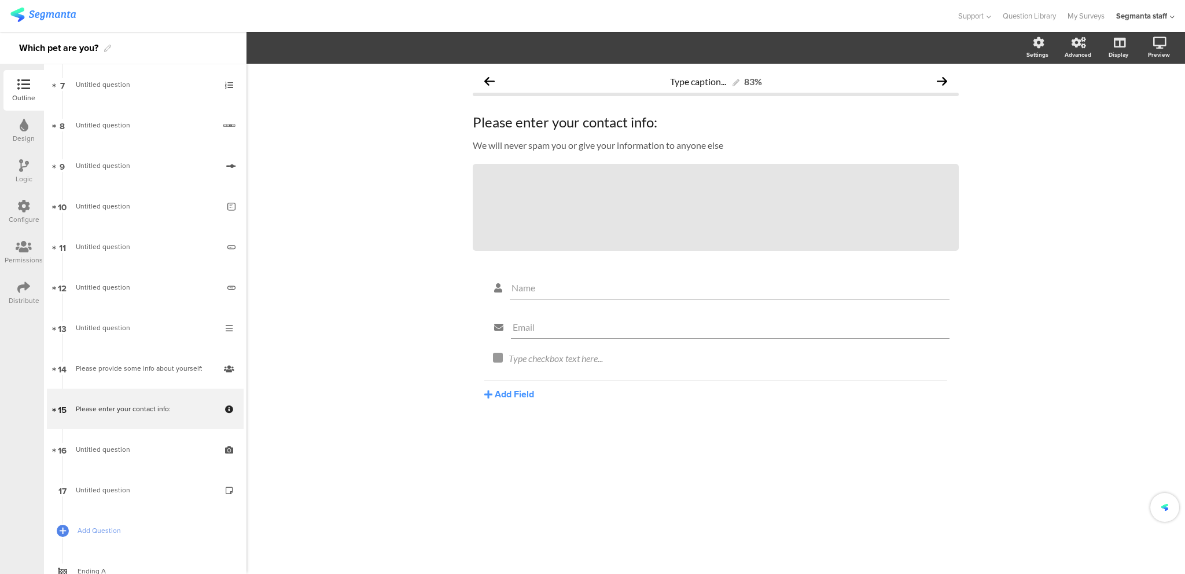
scroll to position [0, 0]
click at [935, 351] on icon at bounding box center [935, 352] width 6 height 7
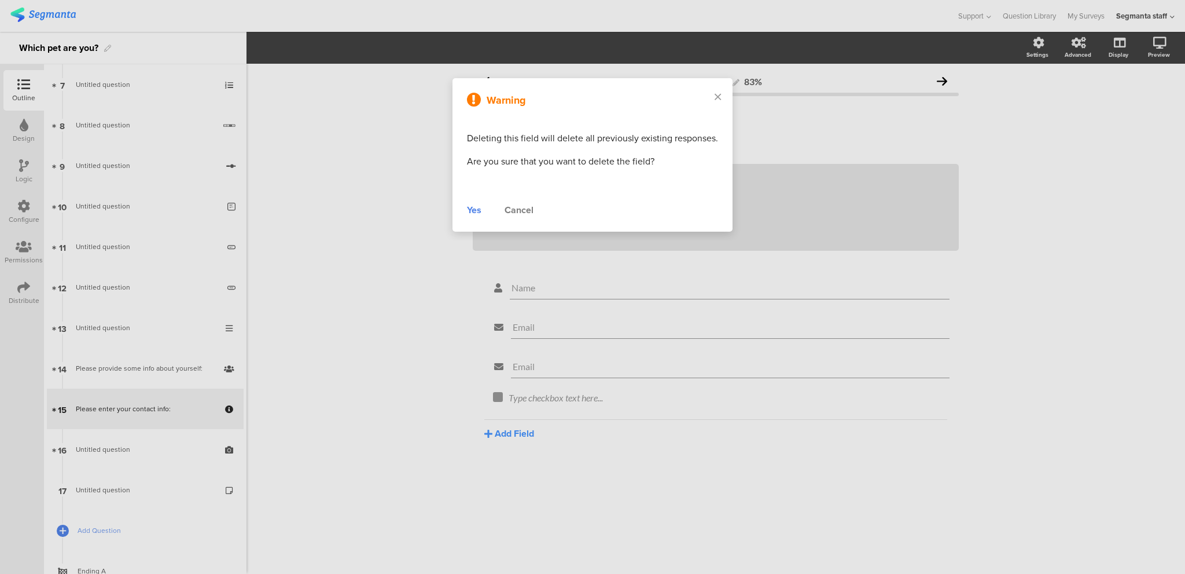
click at [477, 210] on div "Yes" at bounding box center [474, 210] width 14 height 14
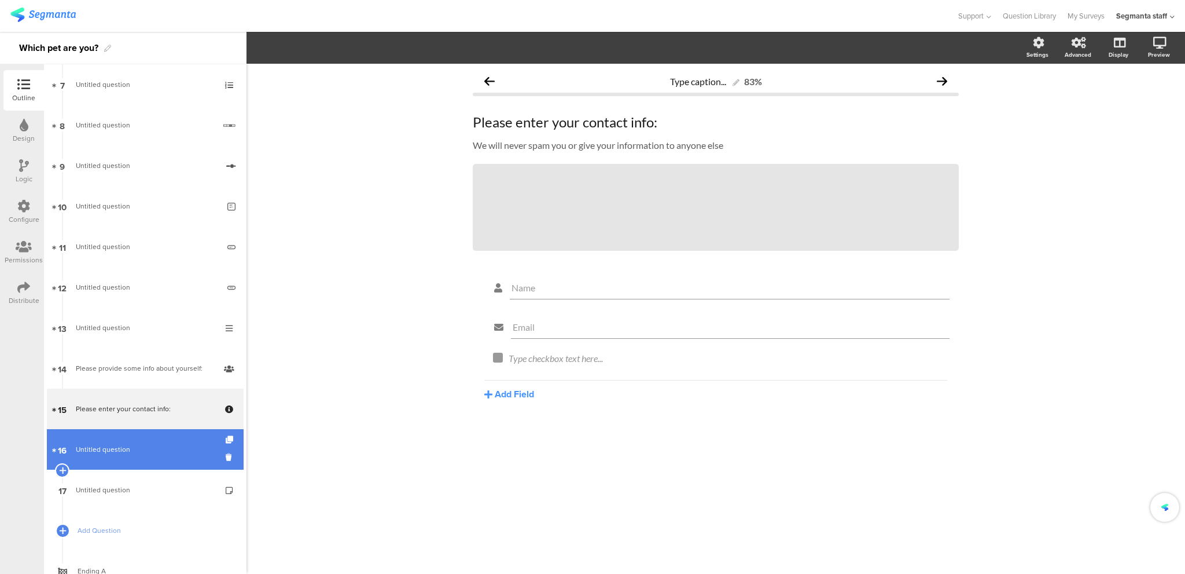
click at [130, 442] on link "16 Untitled question" at bounding box center [145, 449] width 197 height 41
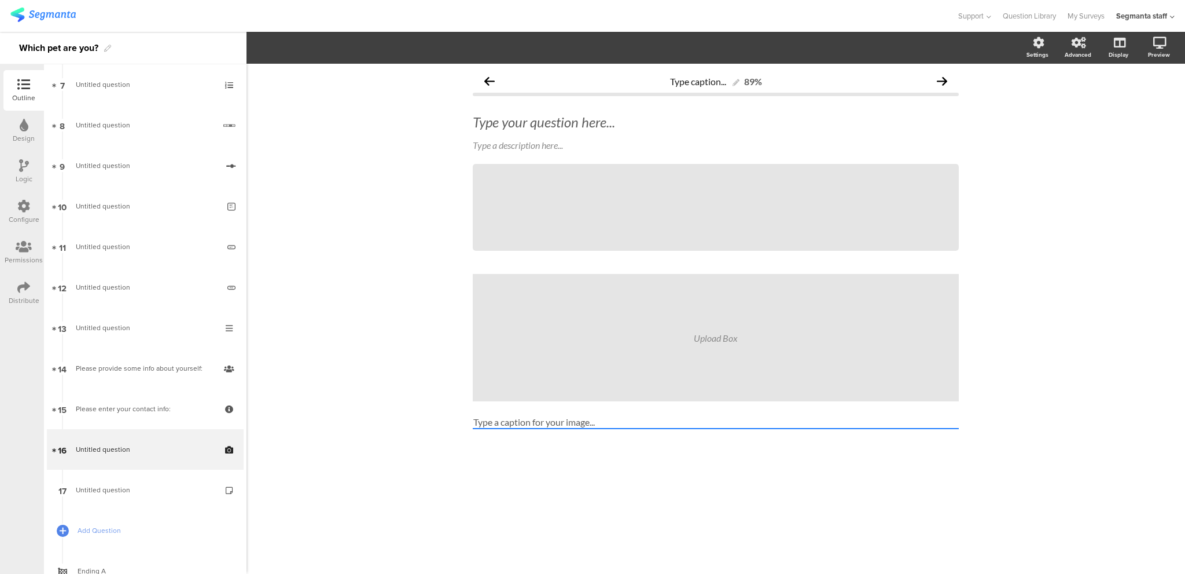
click at [846, 53] on section "Settings Advanced Display [GEOGRAPHIC_DATA]" at bounding box center [716, 48] width 939 height 32
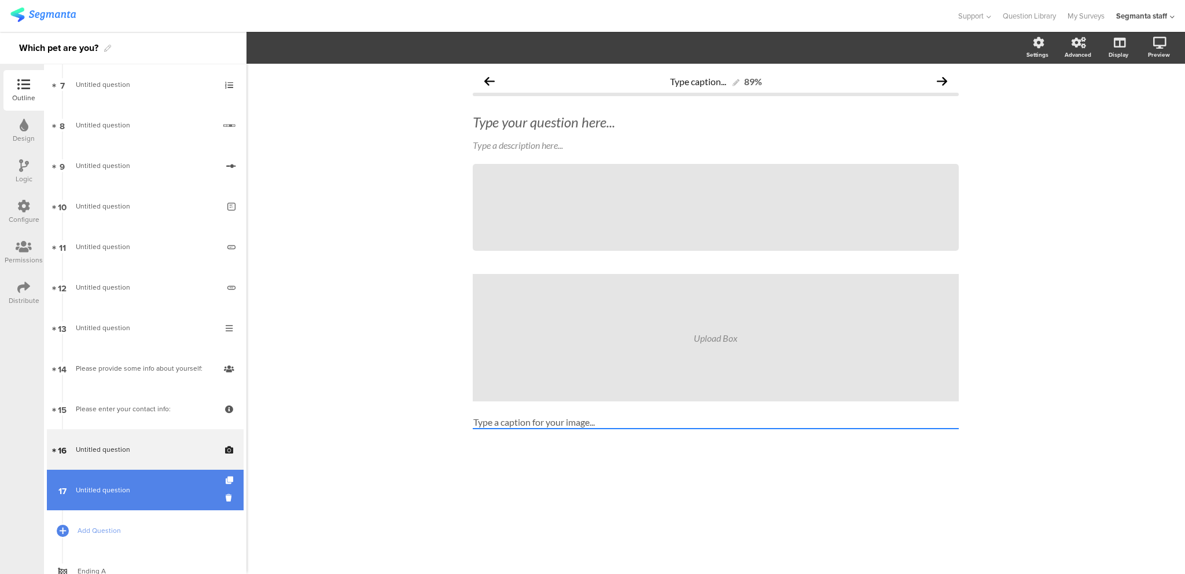
click at [168, 472] on link "17 Untitled question" at bounding box center [145, 489] width 197 height 41
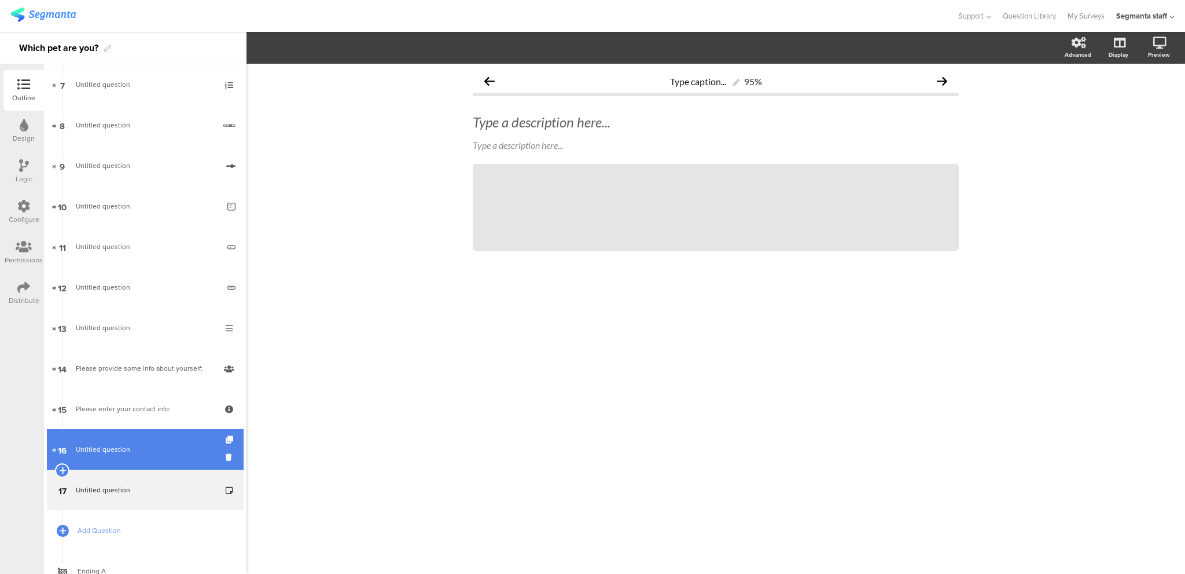
click at [144, 432] on link "16 Untitled question" at bounding box center [145, 449] width 197 height 41
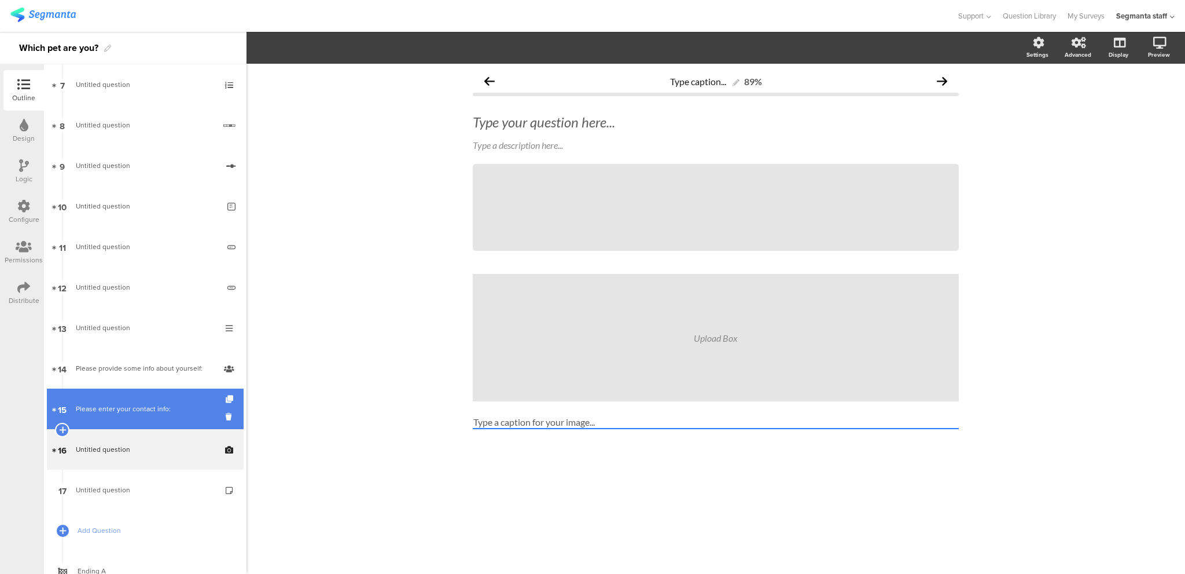
drag, startPoint x: 153, startPoint y: 409, endPoint x: 171, endPoint y: 393, distance: 24.6
click at [171, 393] on link "15 Please enter your contact info:" at bounding box center [145, 408] width 197 height 41
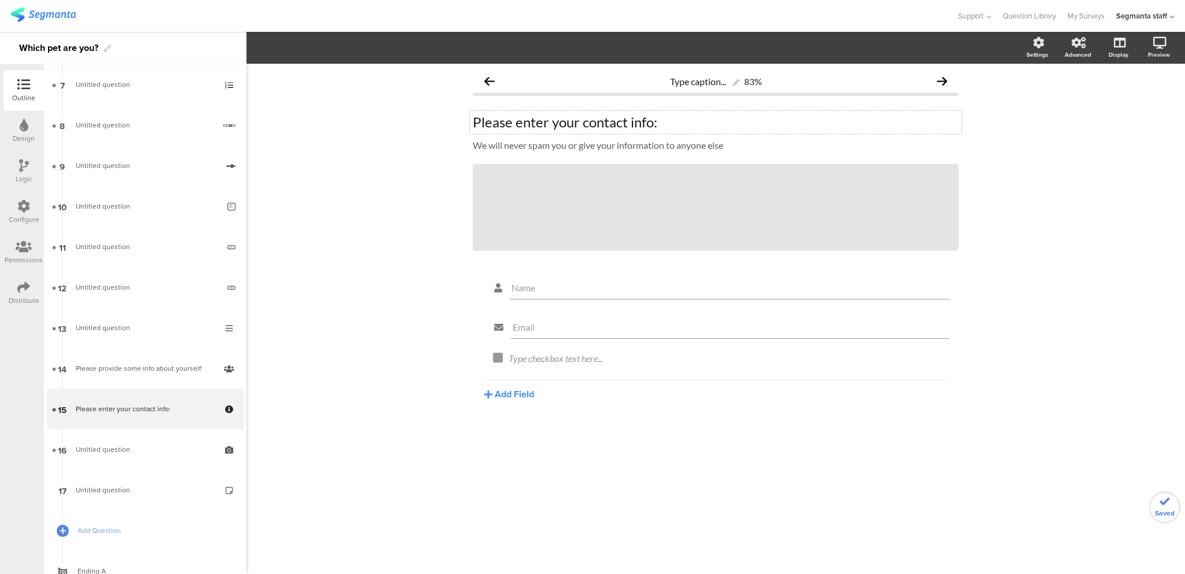
click at [583, 120] on div "Please enter your contact info: Please enter your contact info:" at bounding box center [716, 122] width 492 height 23
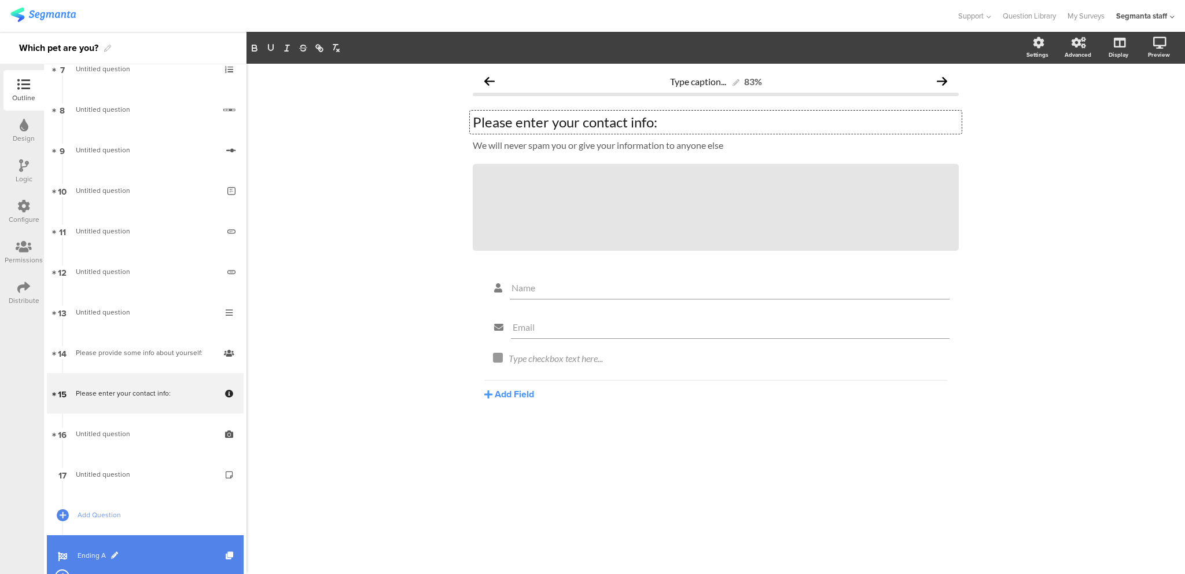
scroll to position [333, 0]
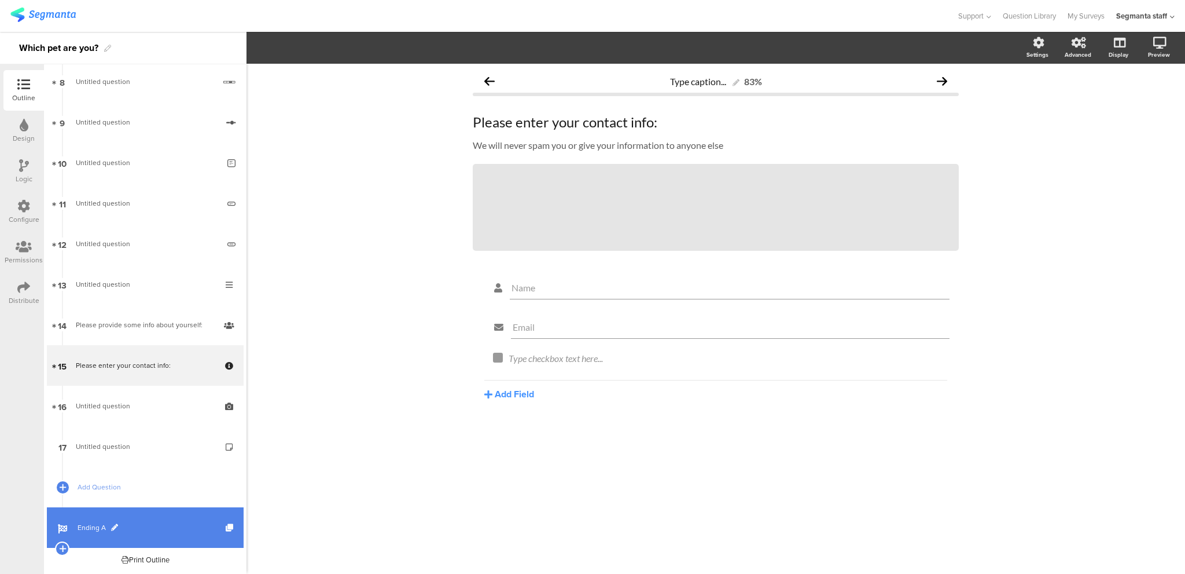
click at [192, 519] on link "Ending A" at bounding box center [145, 527] width 197 height 41
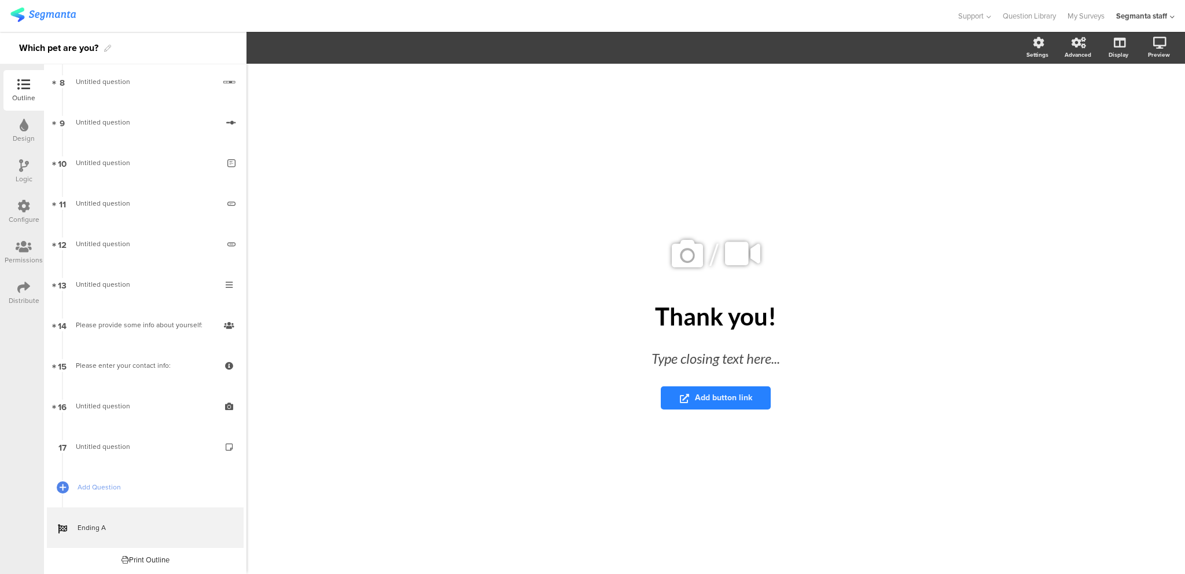
click at [589, 166] on div "/ Thank you! Thank you! Type closing text here... Add button link" at bounding box center [716, 313] width 486 height 498
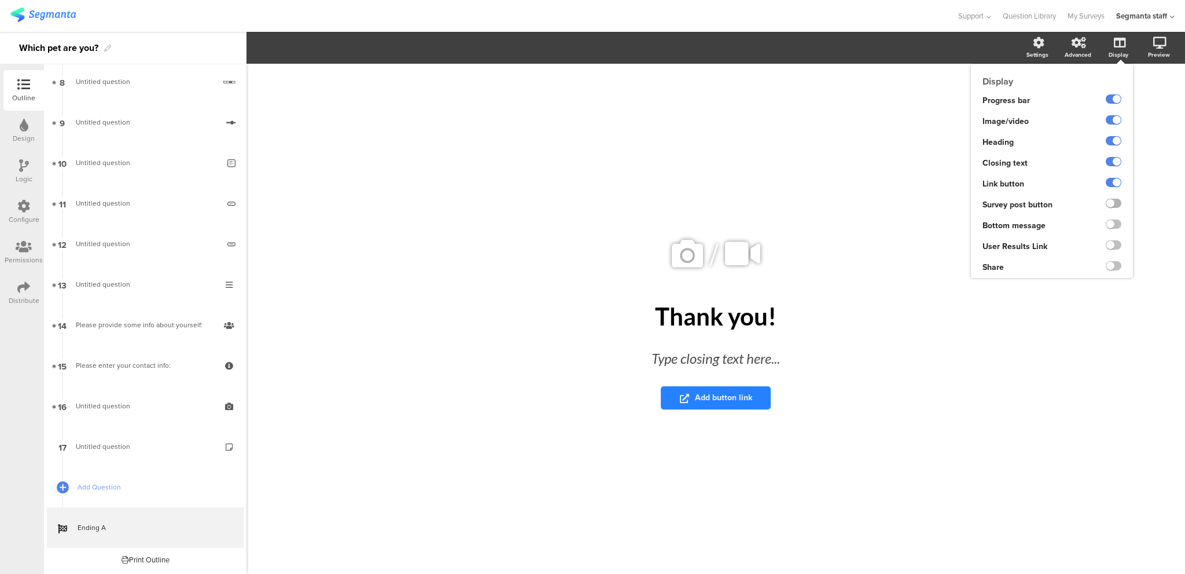
click at [1110, 204] on label at bounding box center [1114, 203] width 16 height 9
click at [0, 0] on input "checkbox" at bounding box center [0, 0] width 0 height 0
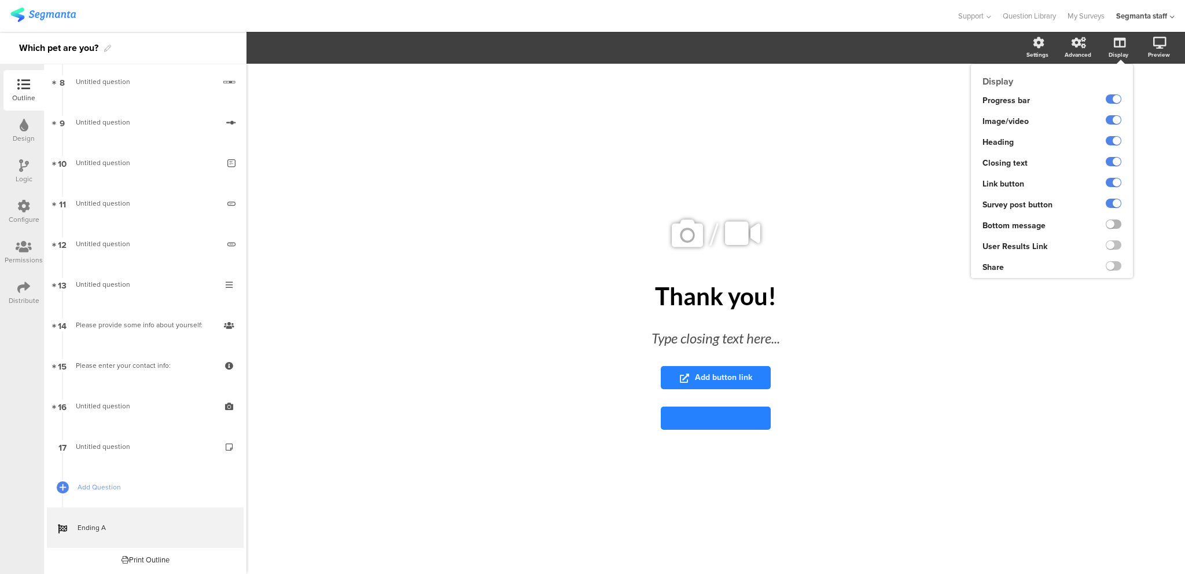
click at [1116, 221] on label at bounding box center [1114, 223] width 16 height 9
click at [0, 0] on input "checkbox" at bounding box center [0, 0] width 0 height 0
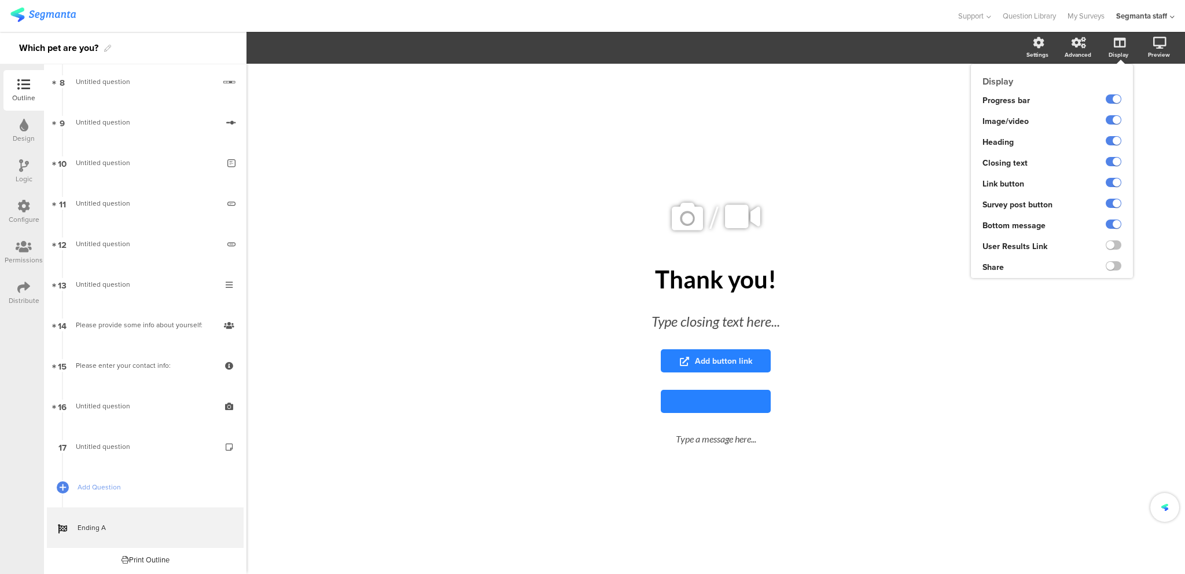
click at [1117, 240] on ng-transclude at bounding box center [1114, 246] width 16 height 13
click at [1117, 248] on label at bounding box center [1114, 244] width 16 height 9
click at [0, 0] on input "checkbox" at bounding box center [0, 0] width 0 height 0
click at [1117, 263] on label at bounding box center [1114, 265] width 16 height 9
click at [0, 0] on input "checkbox" at bounding box center [0, 0] width 0 height 0
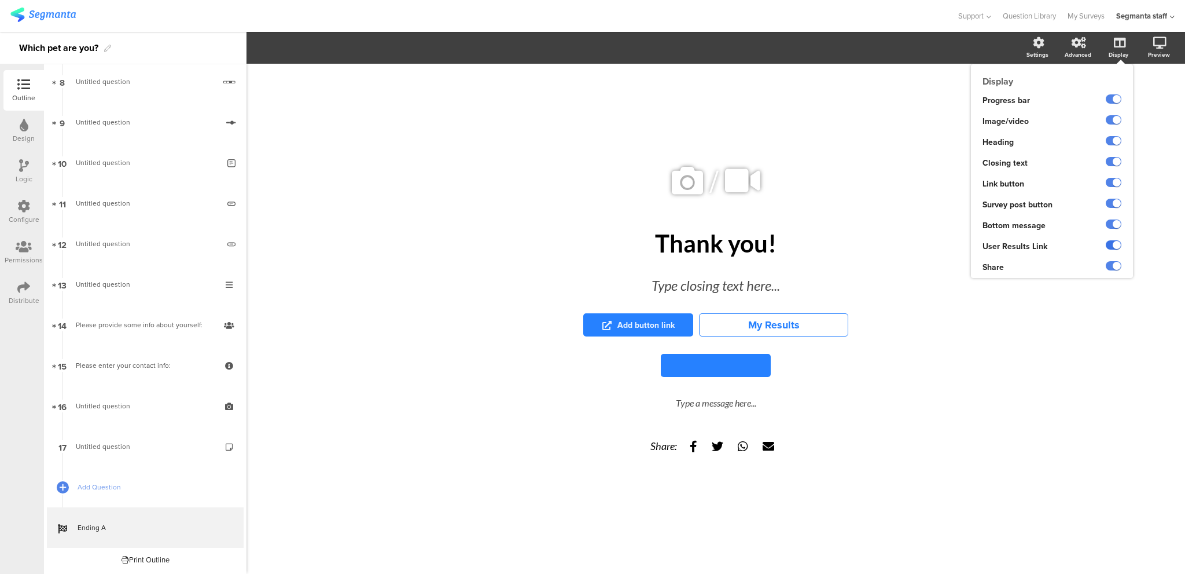
click at [1115, 249] on label at bounding box center [1114, 244] width 16 height 9
click at [0, 0] on input "checkbox" at bounding box center [0, 0] width 0 height 0
click at [1115, 245] on label at bounding box center [1114, 244] width 16 height 9
click at [0, 0] on input "checkbox" at bounding box center [0, 0] width 0 height 0
click at [1114, 244] on label at bounding box center [1114, 244] width 16 height 9
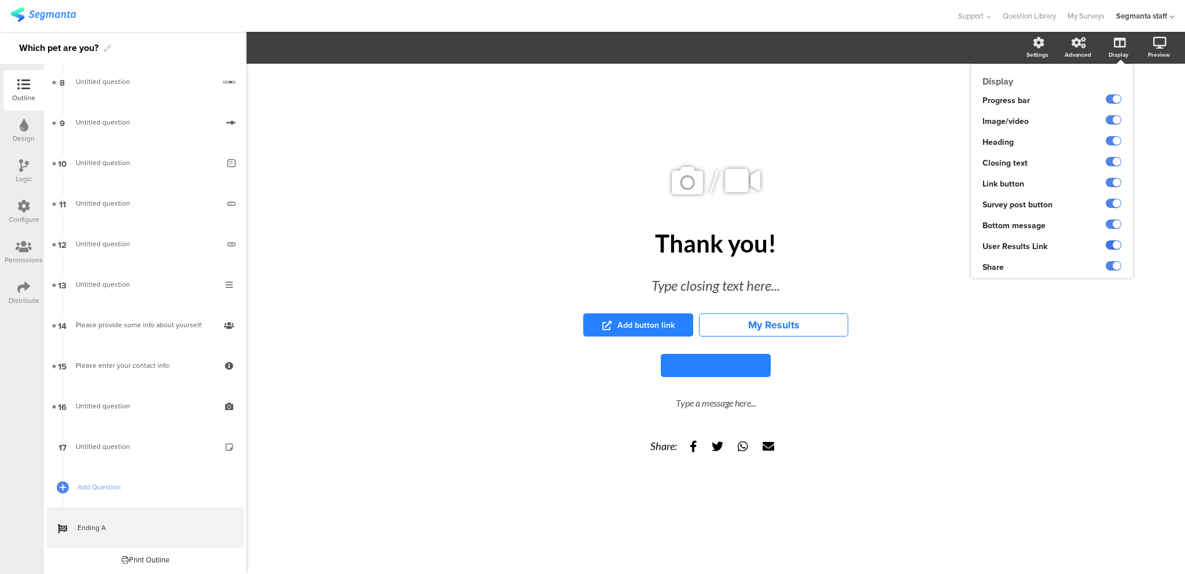
click at [0, 0] on input "checkbox" at bounding box center [0, 0] width 0 height 0
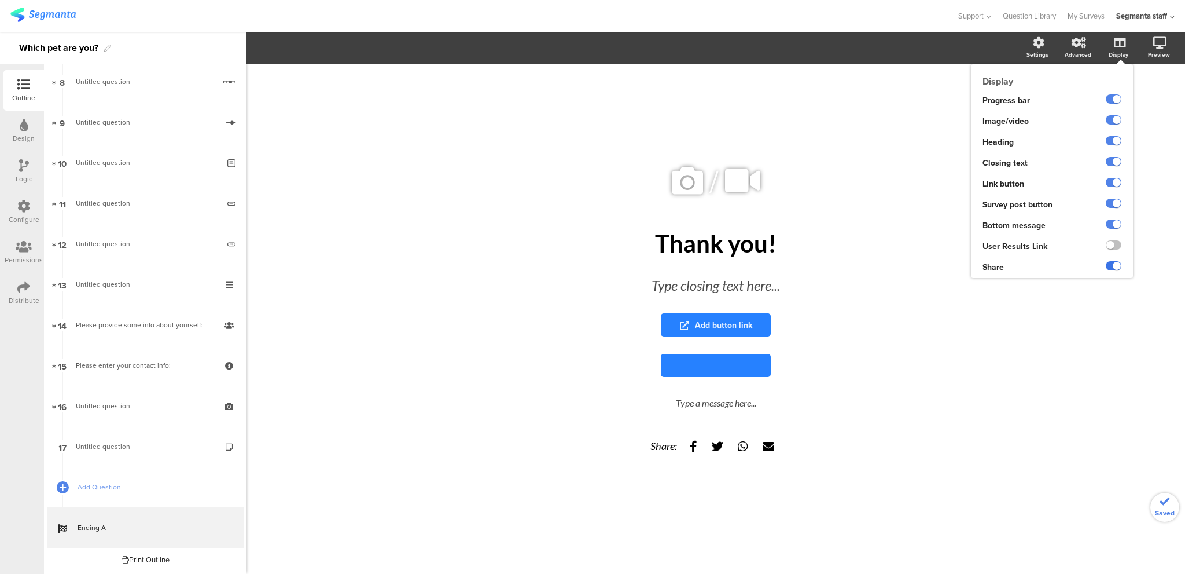
click at [1110, 264] on label at bounding box center [1114, 265] width 16 height 9
click at [0, 0] on input "checkbox" at bounding box center [0, 0] width 0 height 0
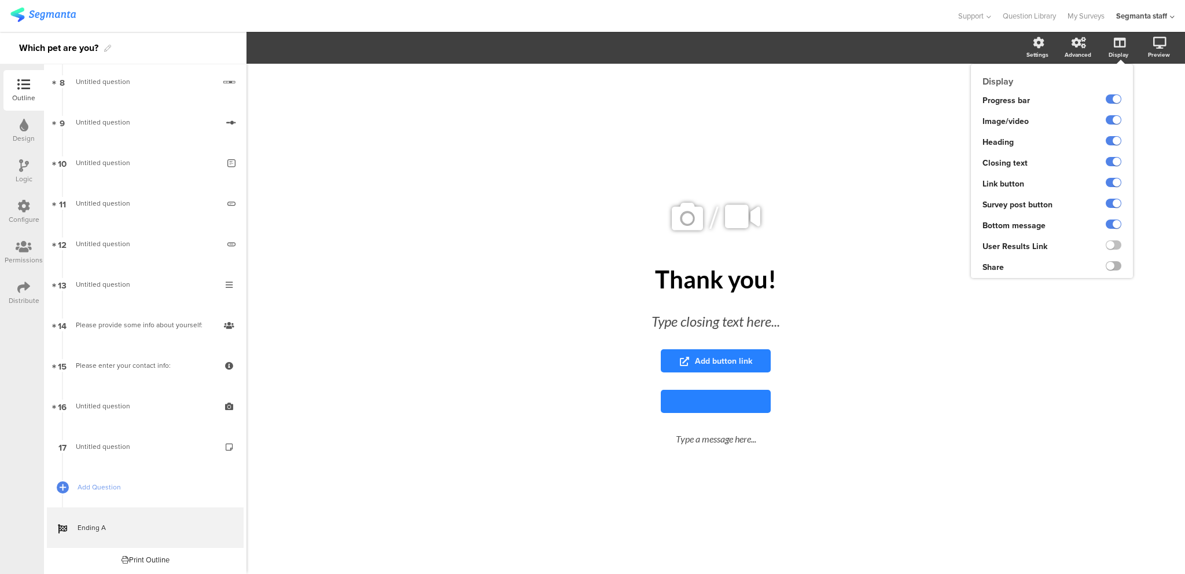
click at [1114, 265] on label at bounding box center [1114, 265] width 16 height 9
click at [0, 0] on input "checkbox" at bounding box center [0, 0] width 0 height 0
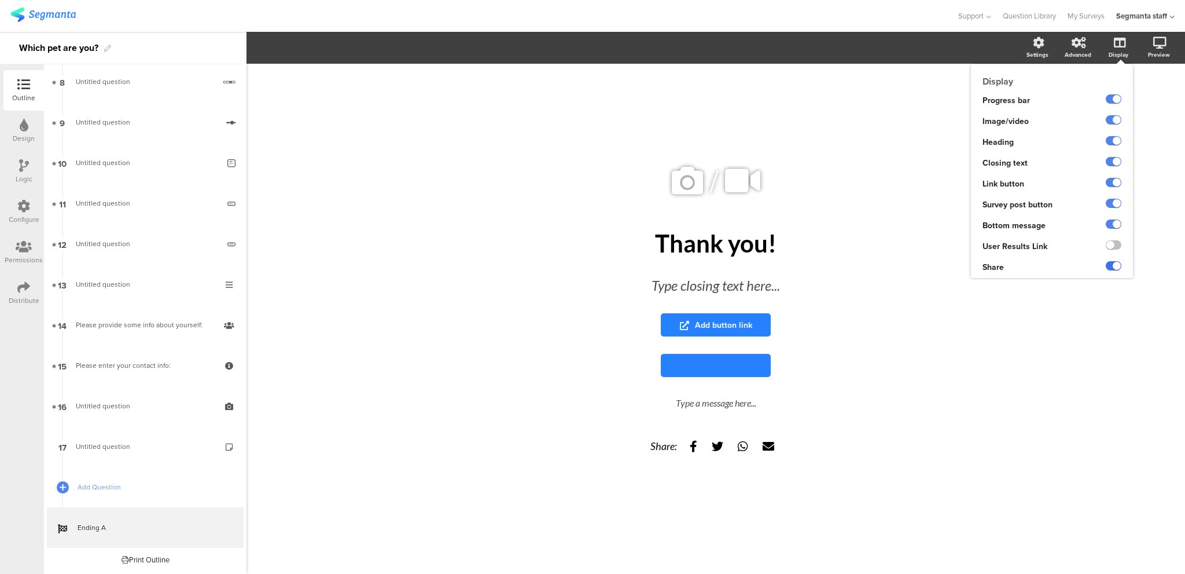
click at [1114, 263] on label at bounding box center [1114, 265] width 16 height 9
click at [0, 0] on input "checkbox" at bounding box center [0, 0] width 0 height 0
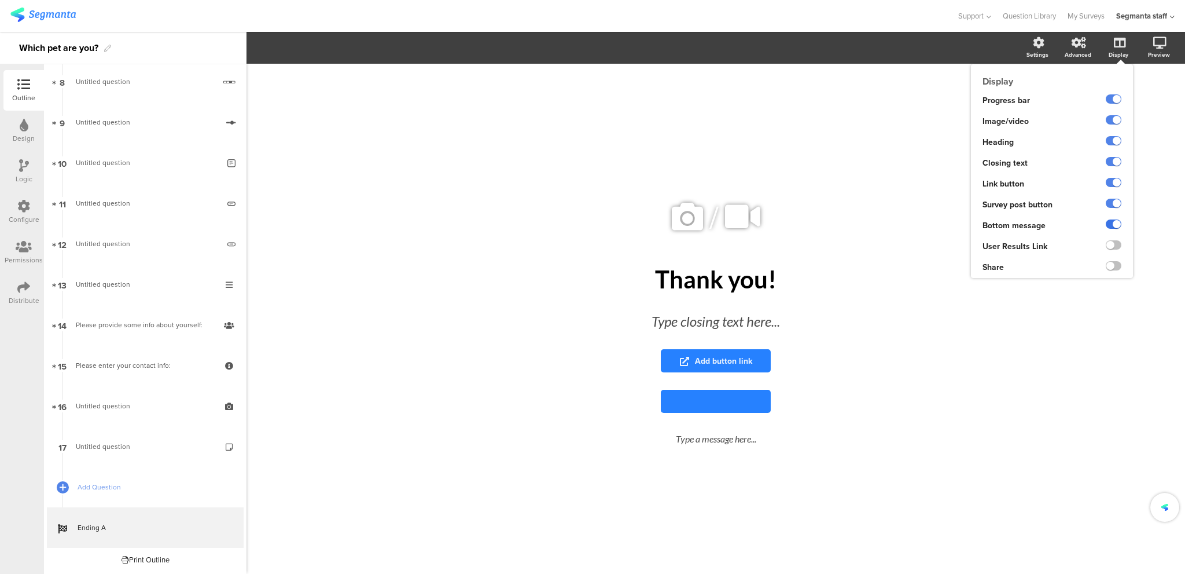
click at [1111, 224] on label at bounding box center [1114, 223] width 16 height 9
click at [0, 0] on input "checkbox" at bounding box center [0, 0] width 0 height 0
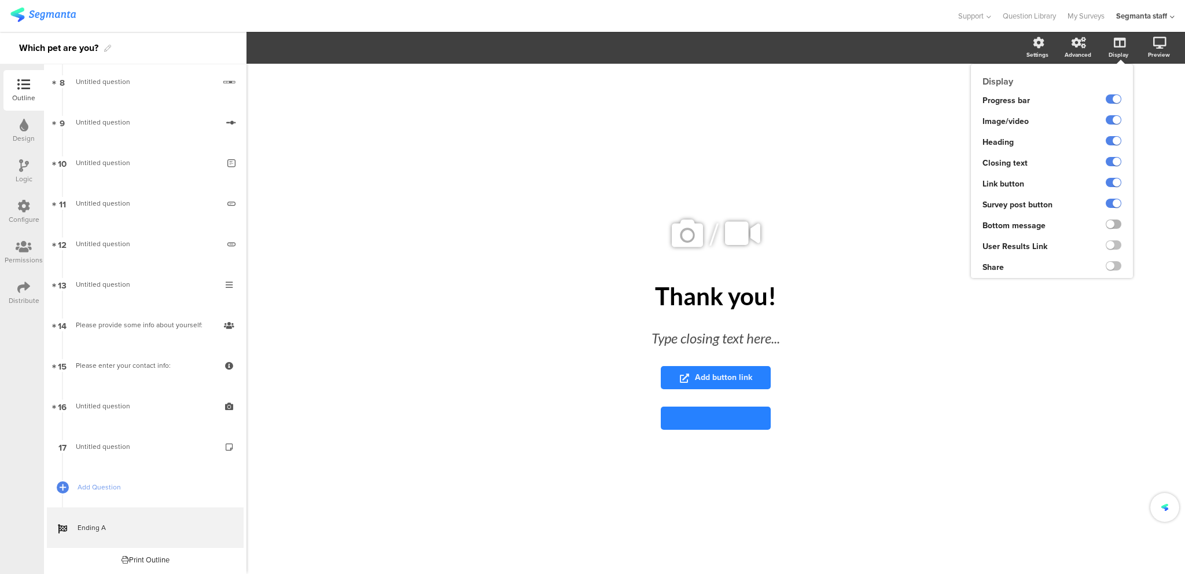
click at [1114, 223] on label at bounding box center [1114, 223] width 16 height 9
click at [0, 0] on input "checkbox" at bounding box center [0, 0] width 0 height 0
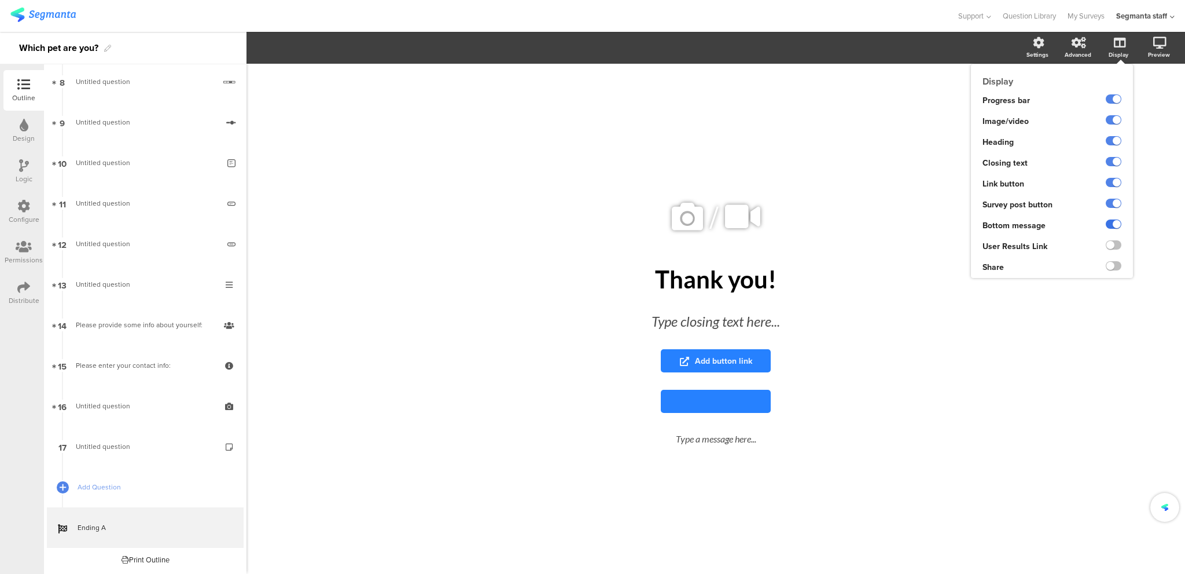
click at [1112, 223] on label at bounding box center [1114, 223] width 16 height 9
click at [0, 0] on input "checkbox" at bounding box center [0, 0] width 0 height 0
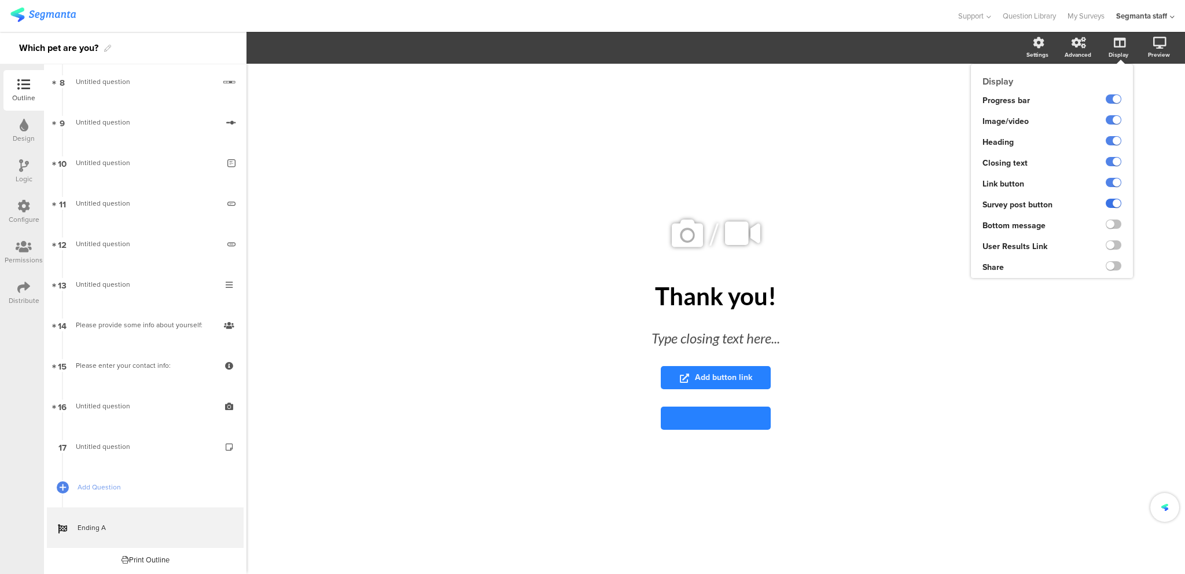
click at [1116, 205] on label at bounding box center [1114, 203] width 16 height 9
click at [0, 0] on input "checkbox" at bounding box center [0, 0] width 0 height 0
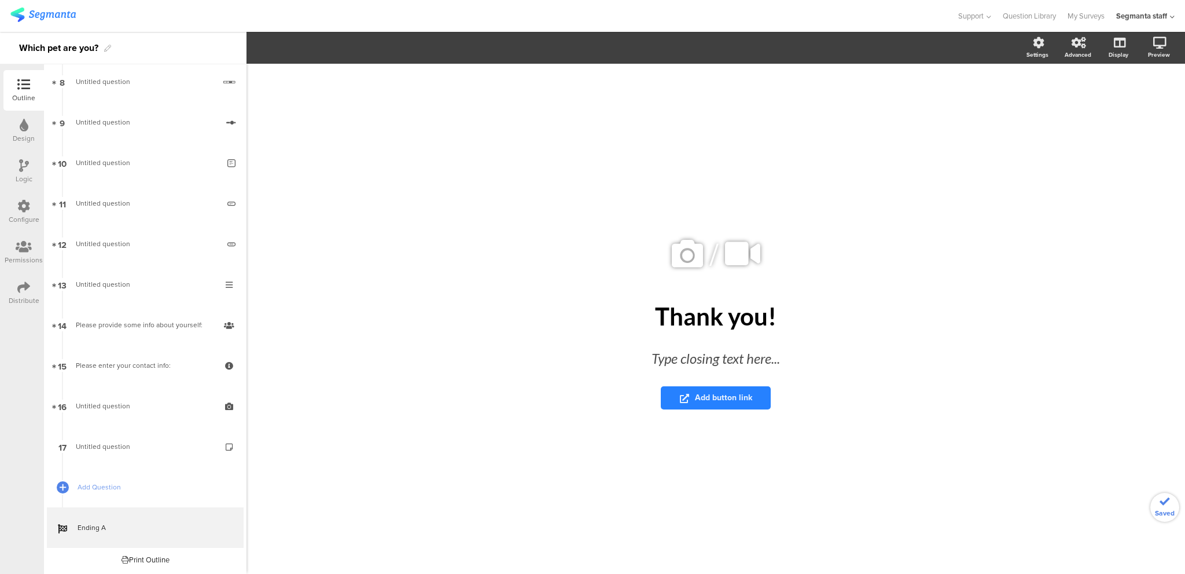
click at [560, 173] on div "/ Thank you! Thank you! Type closing text here... Add button link" at bounding box center [716, 313] width 486 height 498
